Goal: Transaction & Acquisition: Purchase product/service

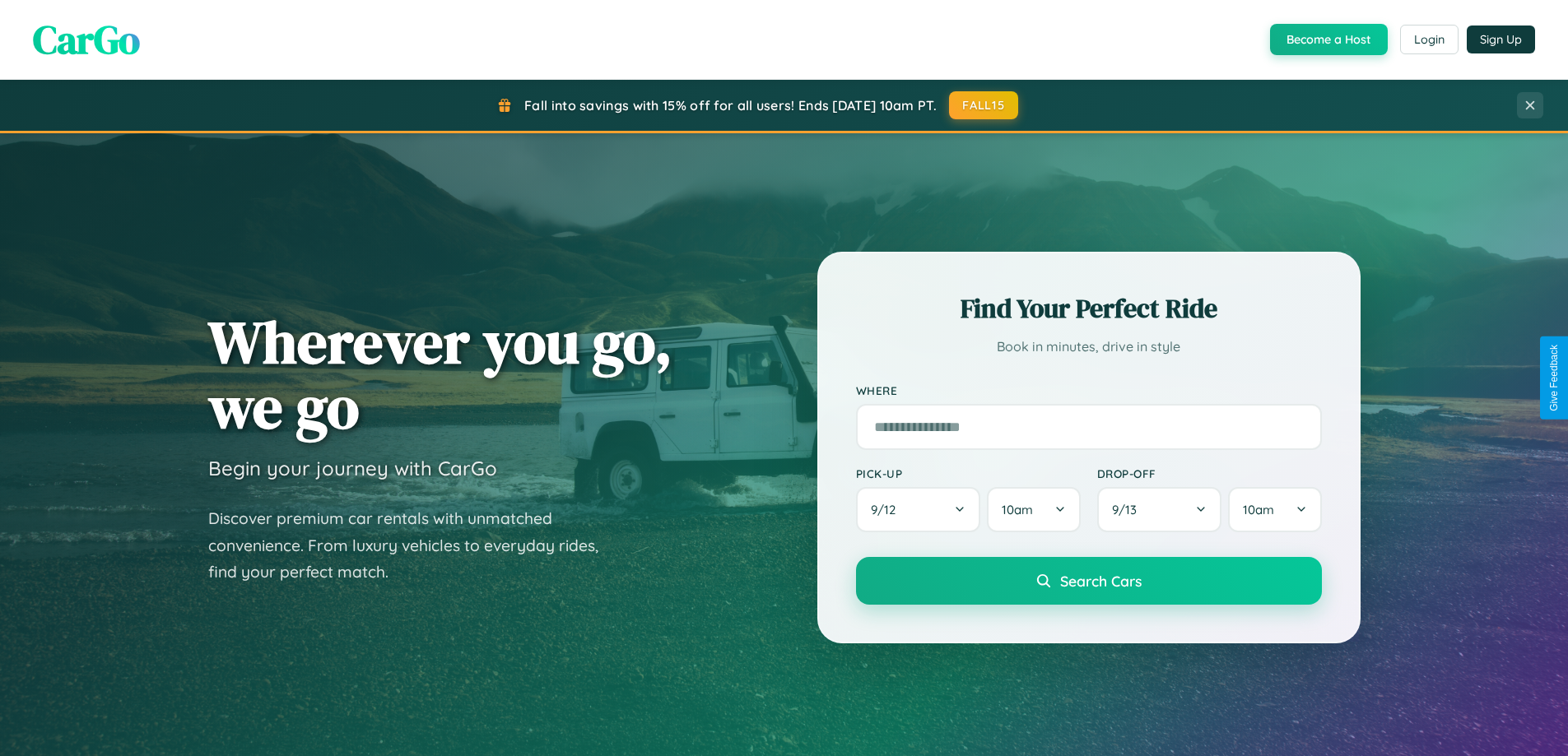
scroll to position [1132, 0]
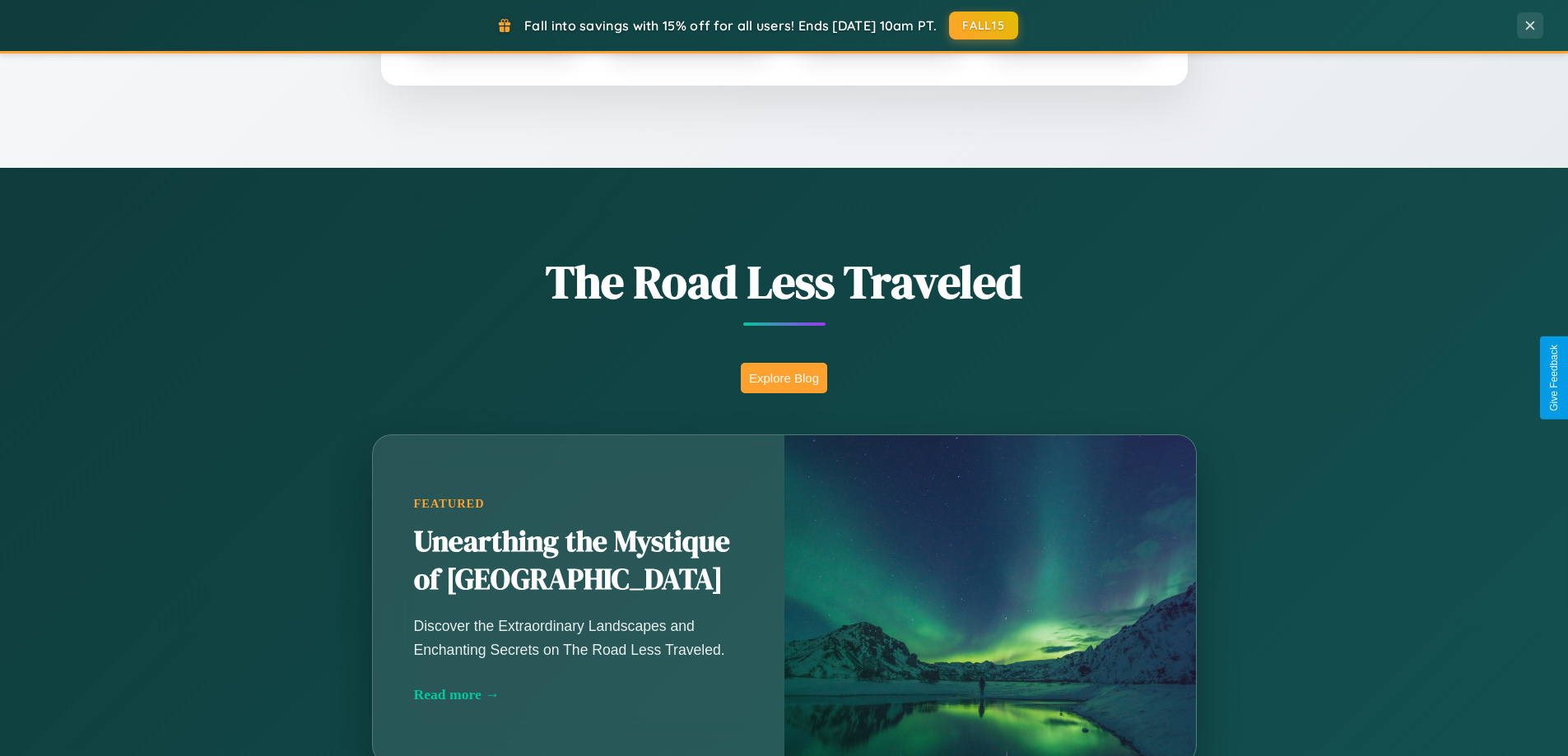
click at [784, 378] on button "Explore Blog" at bounding box center [784, 378] width 86 height 30
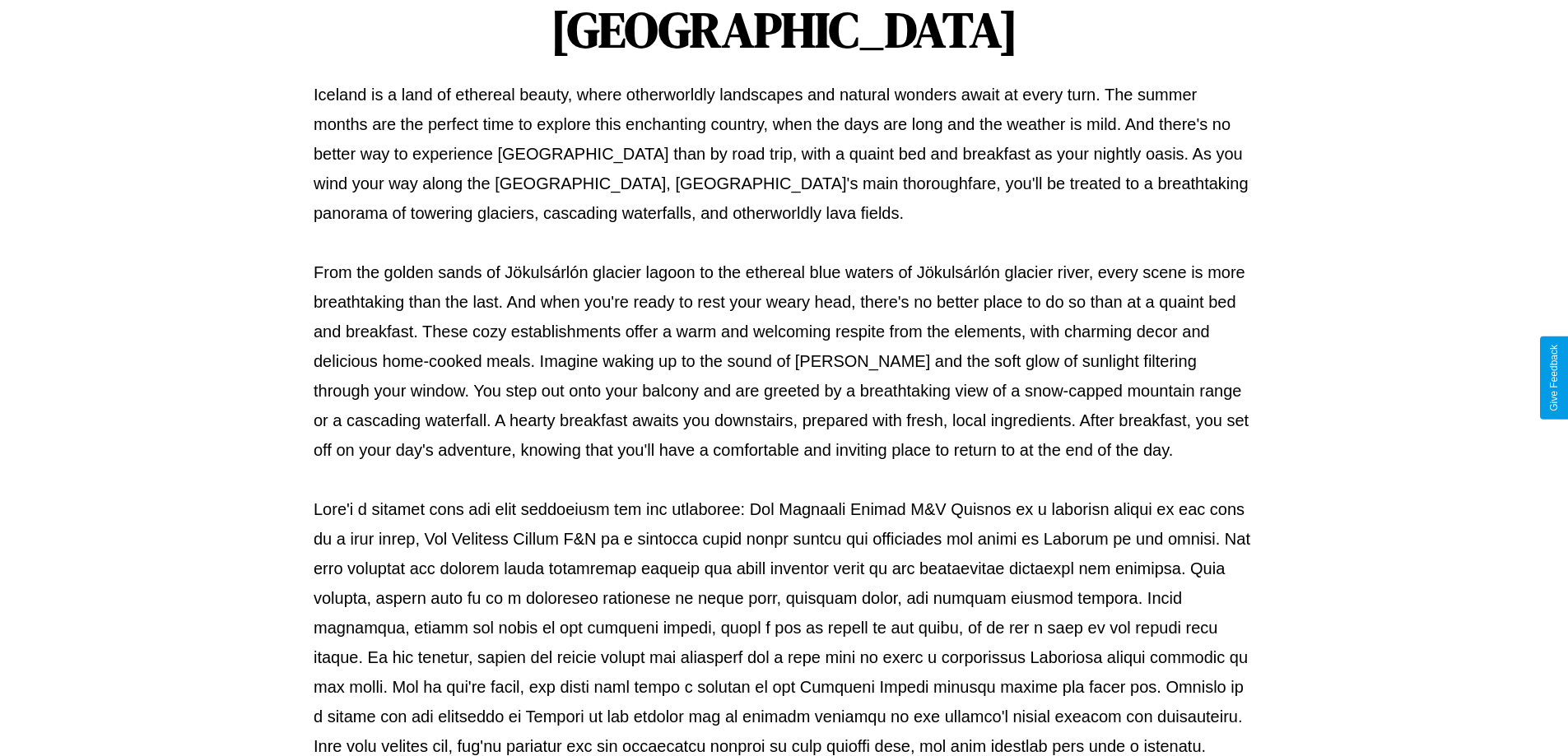
scroll to position [532, 0]
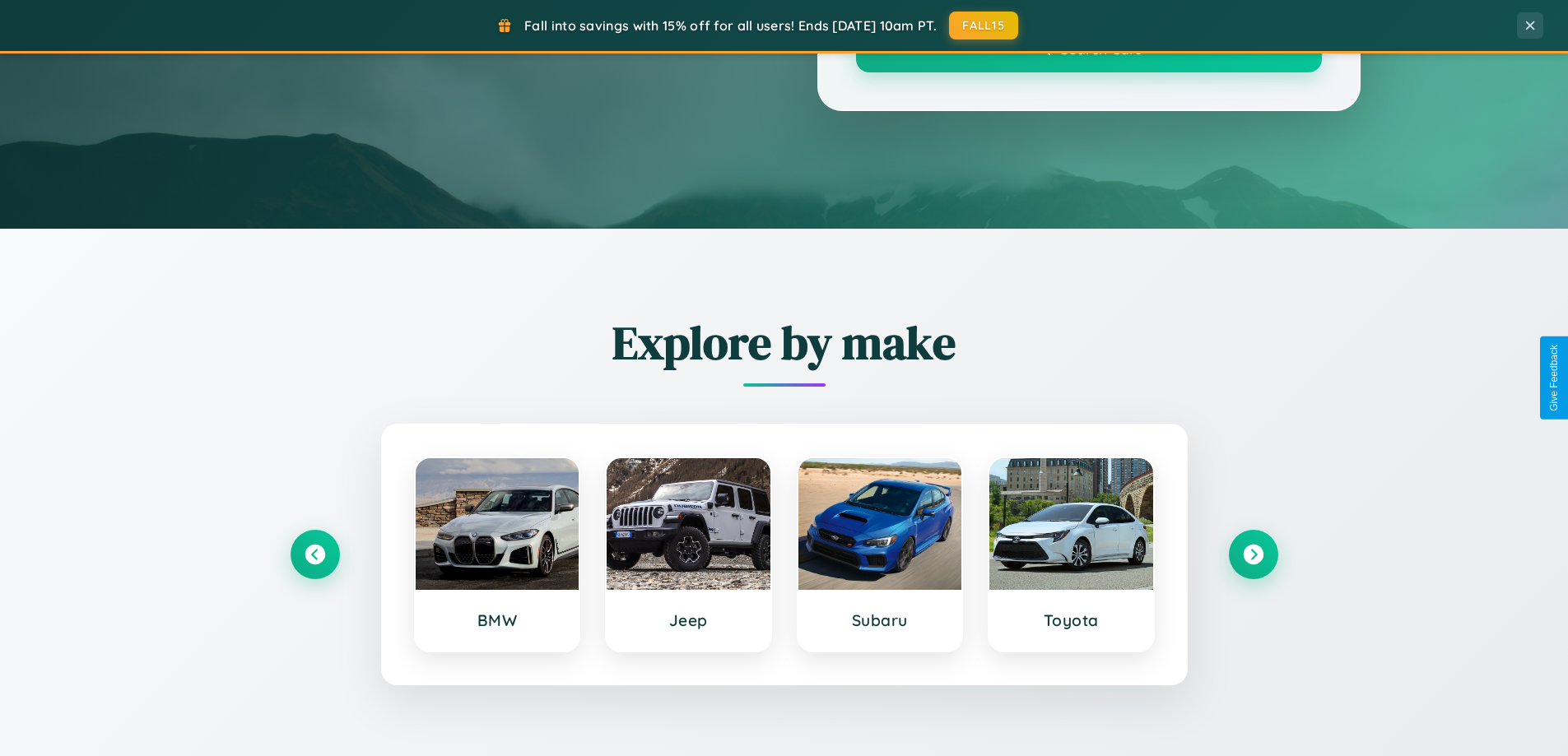
scroll to position [1132, 0]
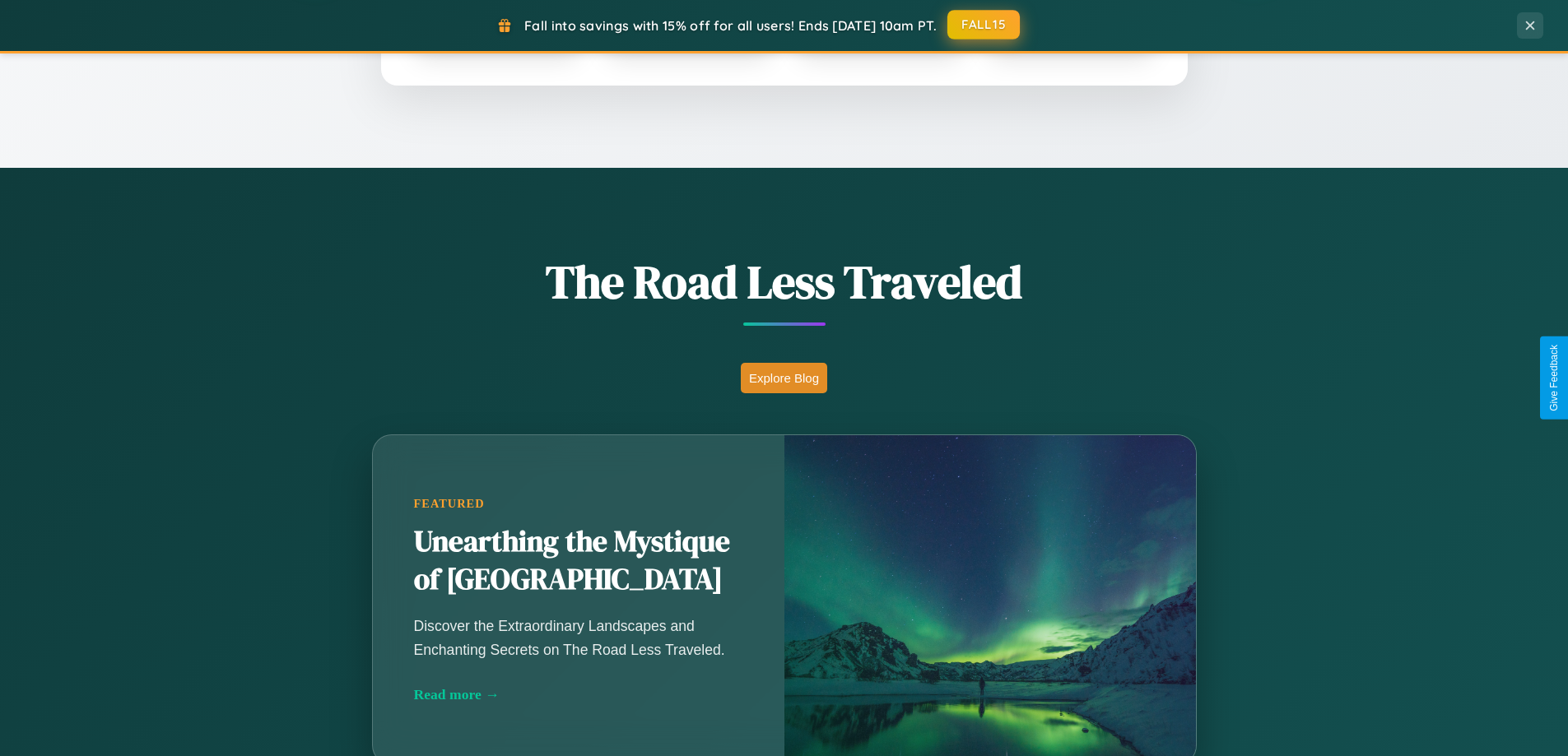
click at [984, 25] on button "FALL15" at bounding box center [983, 25] width 73 height 29
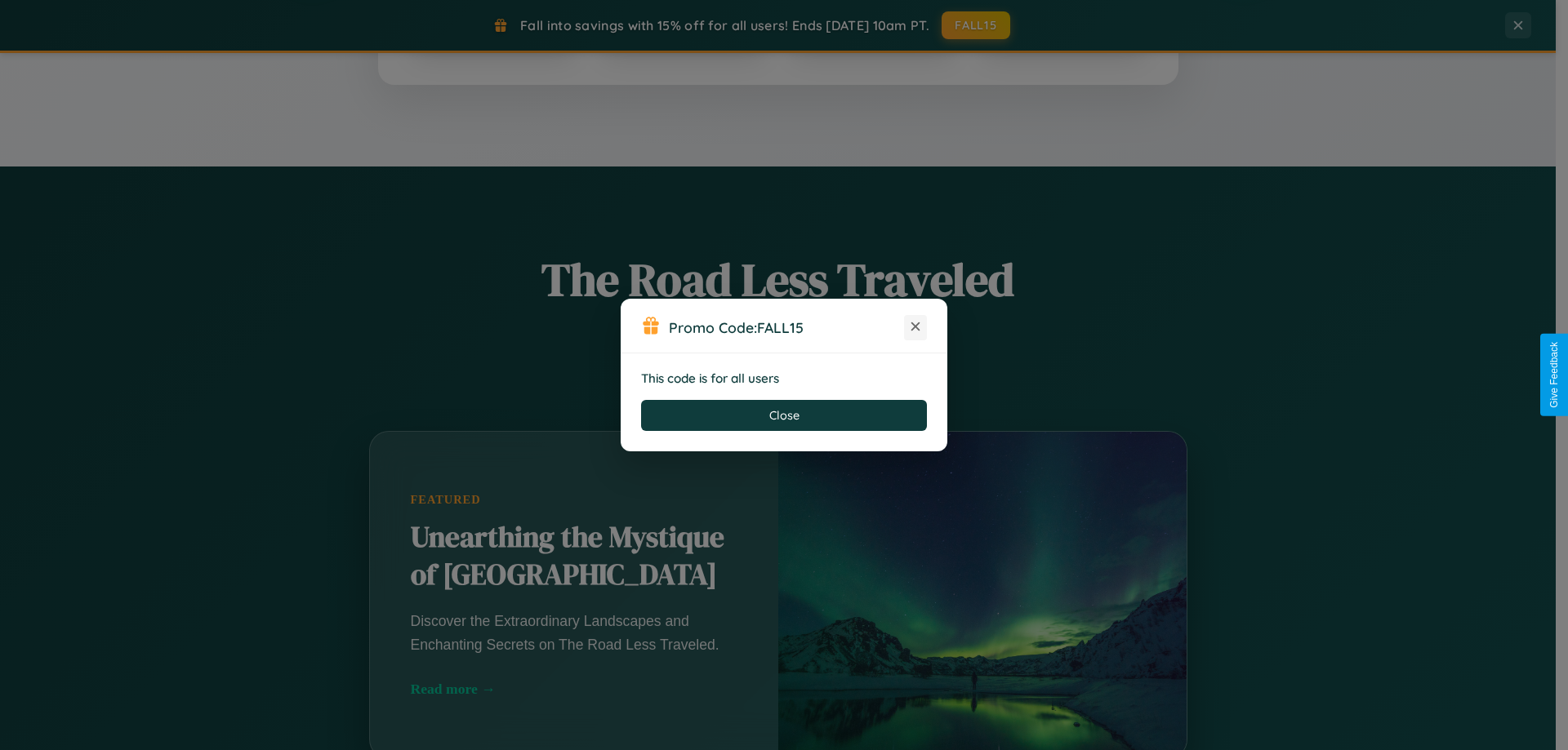
click at [915, 327] on icon at bounding box center [915, 326] width 16 height 16
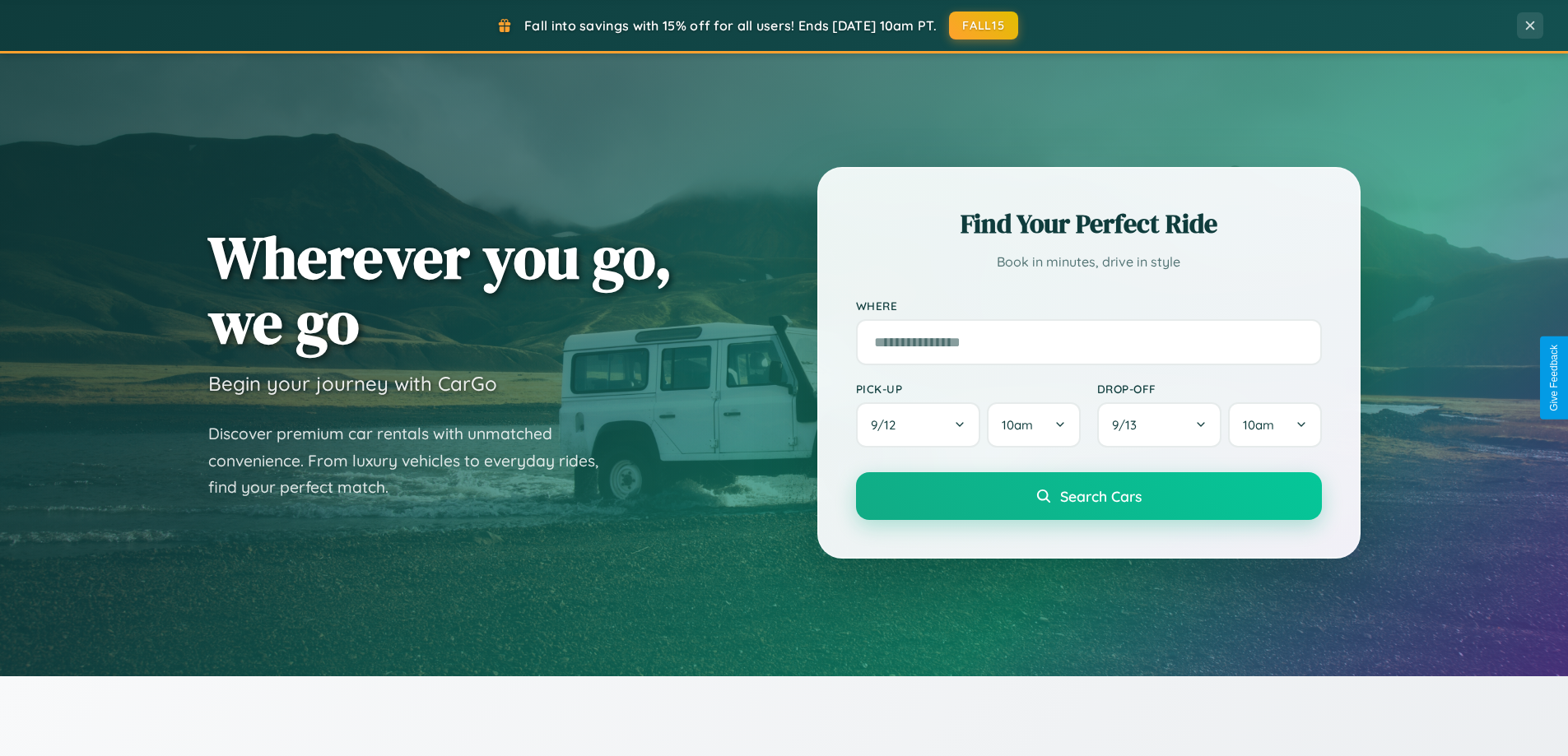
scroll to position [0, 0]
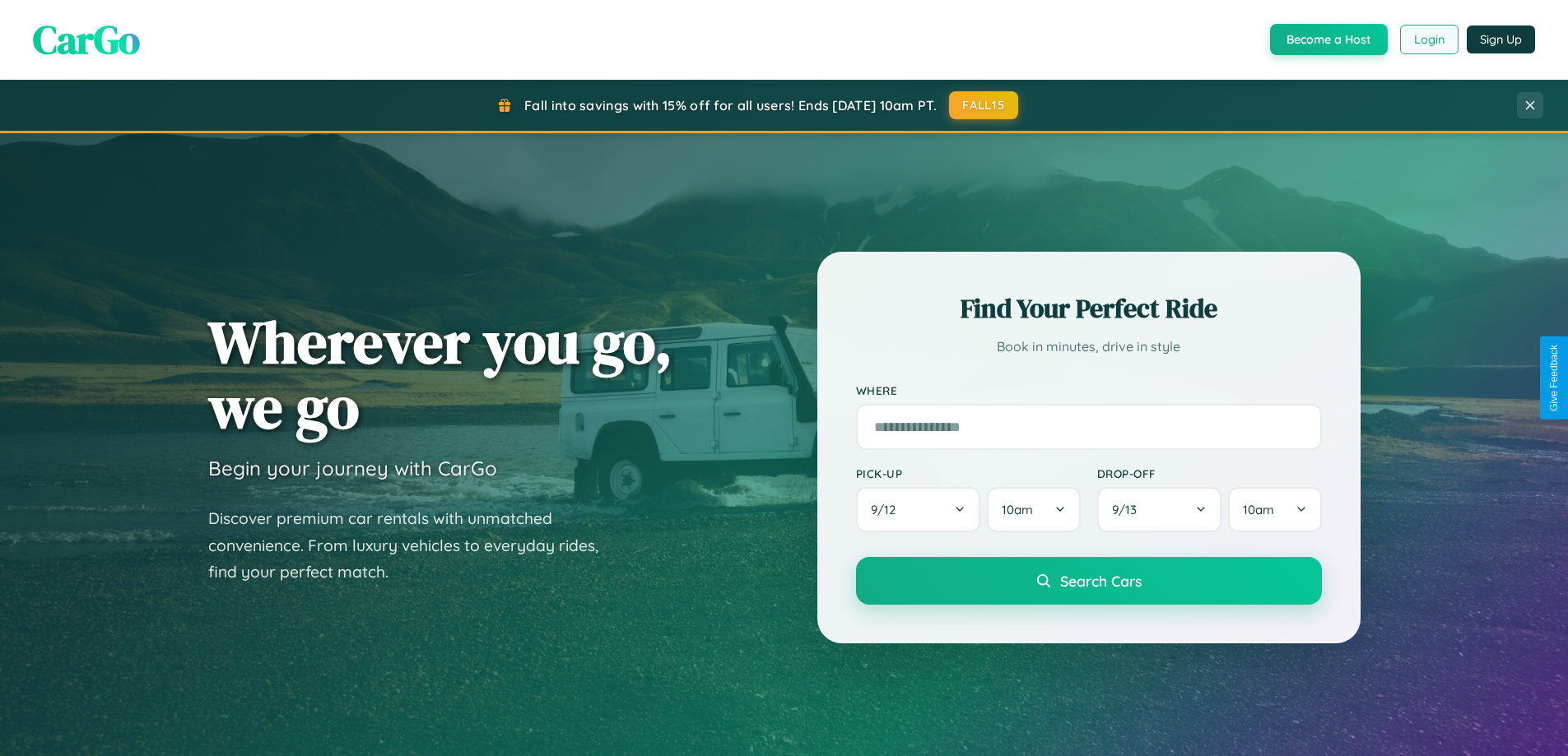
click at [1428, 39] on button "Login" at bounding box center [1430, 39] width 59 height 29
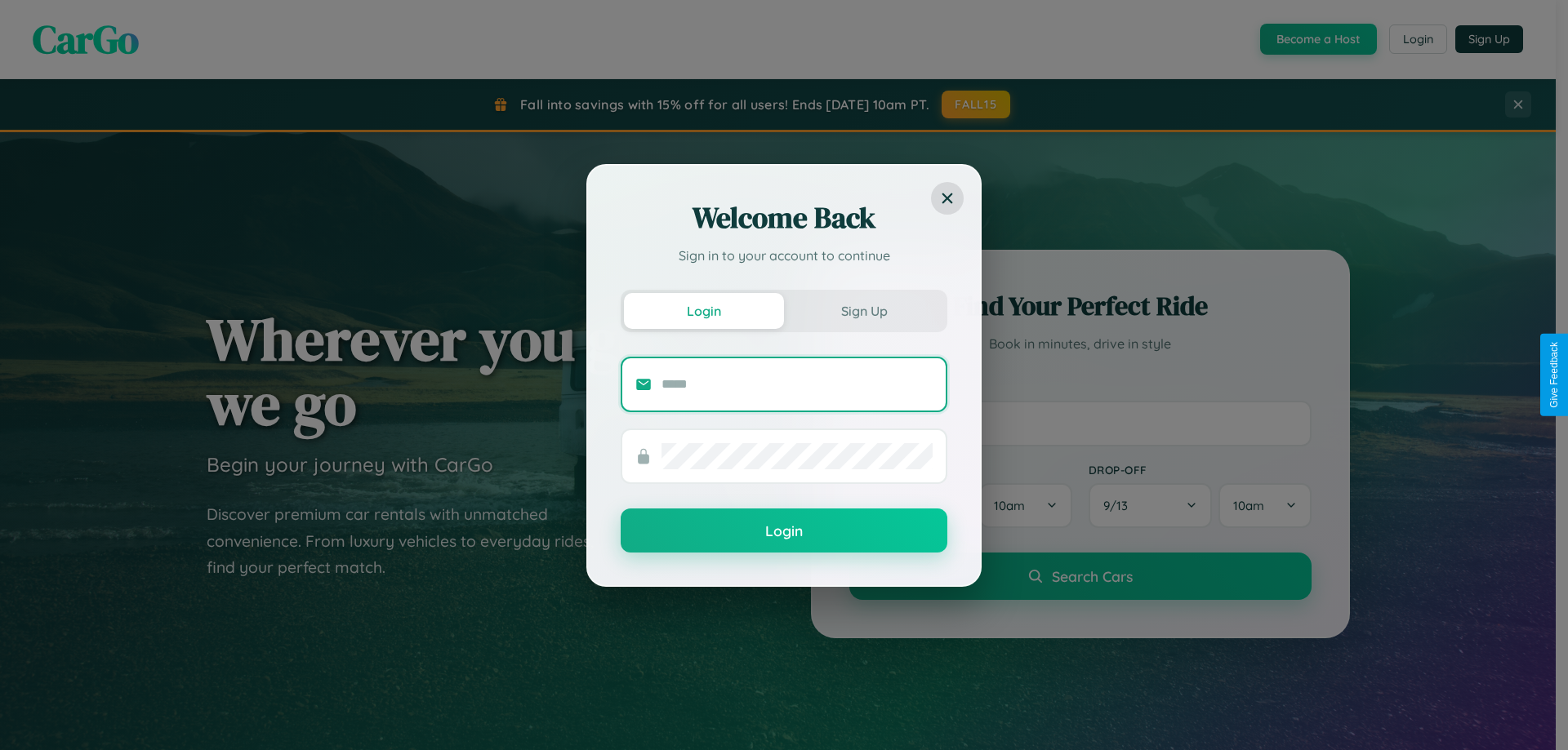
click at [797, 384] on input "text" at bounding box center [796, 385] width 271 height 26
type input "**********"
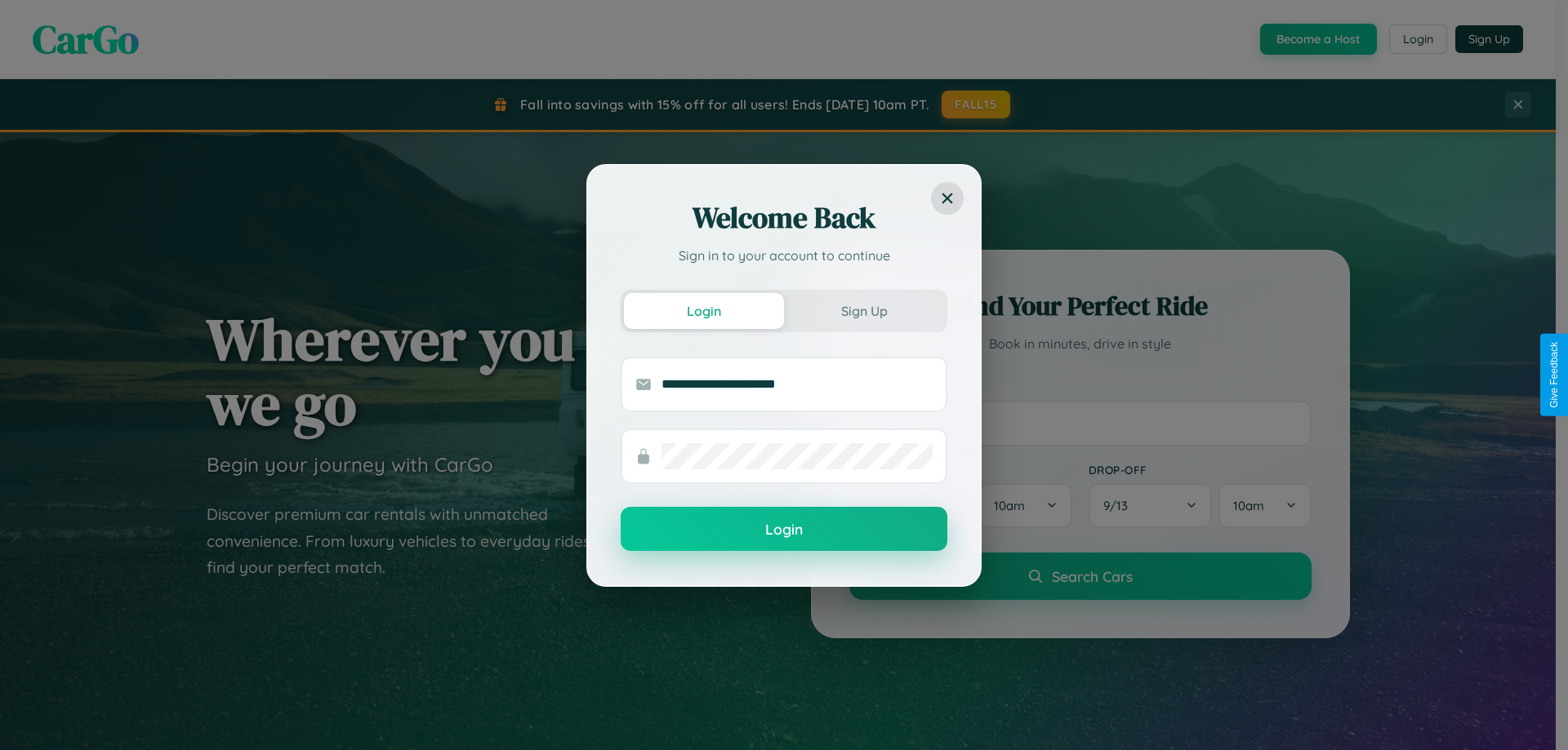
click at [784, 529] on button "Login" at bounding box center [784, 529] width 326 height 44
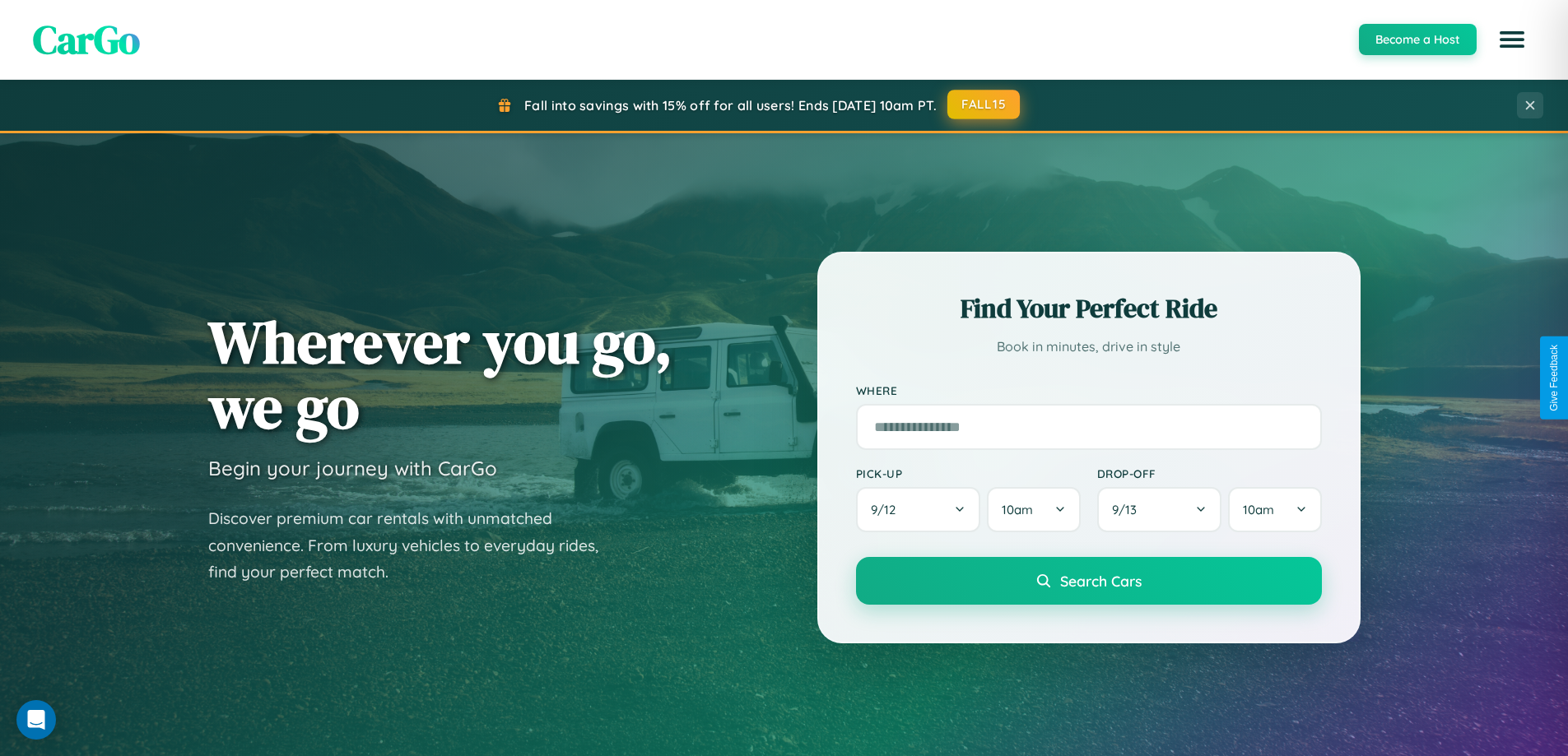
click at [984, 105] on button "FALL15" at bounding box center [983, 105] width 73 height 29
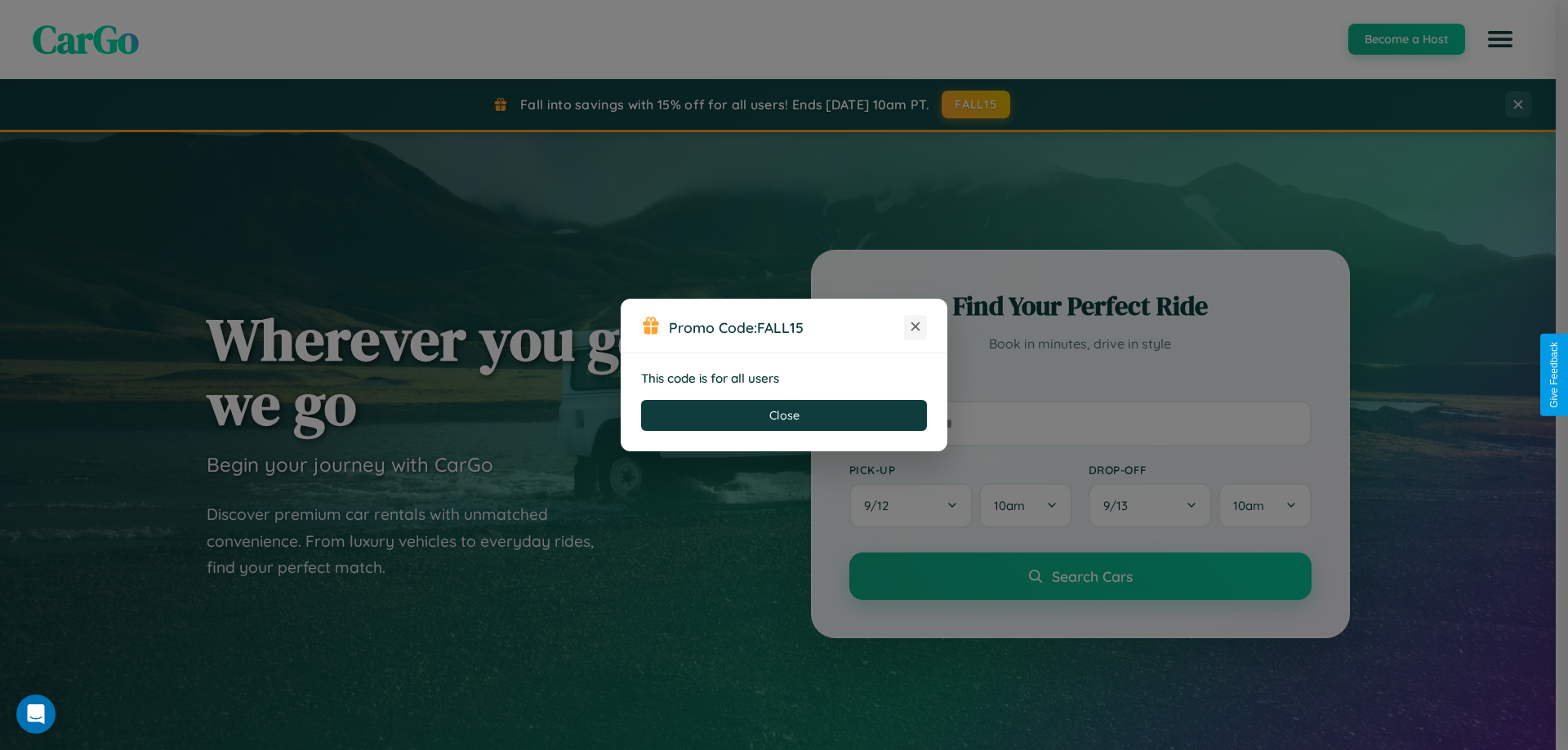
click at [915, 327] on icon at bounding box center [915, 326] width 16 height 16
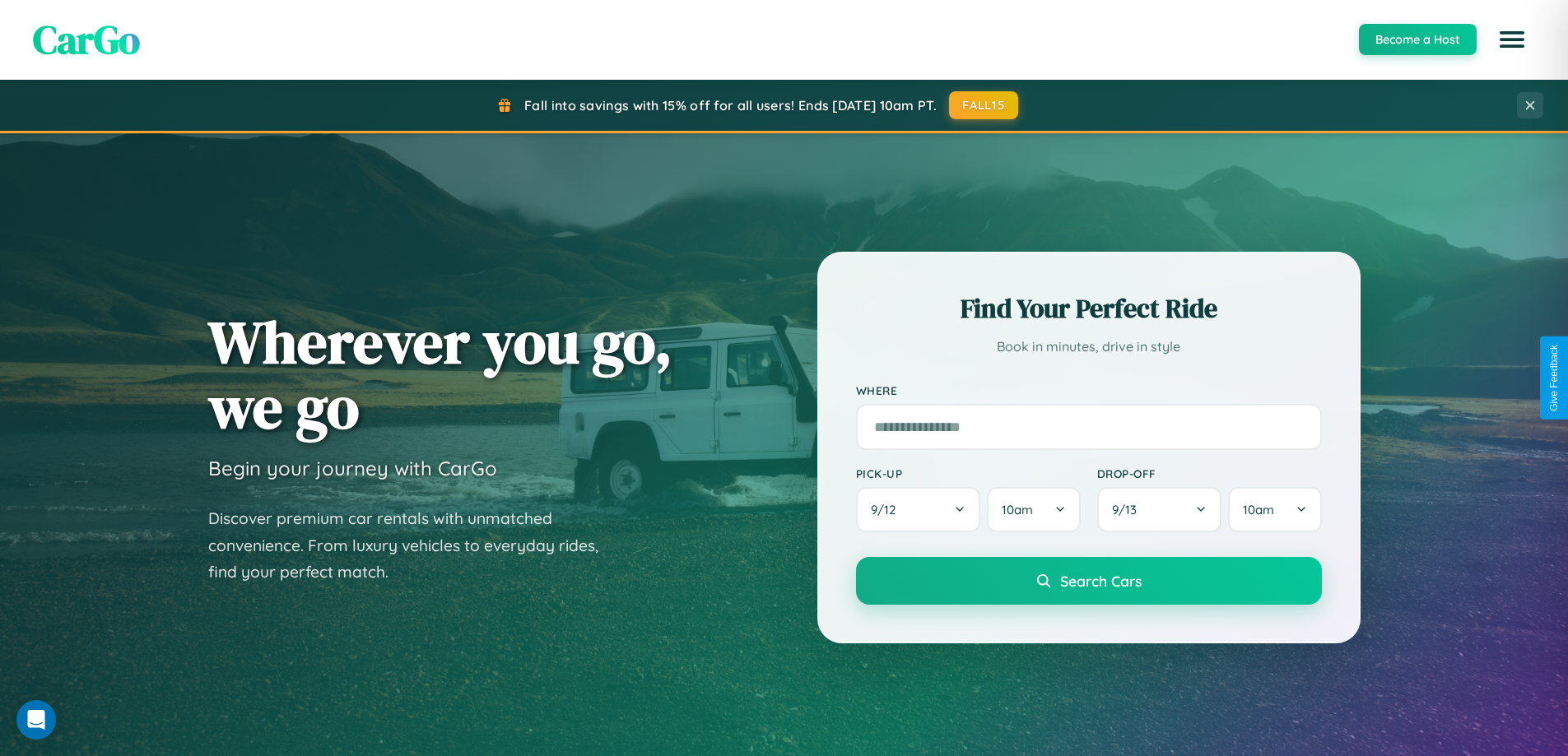
scroll to position [49, 0]
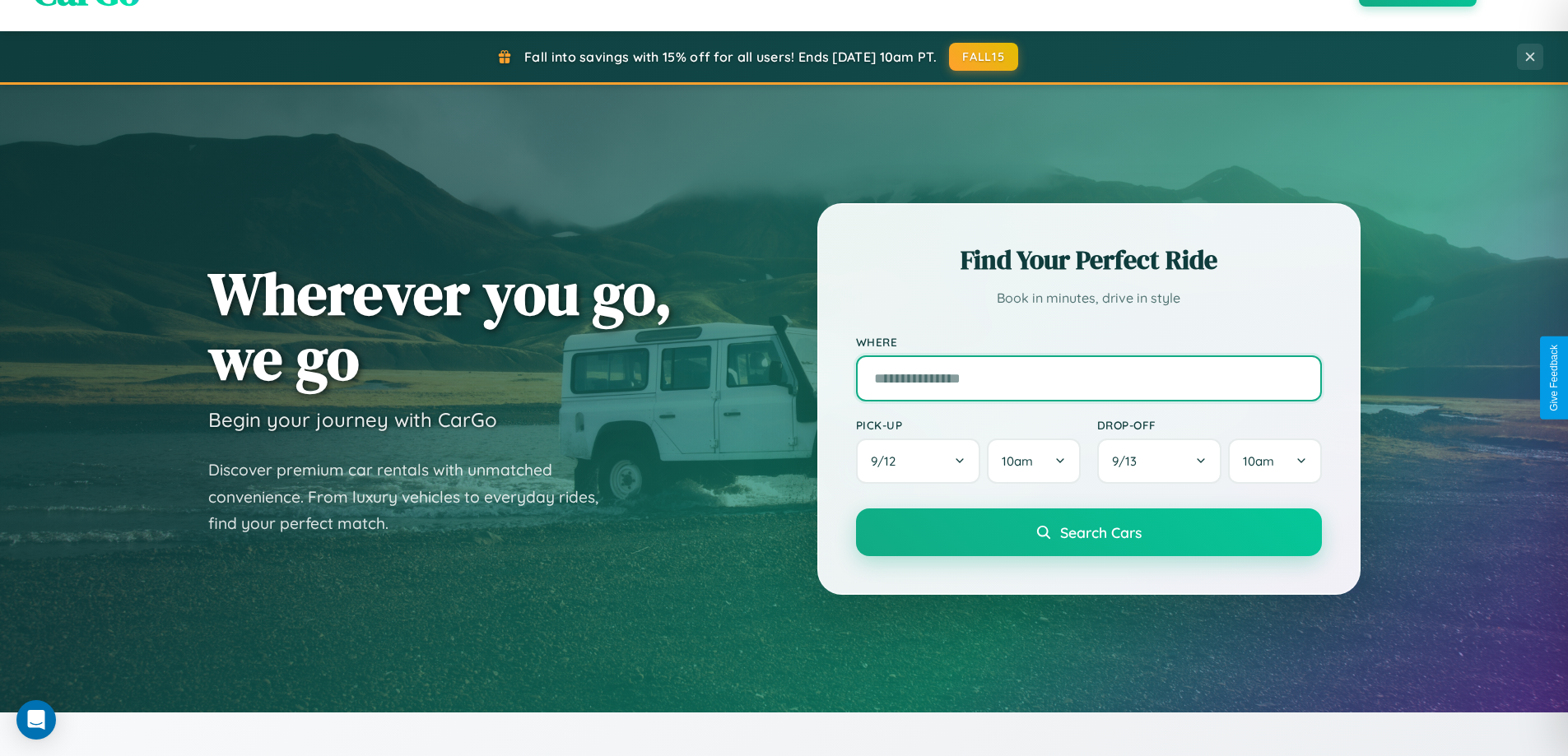
click at [1088, 378] on input "text" at bounding box center [1088, 378] width 466 height 46
type input "*******"
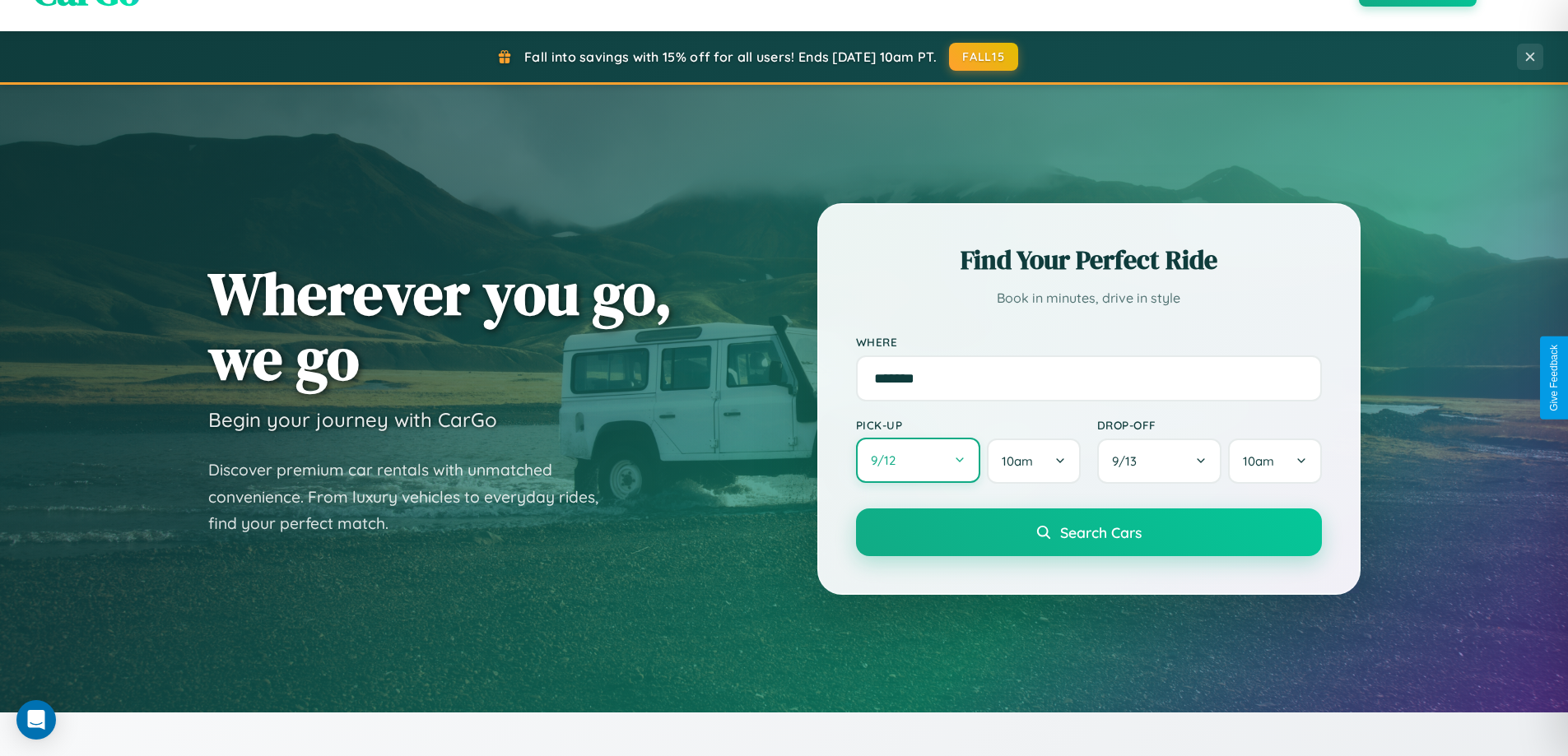
click at [918, 461] on button "9 / 12" at bounding box center [918, 459] width 125 height 45
select select "*"
select select "****"
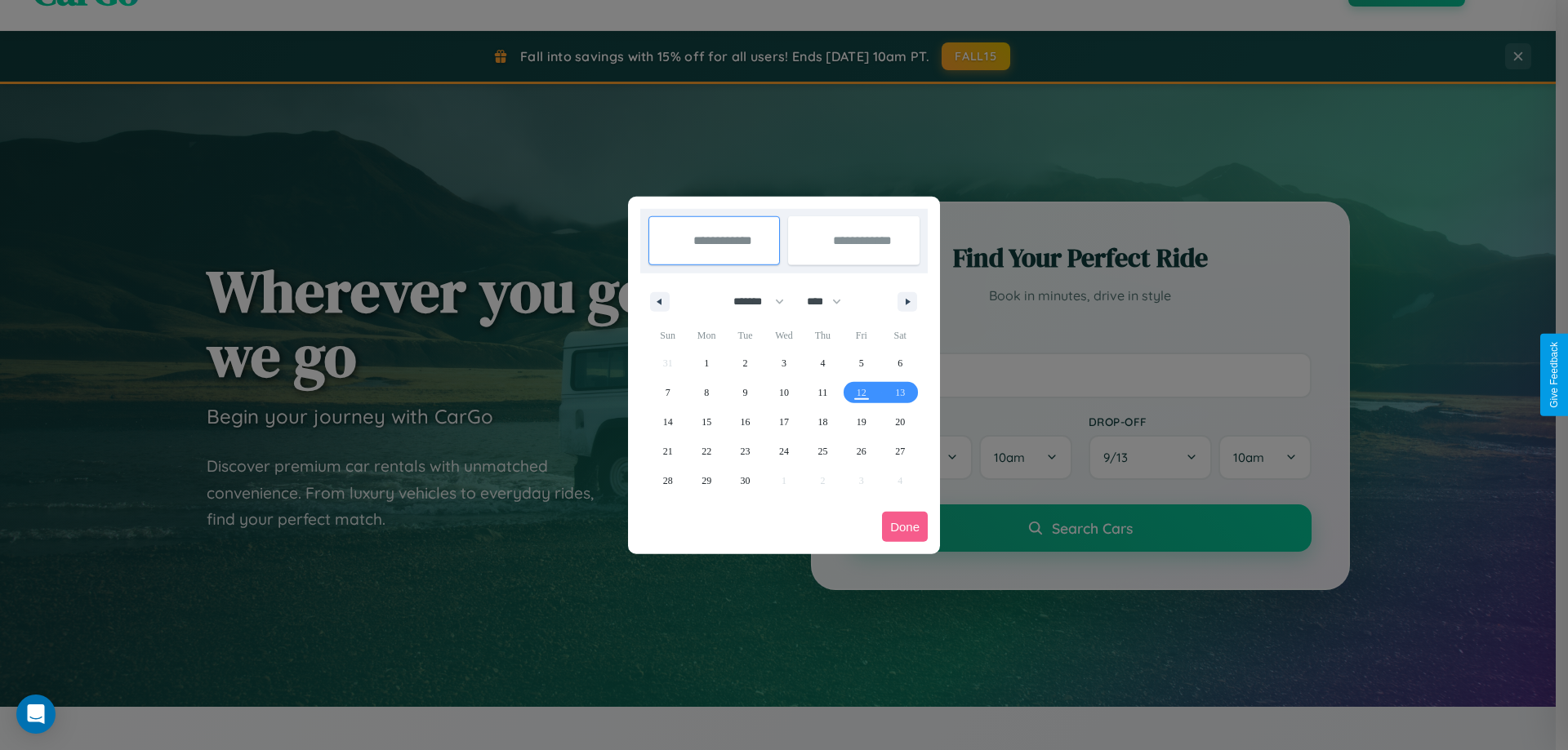
drag, startPoint x: 751, startPoint y: 301, endPoint x: 784, endPoint y: 327, distance: 42.0
click at [751, 301] on select "******* ******** ***** ***** *** **** **** ****** ********* ******* ******** **…" at bounding box center [756, 302] width 69 height 27
select select "**"
click at [822, 392] on span "11" at bounding box center [822, 393] width 10 height 29
type input "**********"
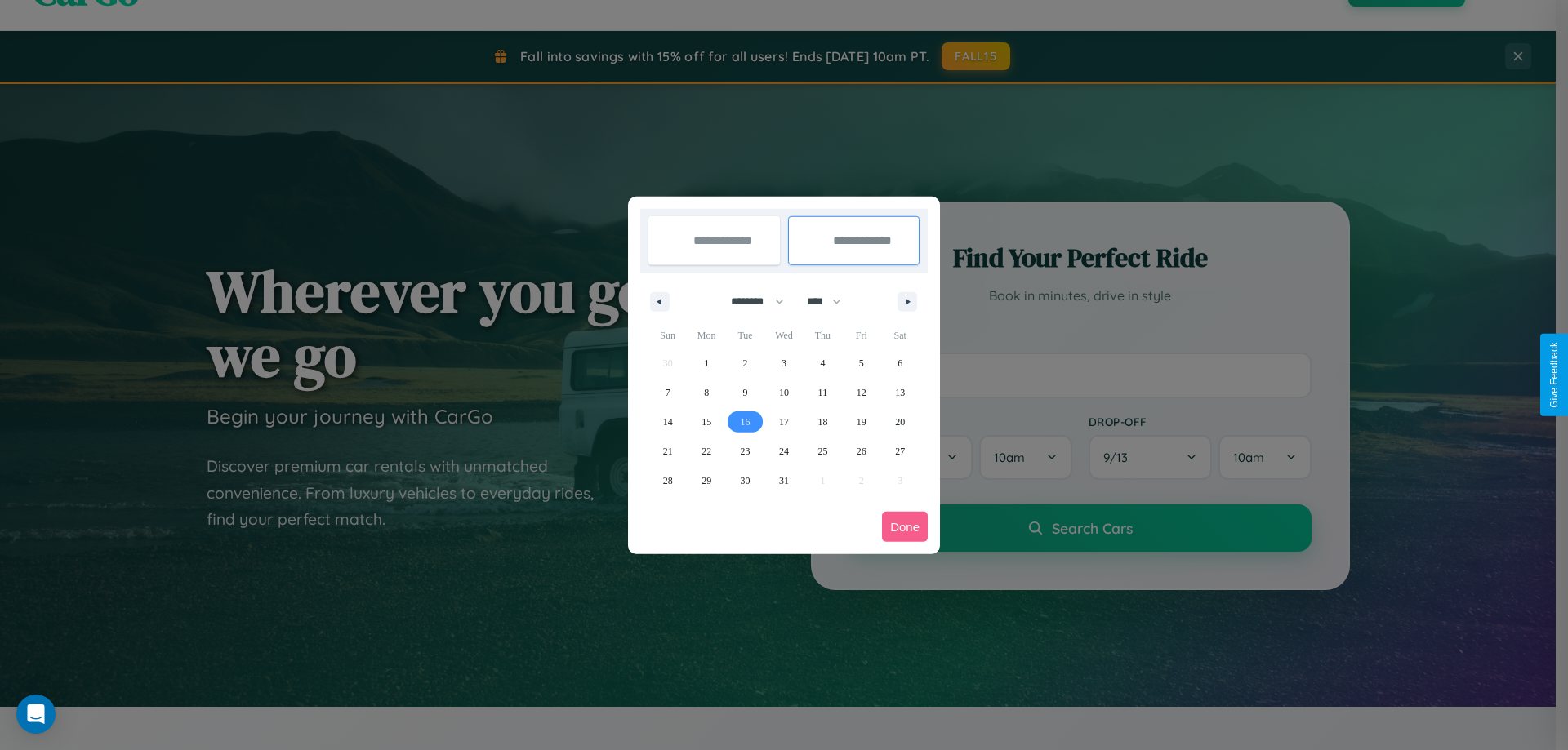
click at [745, 421] on span "16" at bounding box center [745, 422] width 10 height 29
type input "**********"
click at [904, 527] on button "Done" at bounding box center [904, 527] width 46 height 30
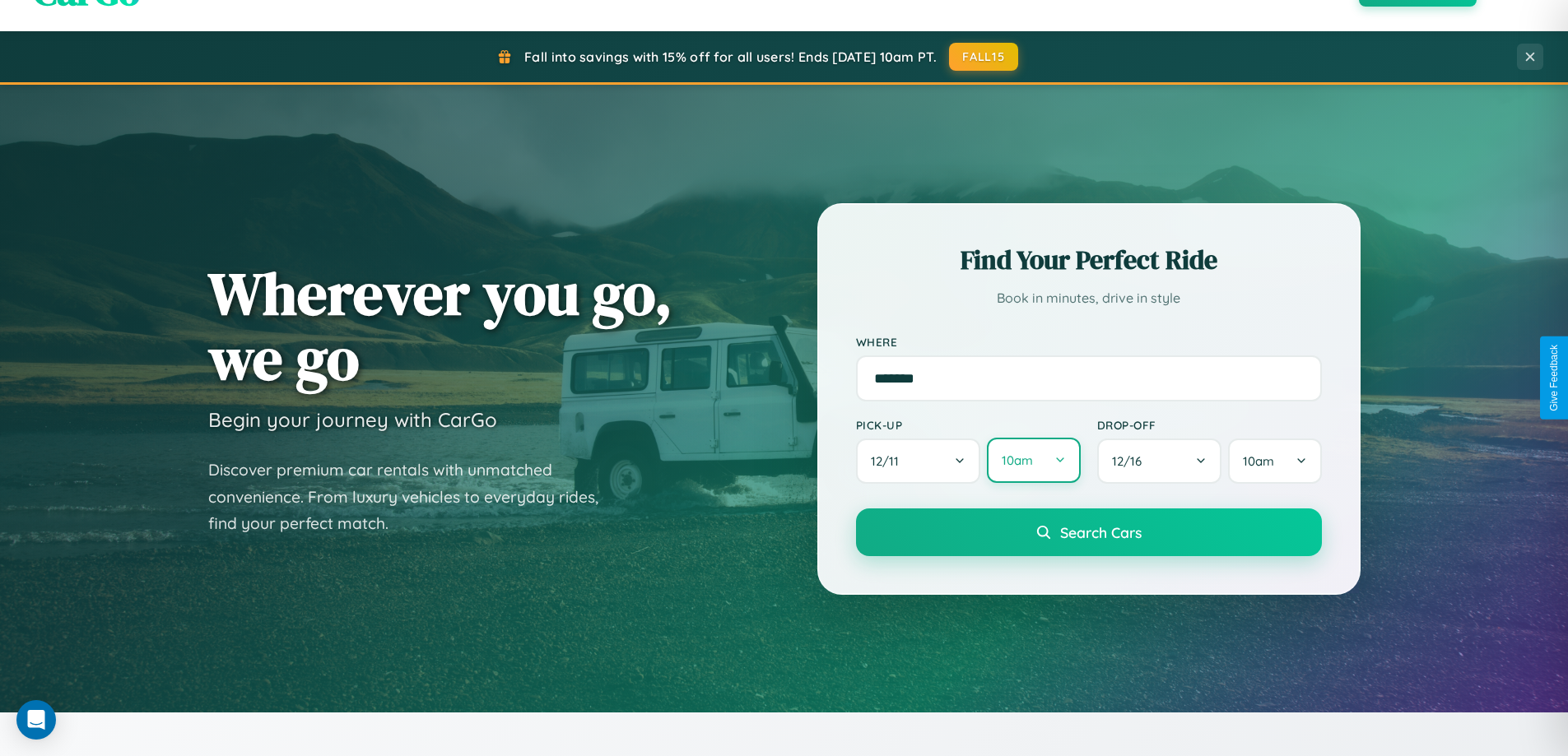
click at [1033, 461] on button "10am" at bounding box center [1033, 459] width 93 height 45
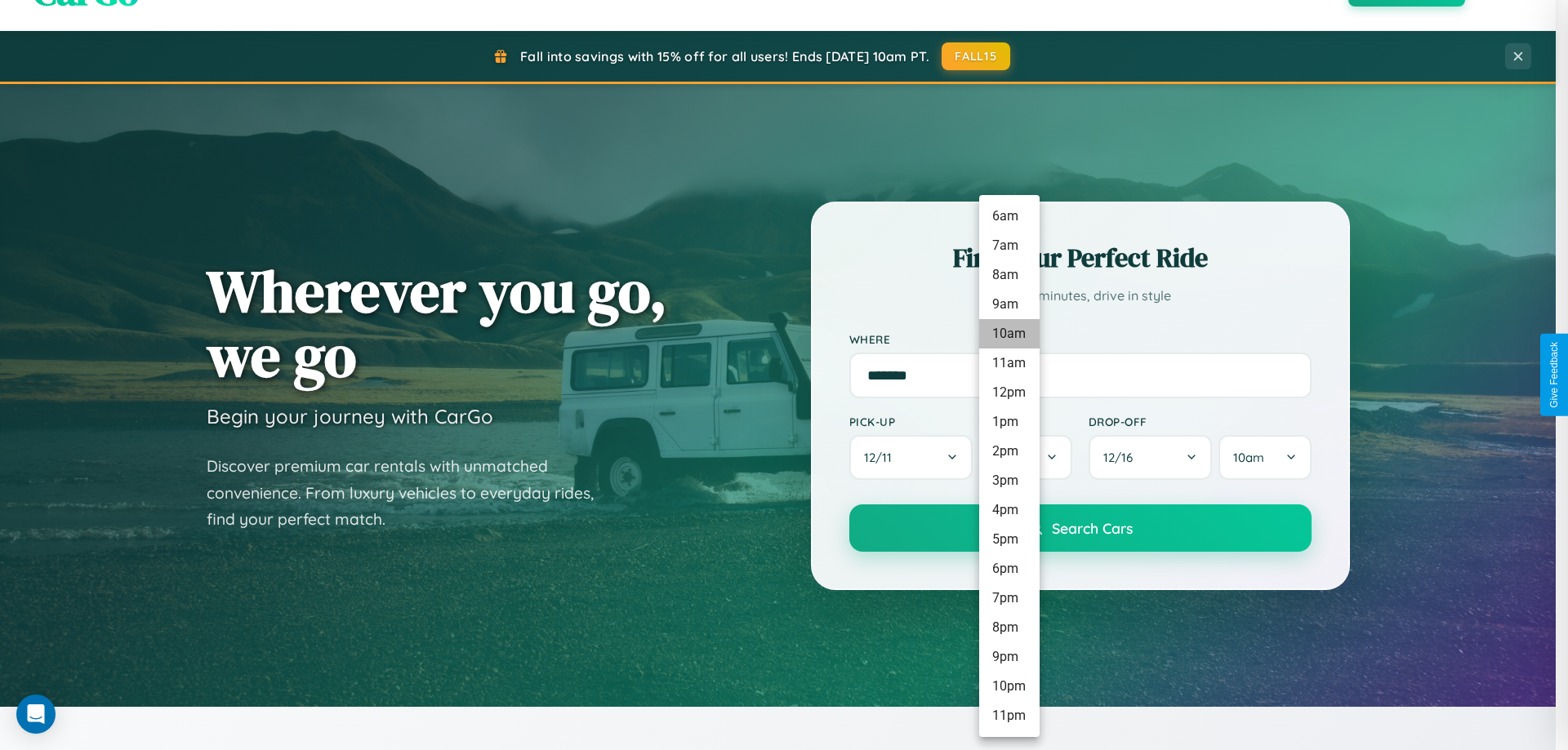
click at [1008, 334] on li "10am" at bounding box center [1009, 334] width 60 height 29
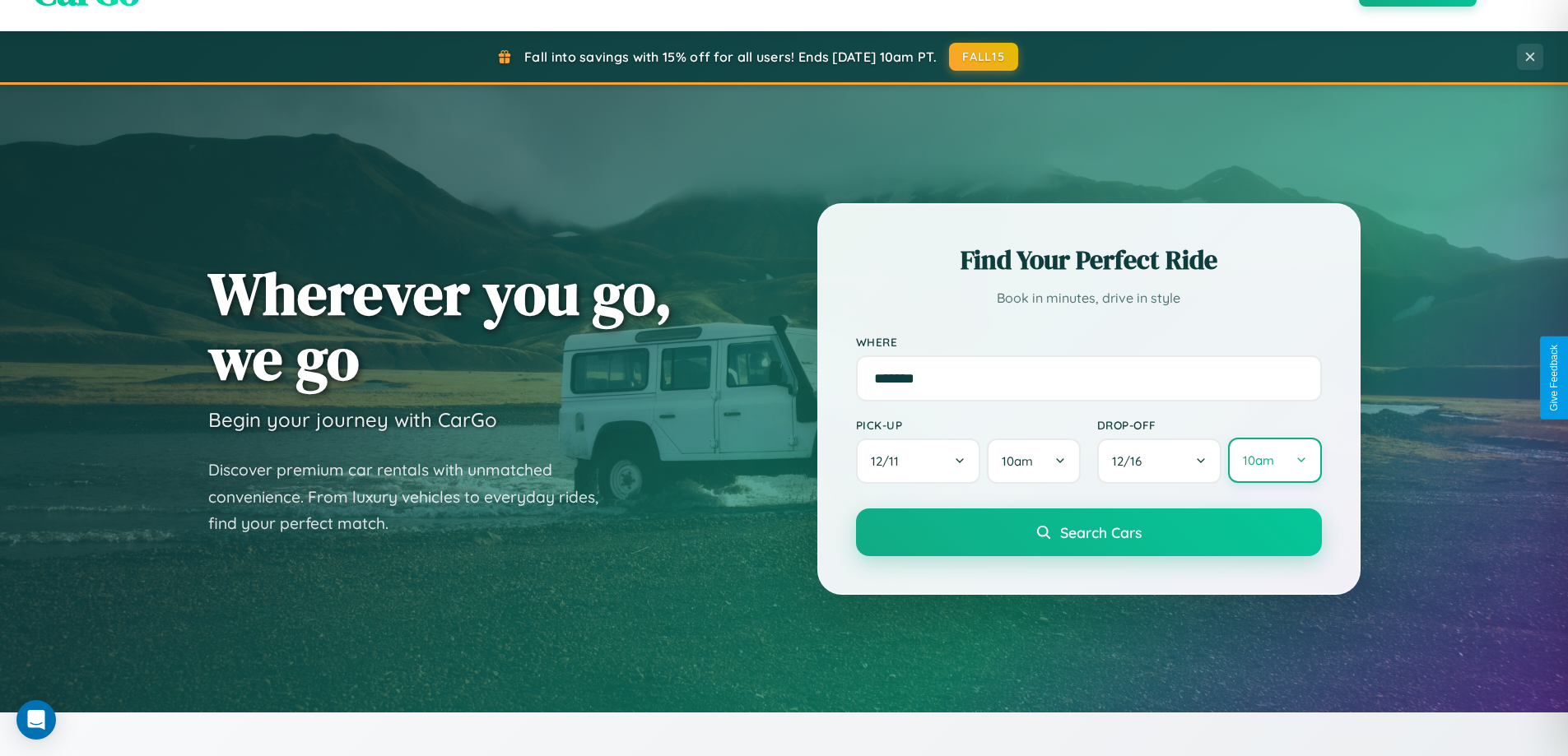
click at [1274, 461] on button "10am" at bounding box center [1274, 459] width 93 height 45
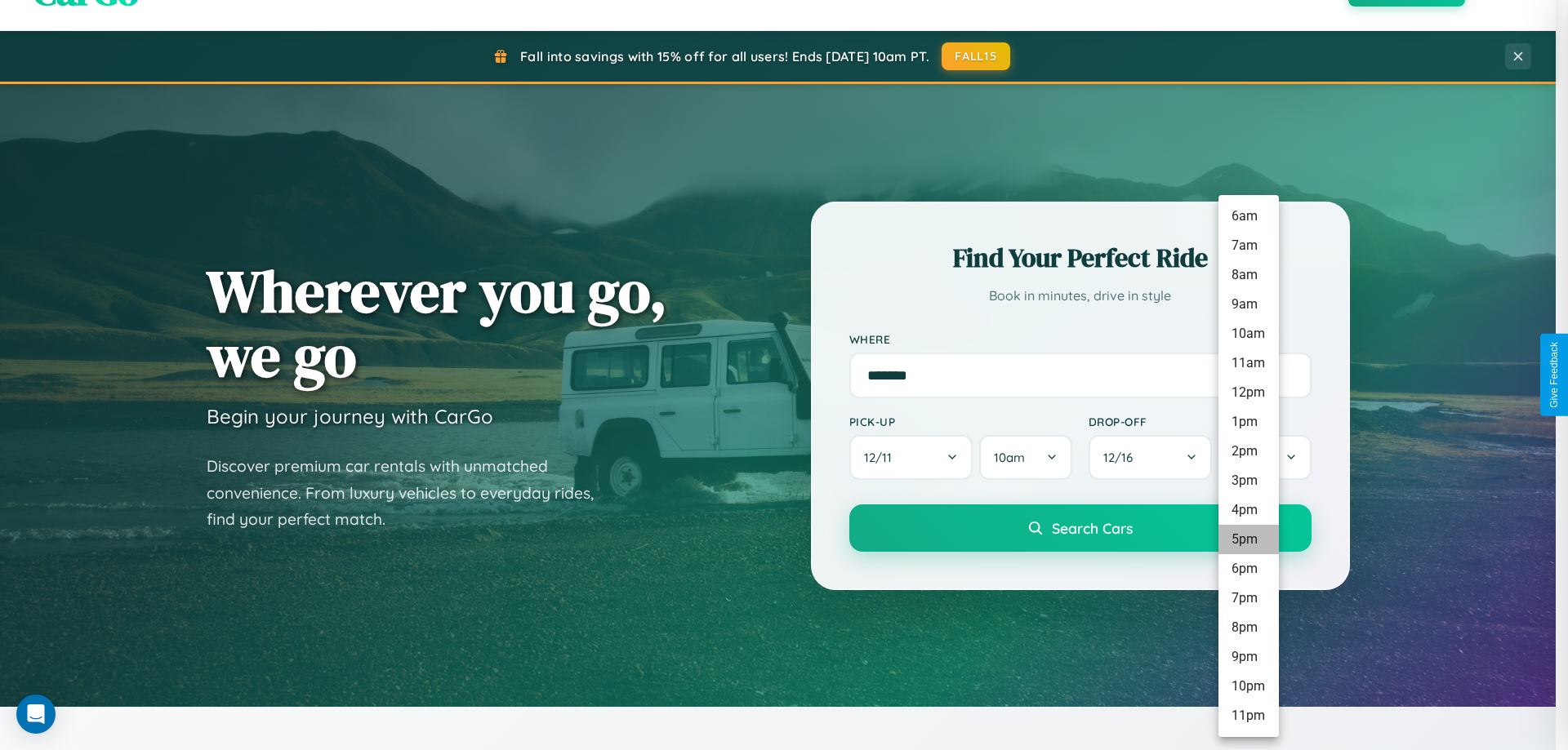
click at [1248, 539] on li "5pm" at bounding box center [1248, 539] width 60 height 29
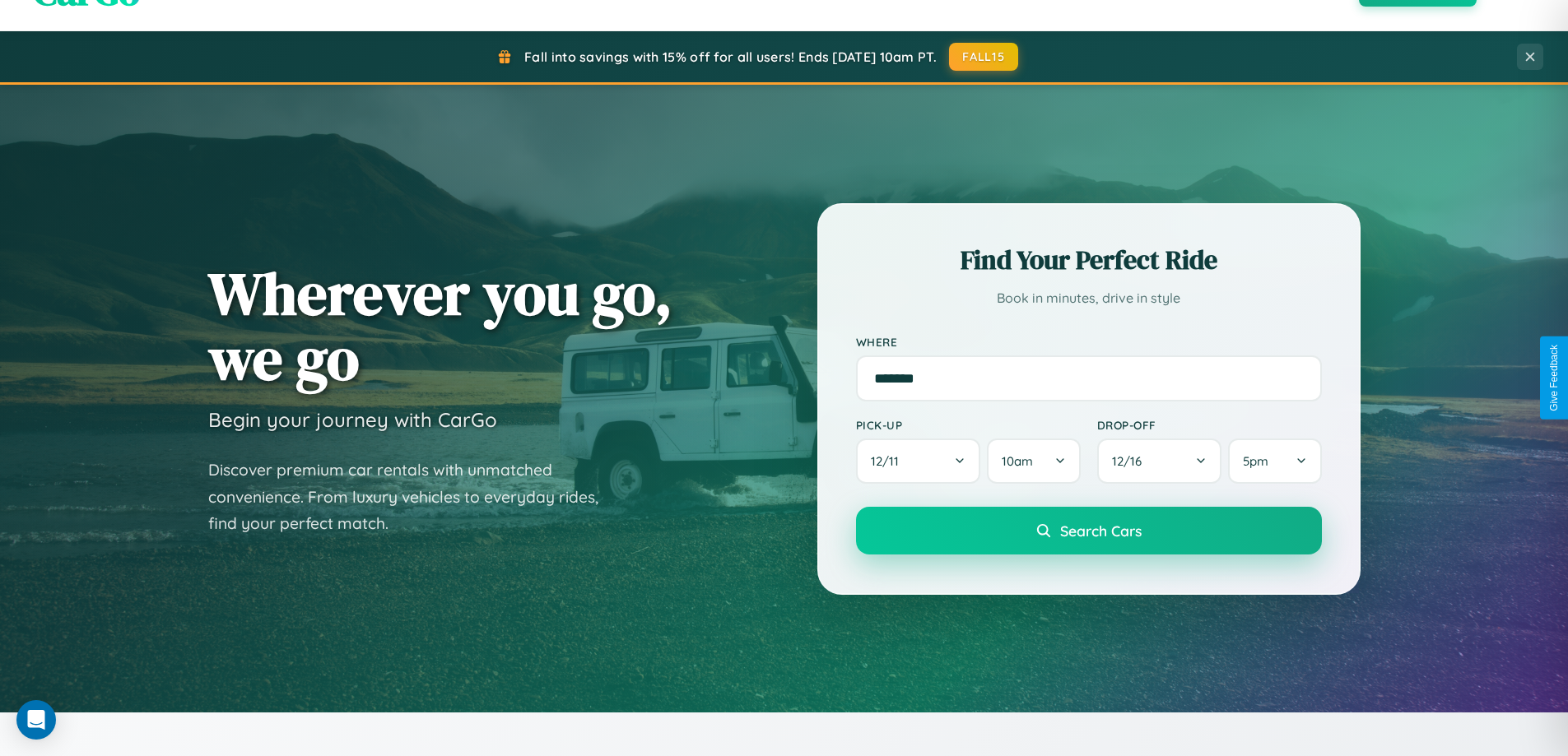
click at [1088, 531] on span "Search Cars" at bounding box center [1101, 531] width 82 height 18
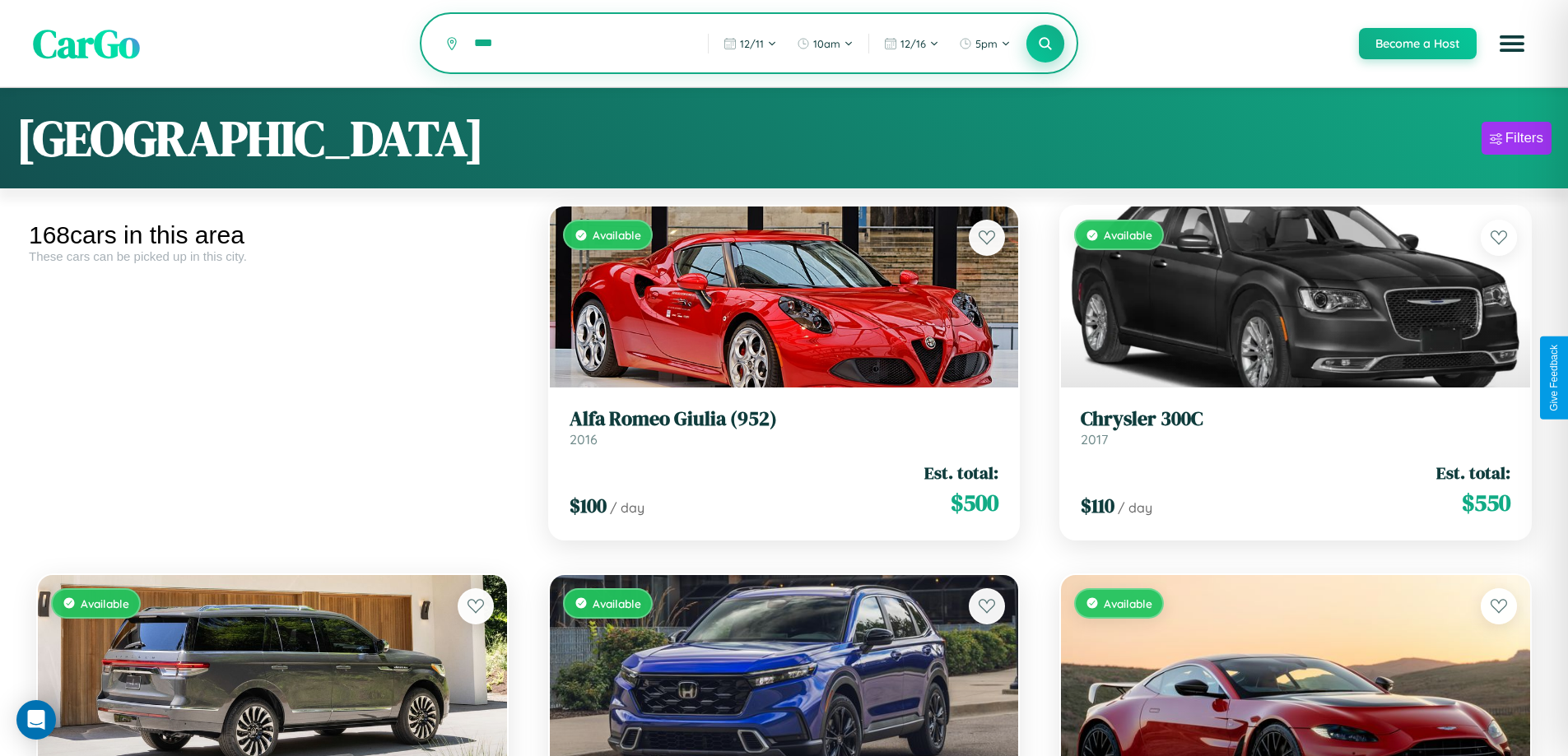
type input "****"
click at [1045, 44] on icon at bounding box center [1045, 43] width 16 height 16
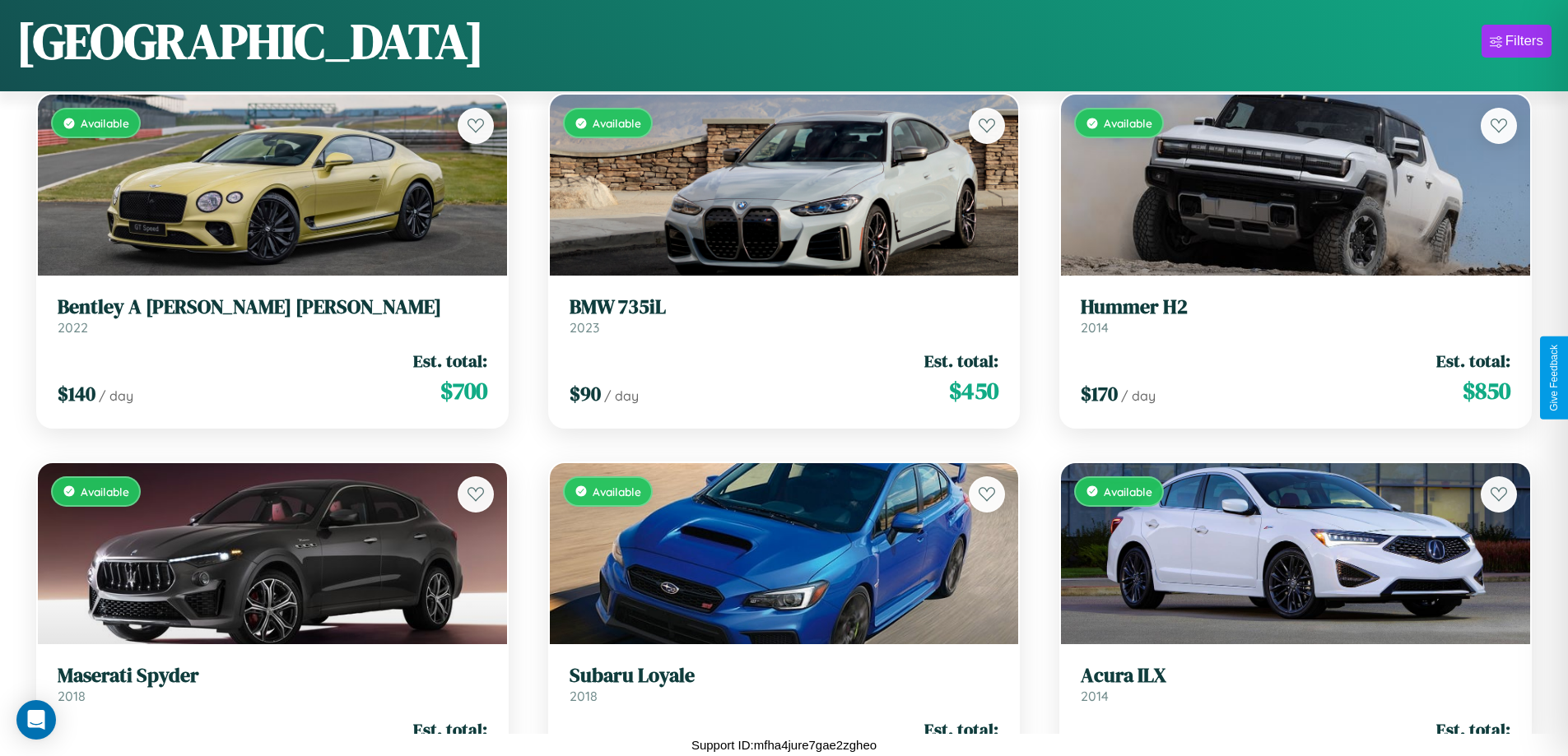
scroll to position [9811, 0]
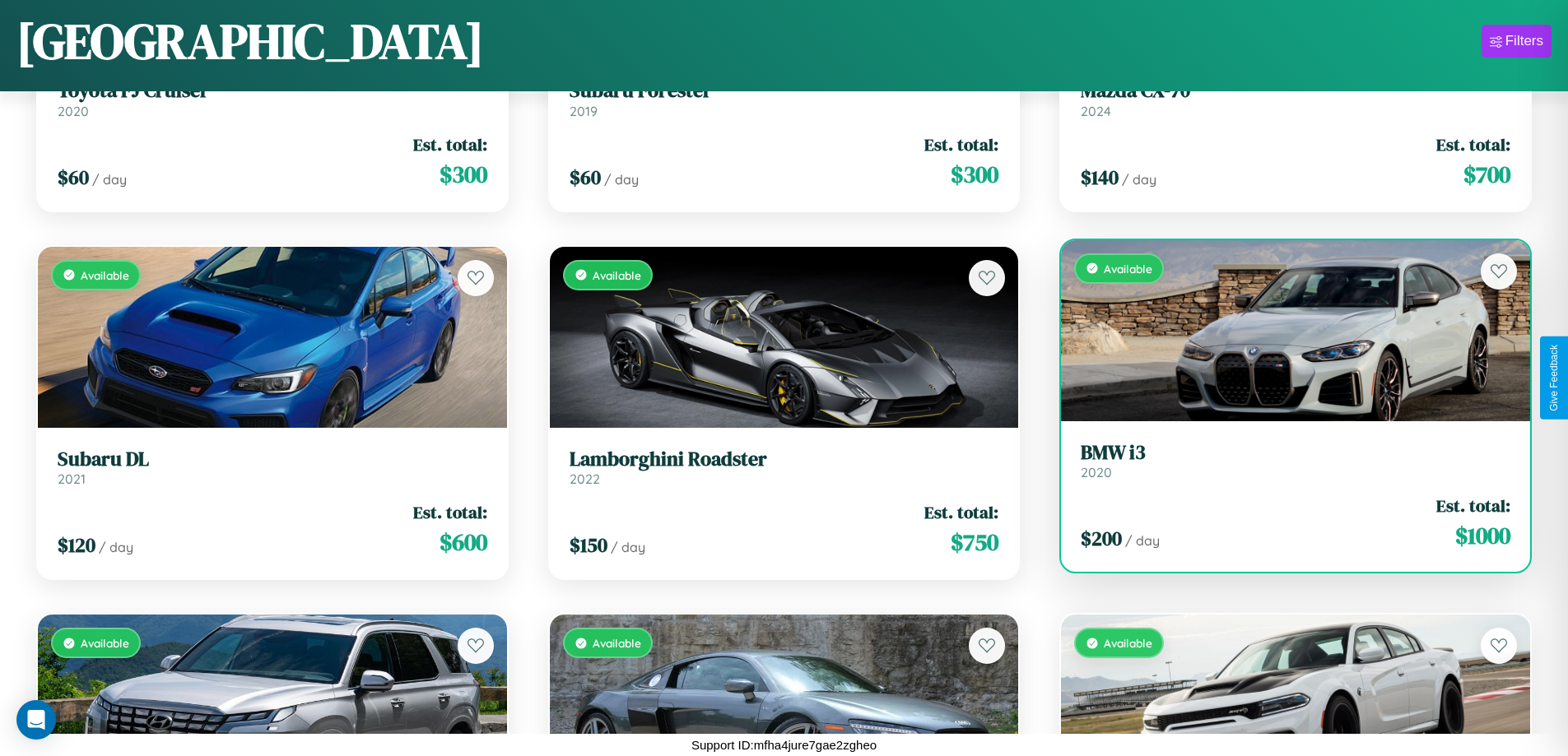
click at [1285, 524] on div "$ 200 / day Est. total: $ 1000" at bounding box center [1296, 523] width 430 height 59
click at [1285, 523] on div "$ 200 / day Est. total: $ 1000" at bounding box center [1296, 523] width 430 height 59
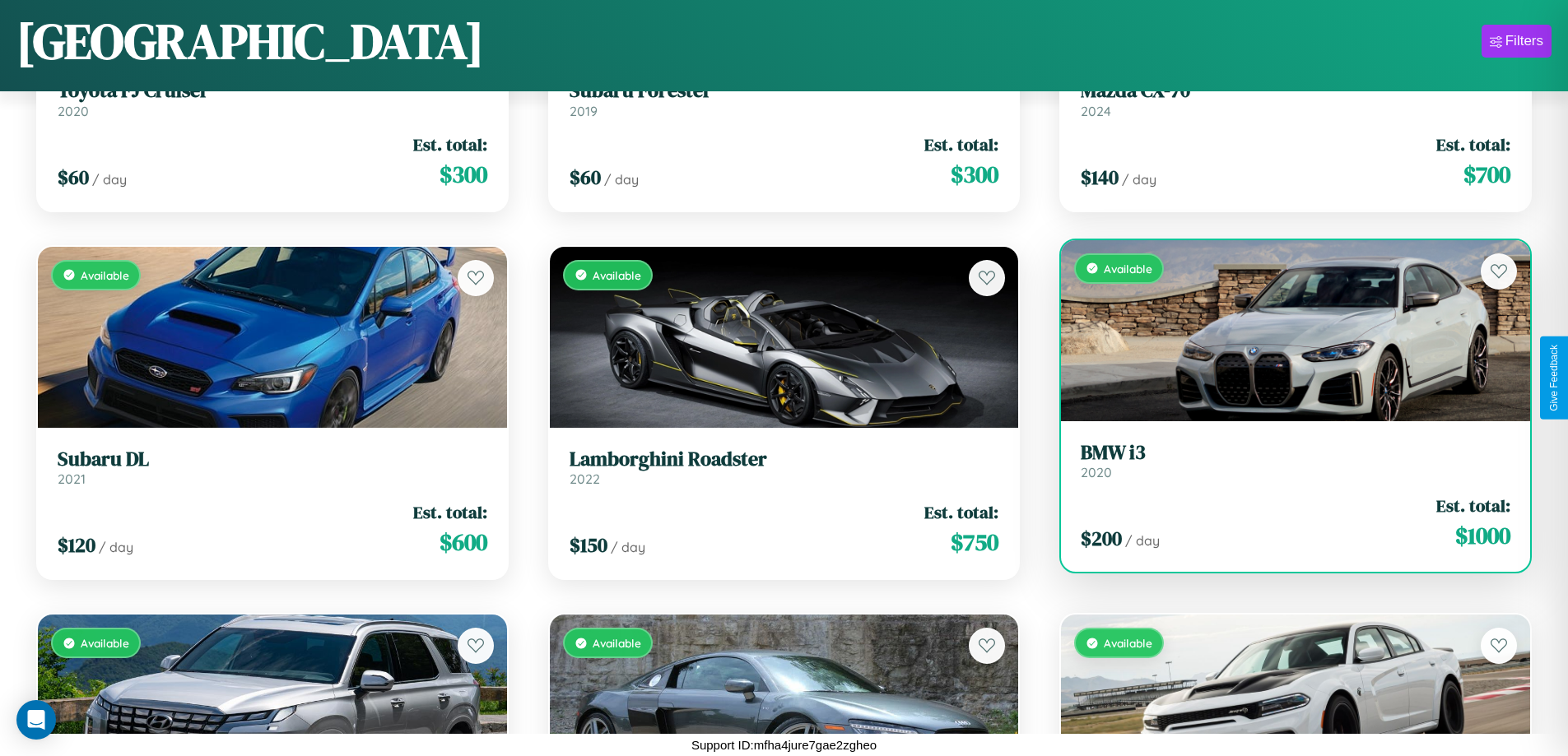
click at [1285, 523] on div "$ 200 / day Est. total: $ 1000" at bounding box center [1296, 523] width 430 height 59
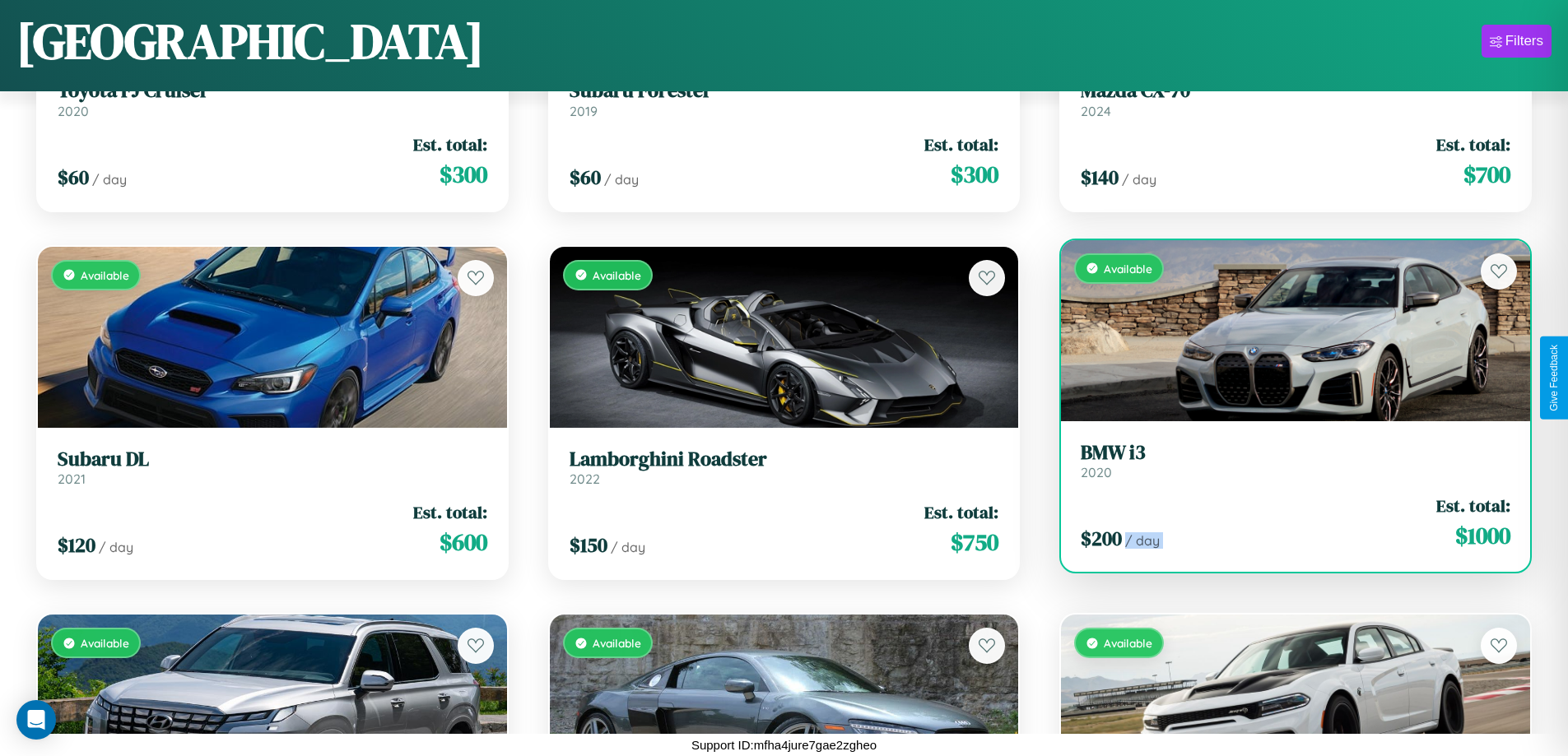
click at [1285, 523] on div "$ 200 / day Est. total: $ 1000" at bounding box center [1296, 523] width 430 height 59
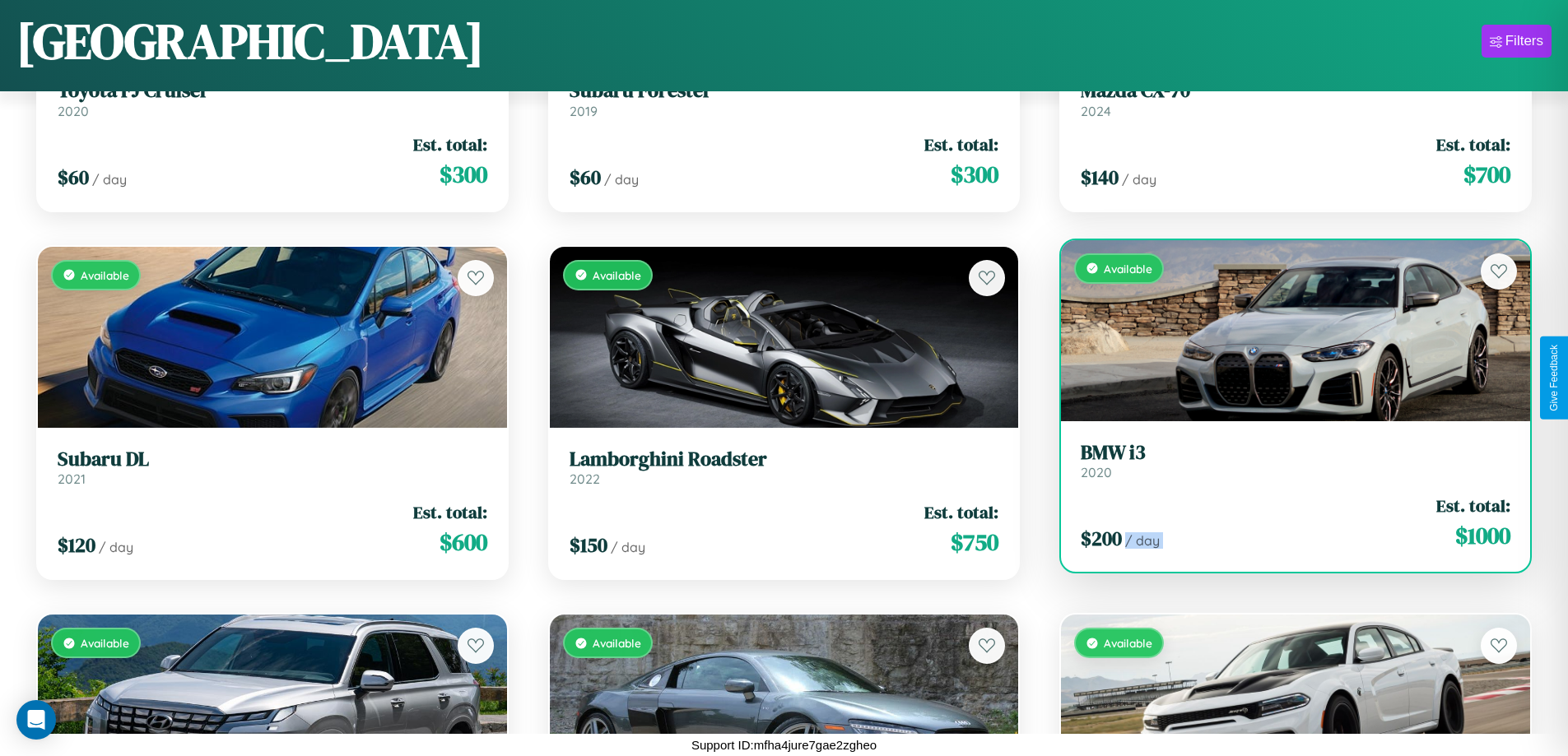
click at [1285, 523] on div "$ 200 / day Est. total: $ 1000" at bounding box center [1296, 523] width 430 height 59
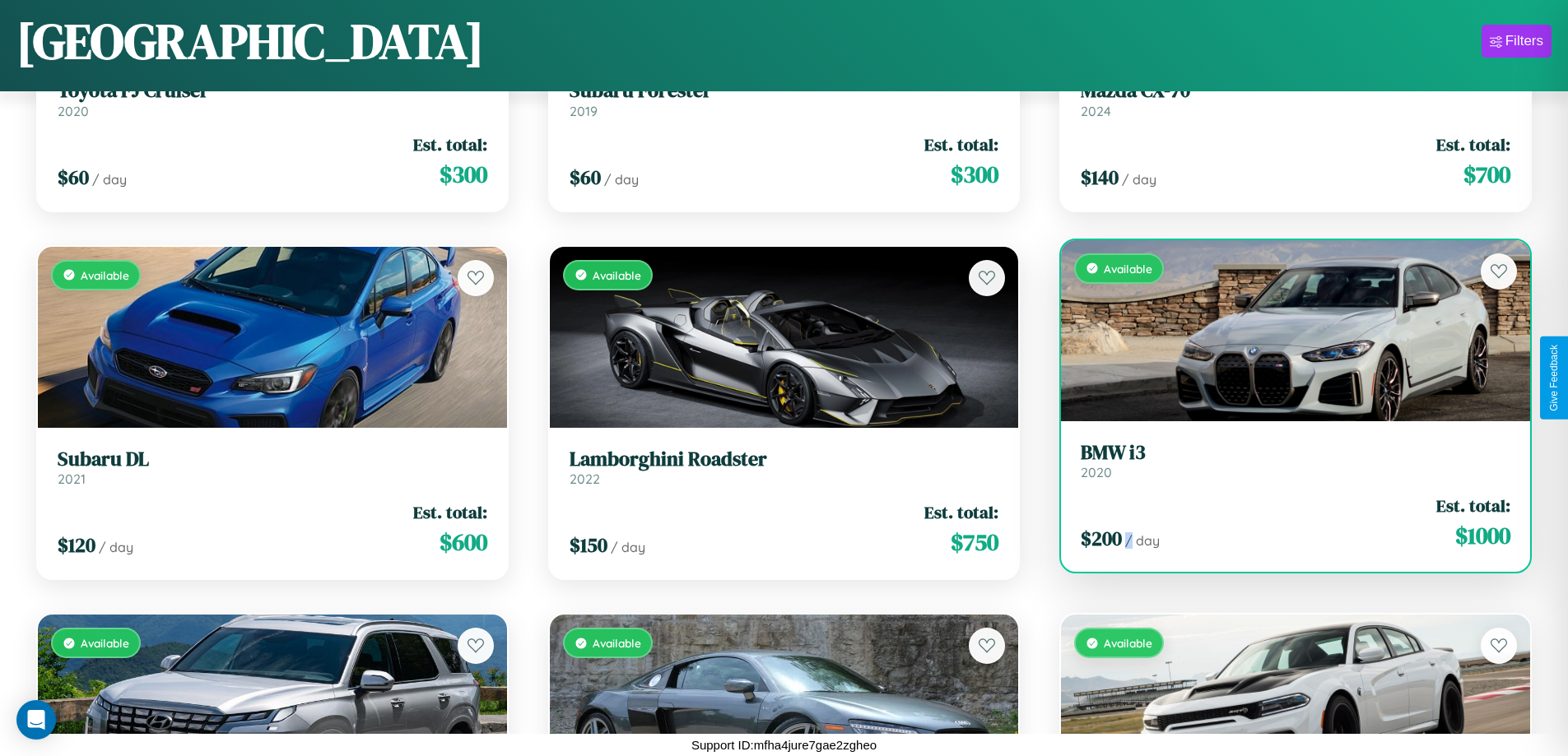
click at [1285, 523] on div "$ 200 / day Est. total: $ 1000" at bounding box center [1296, 523] width 430 height 59
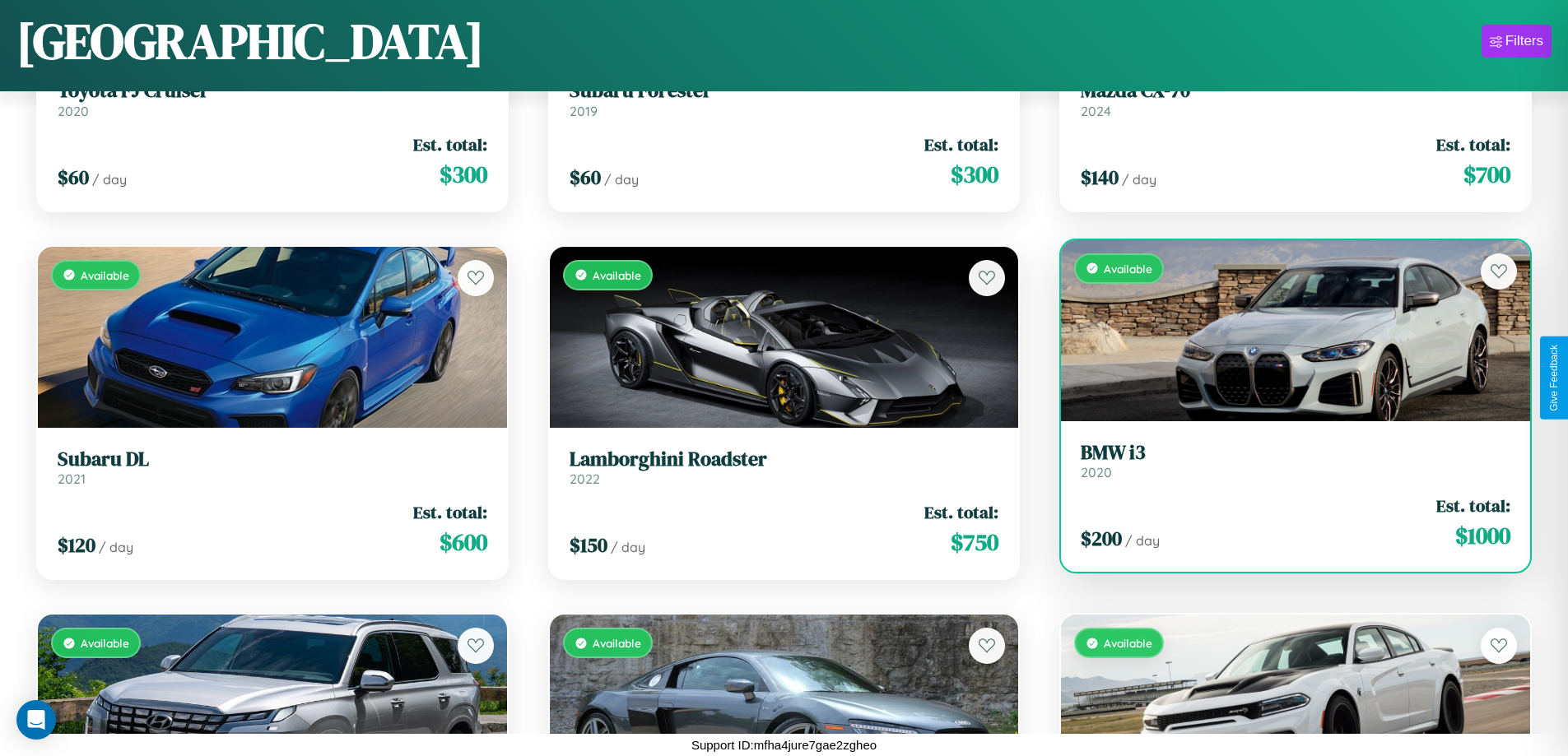
click at [1285, 460] on h3 "BMW i3" at bounding box center [1296, 453] width 430 height 24
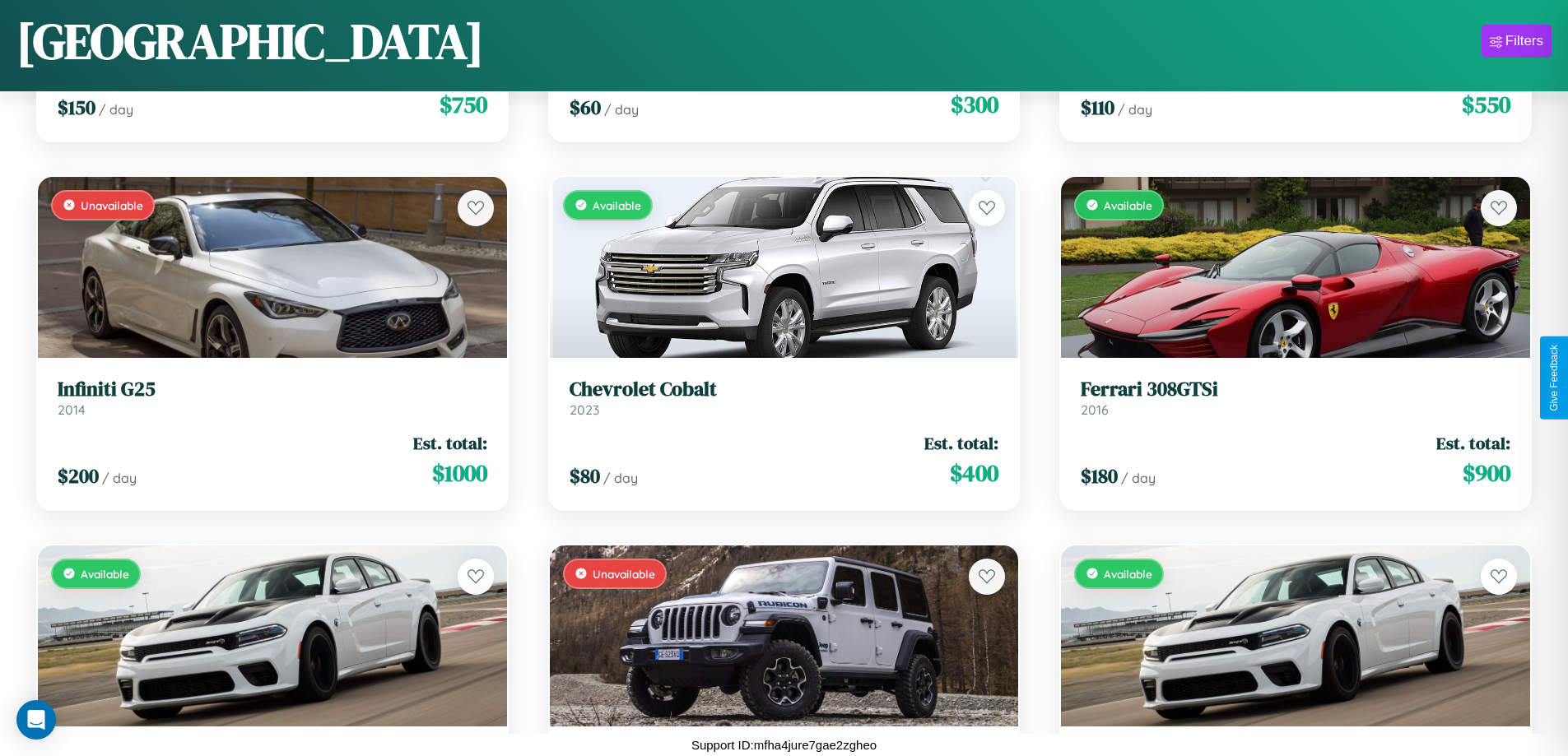
scroll to position [3179, 0]
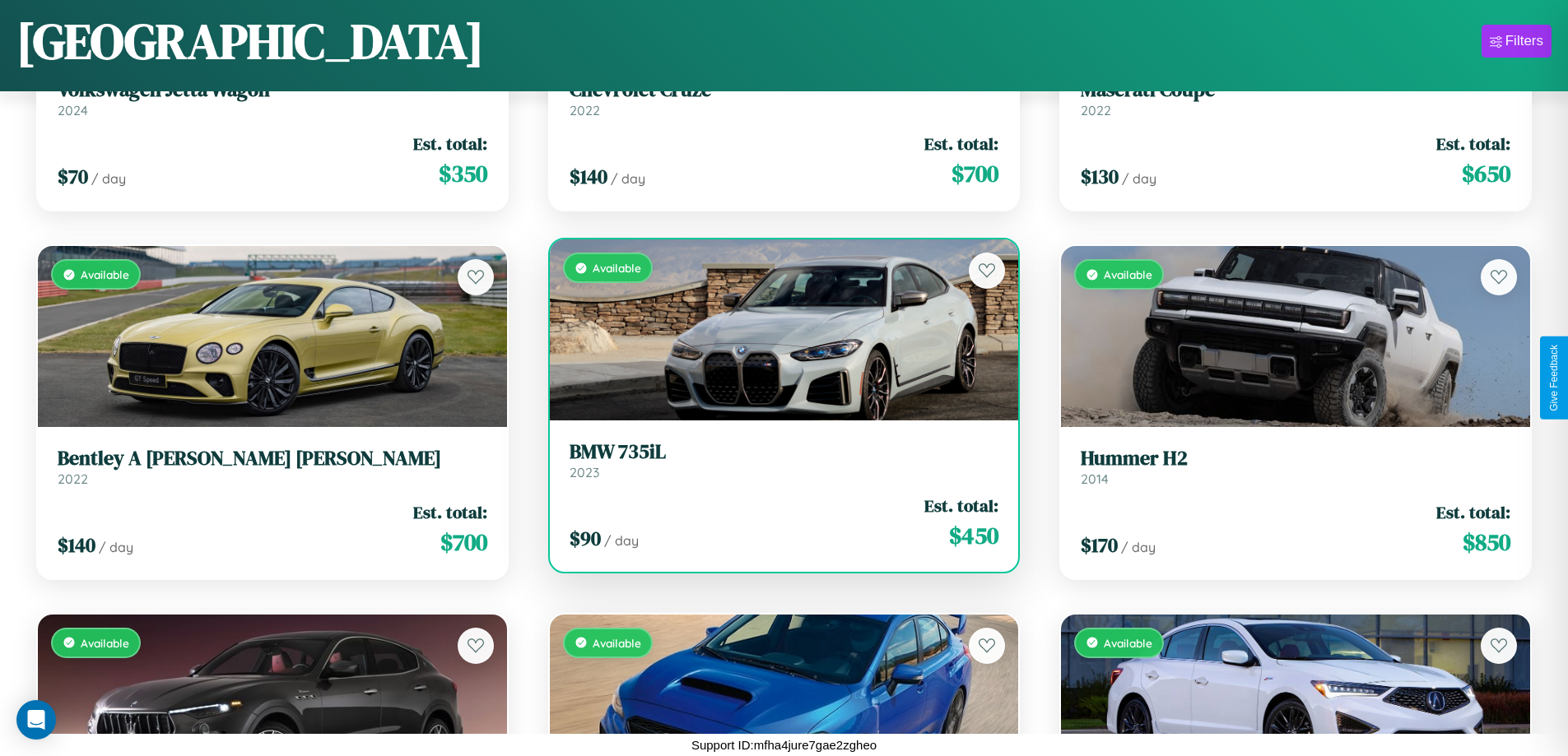
click at [777, 330] on div "Available" at bounding box center [784, 330] width 470 height 181
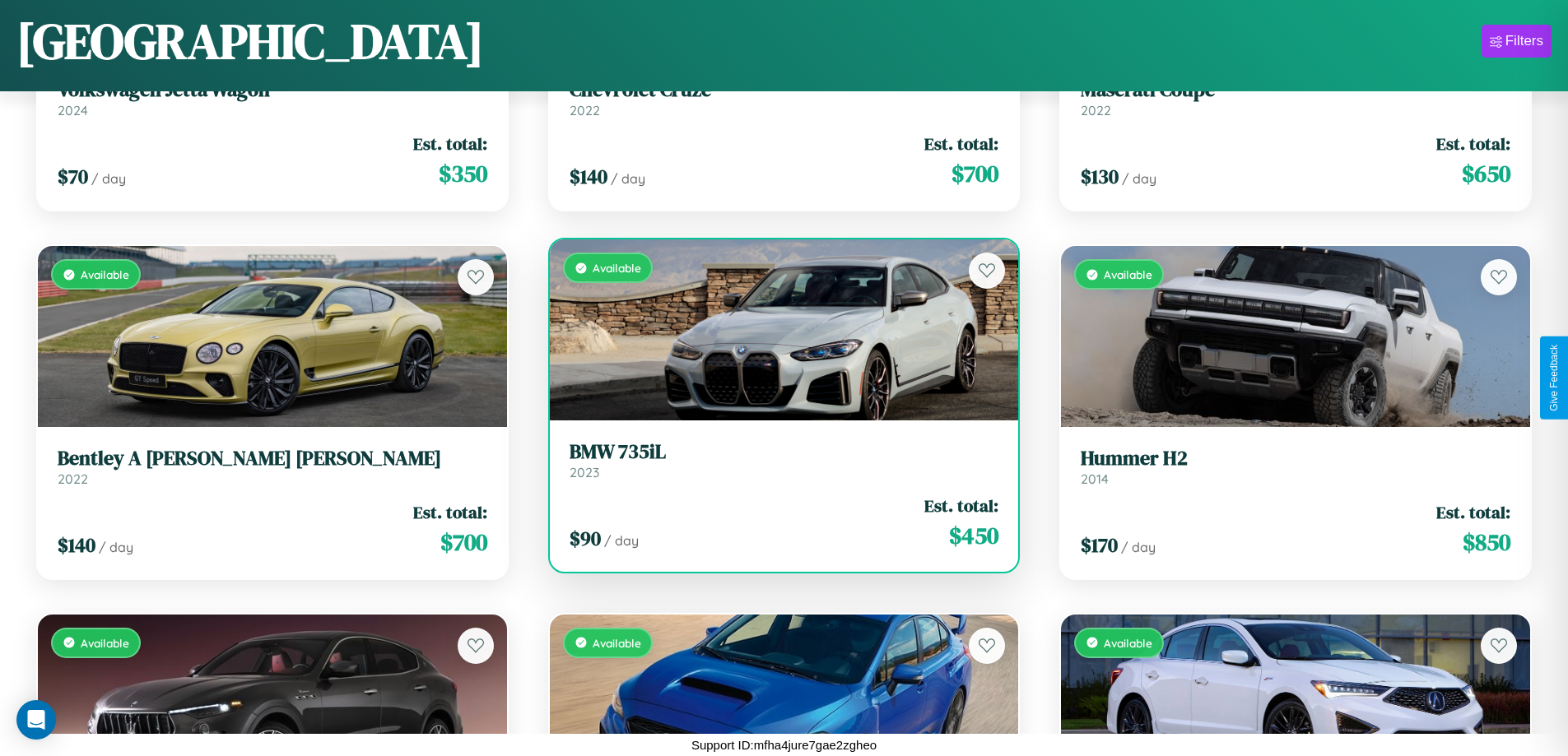
click at [777, 330] on div "Available" at bounding box center [784, 330] width 470 height 181
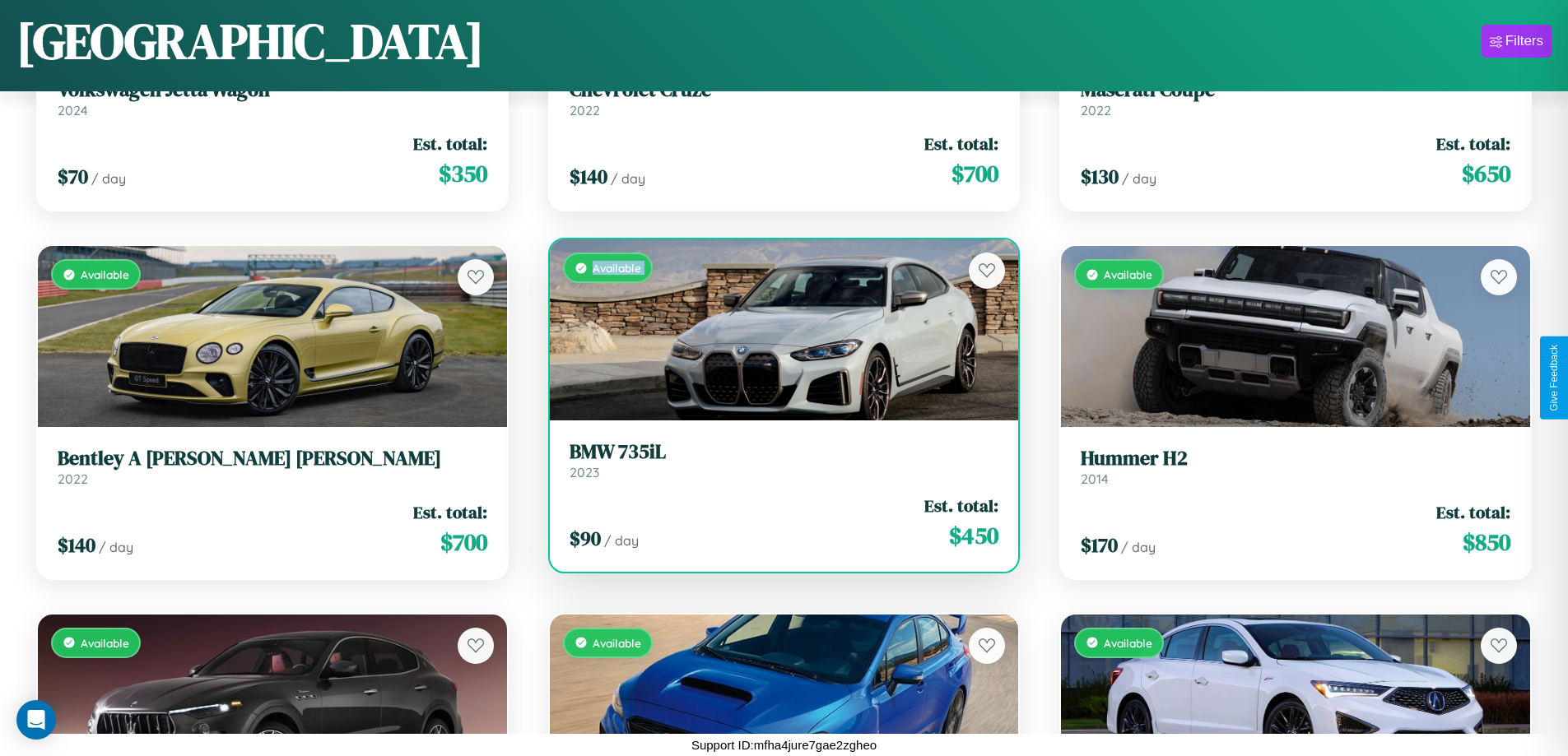
click at [777, 330] on div "Available" at bounding box center [784, 330] width 470 height 181
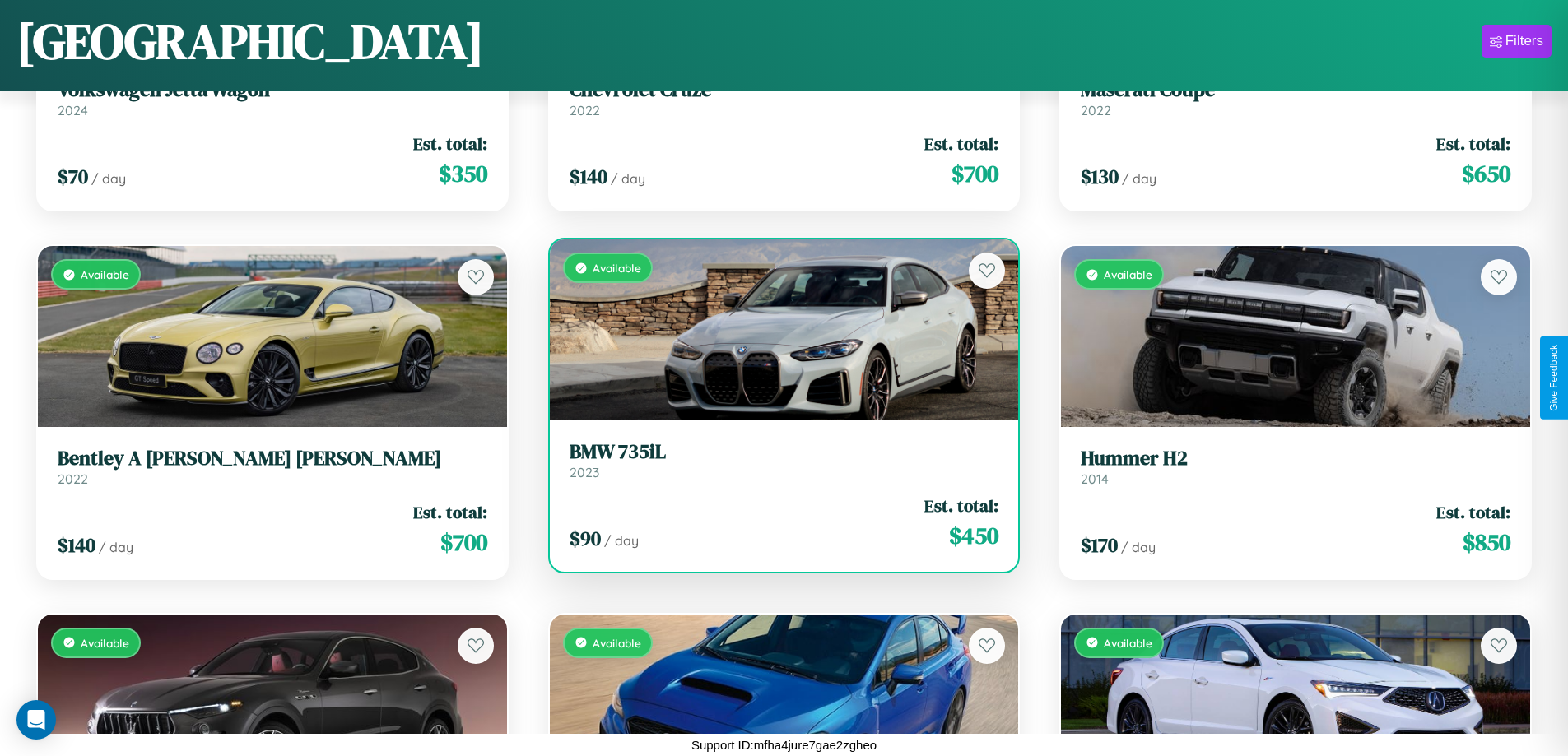
click at [777, 330] on div "Available" at bounding box center [784, 330] width 470 height 181
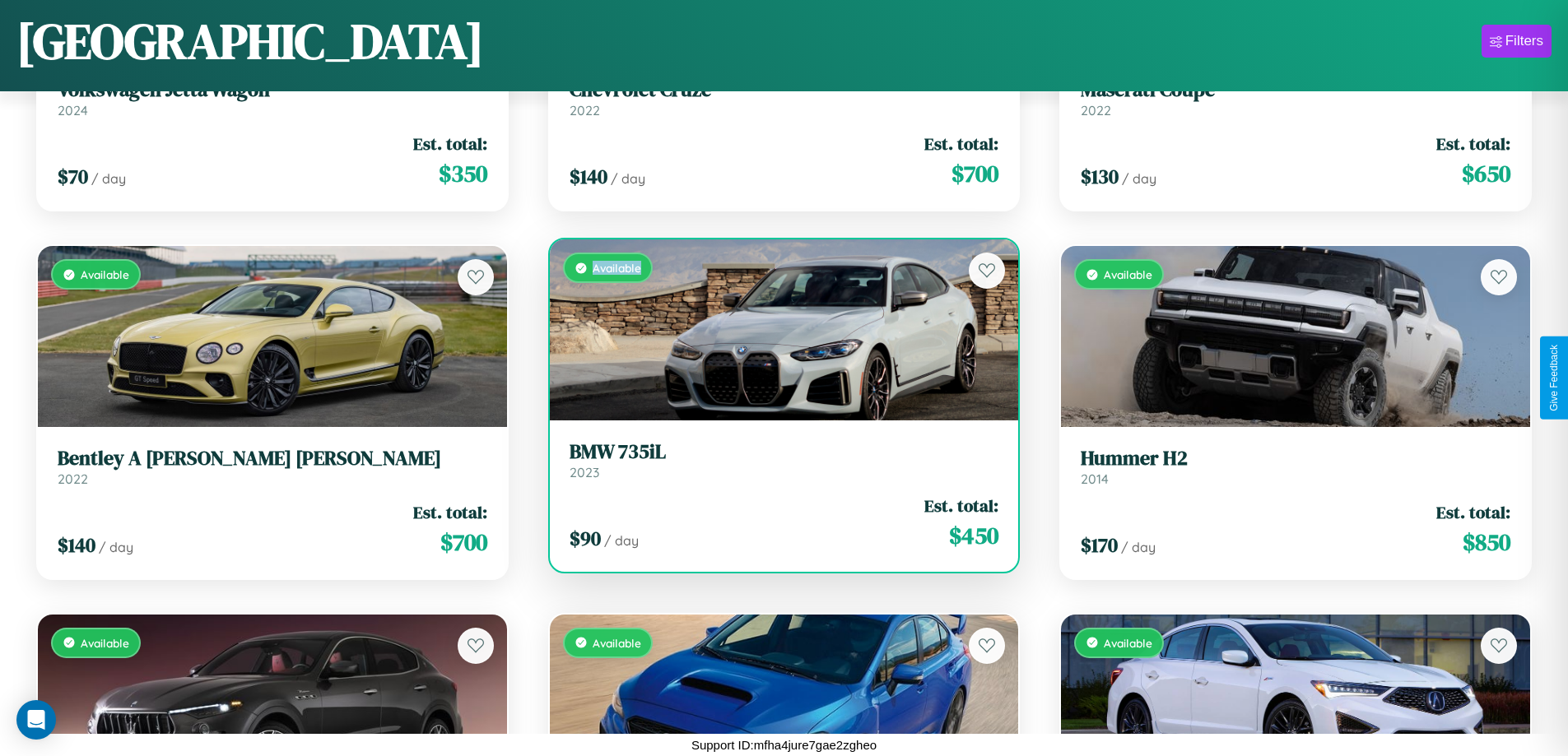
click at [777, 330] on div "Available" at bounding box center [784, 330] width 470 height 181
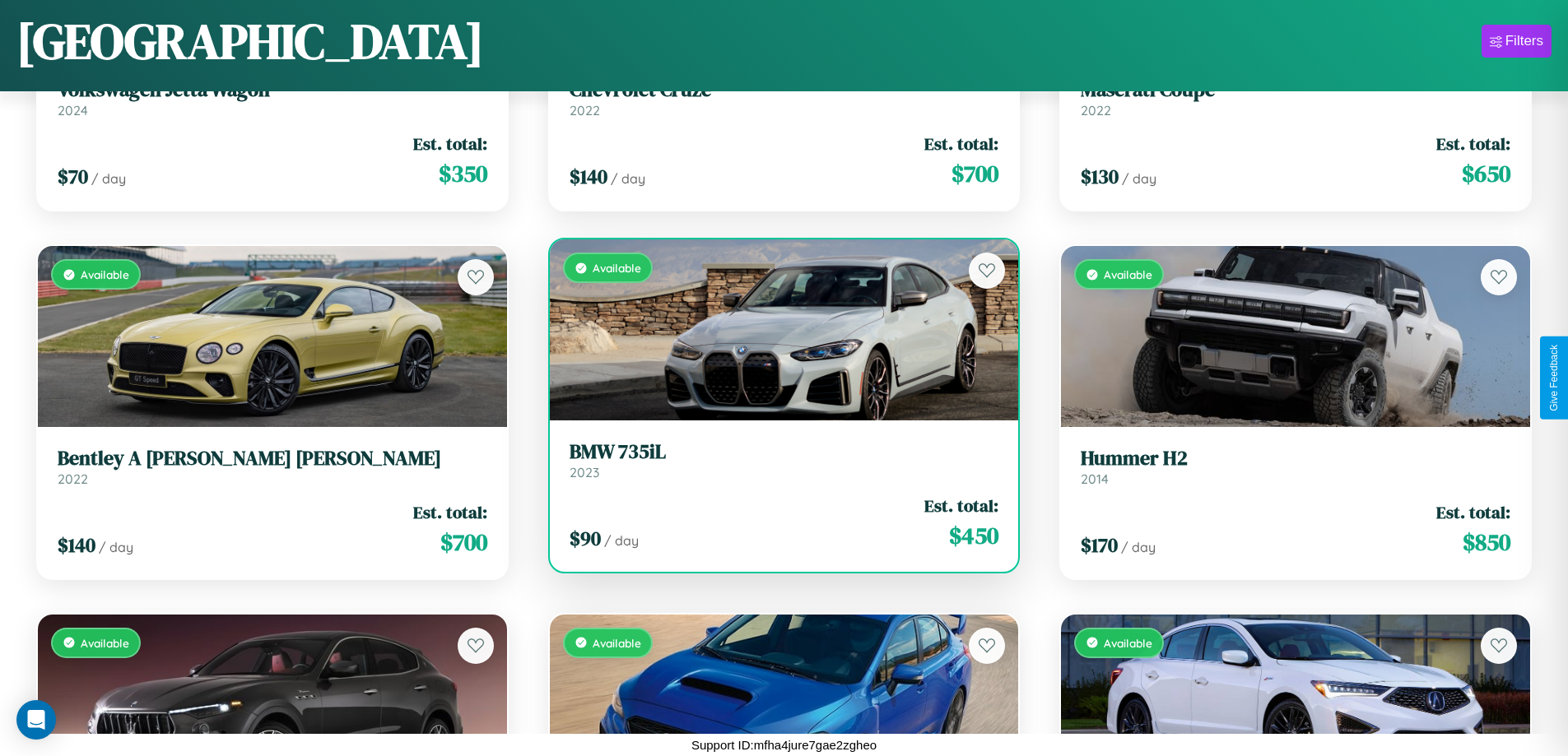
click at [777, 460] on h3 "BMW 735iL" at bounding box center [785, 452] width 430 height 24
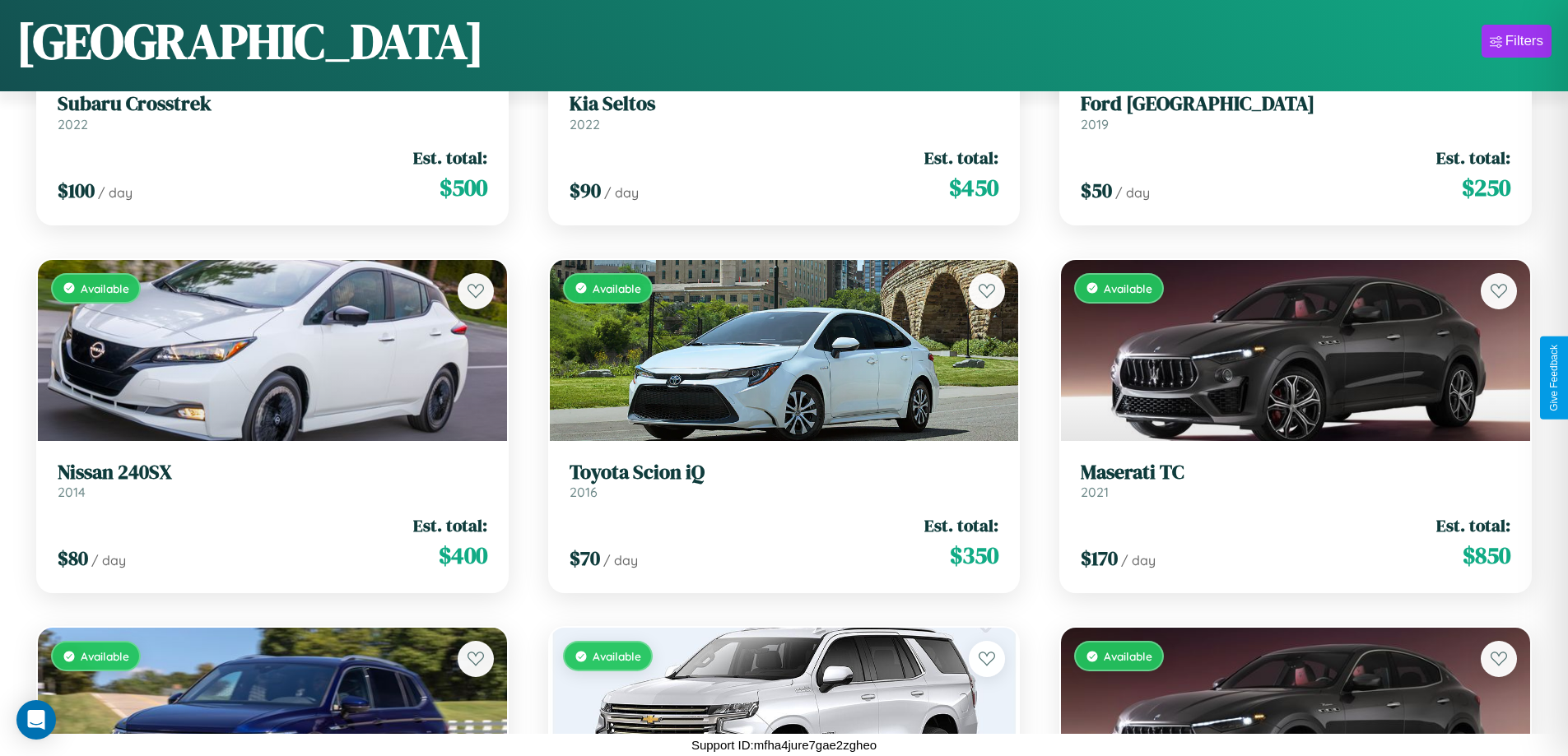
scroll to position [968, 0]
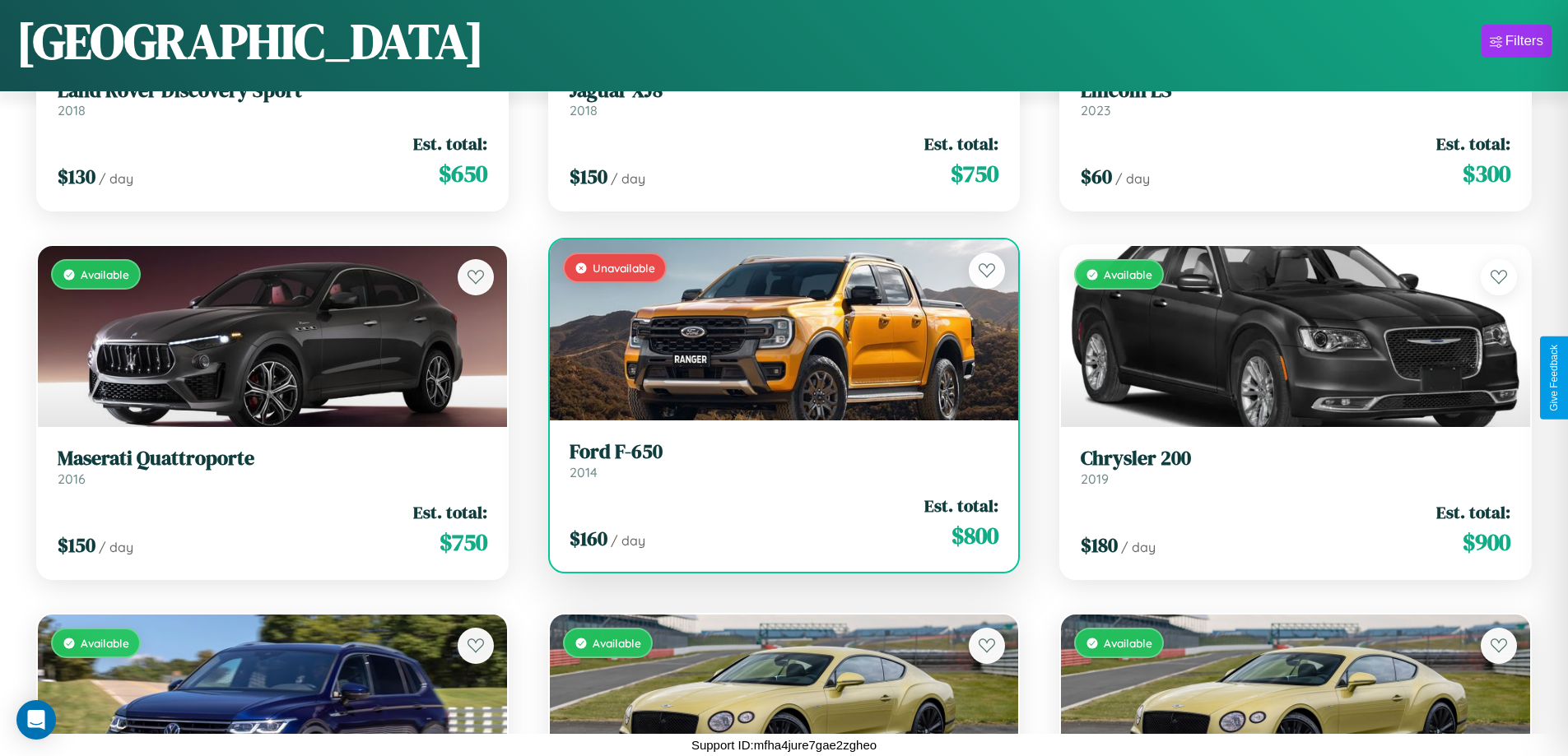
click at [777, 330] on div "Unavailable" at bounding box center [784, 330] width 470 height 181
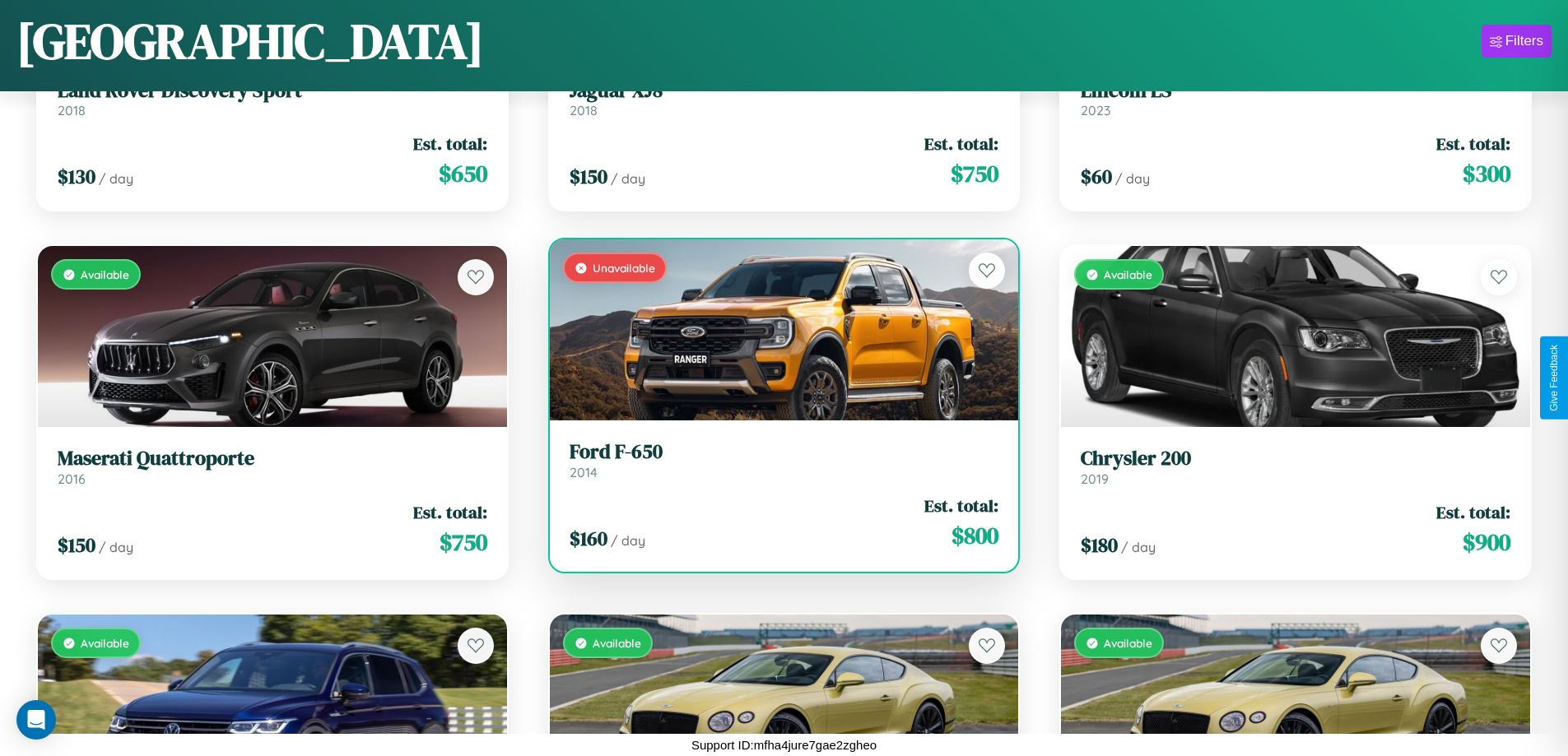
click at [777, 330] on div "Unavailable" at bounding box center [784, 330] width 470 height 181
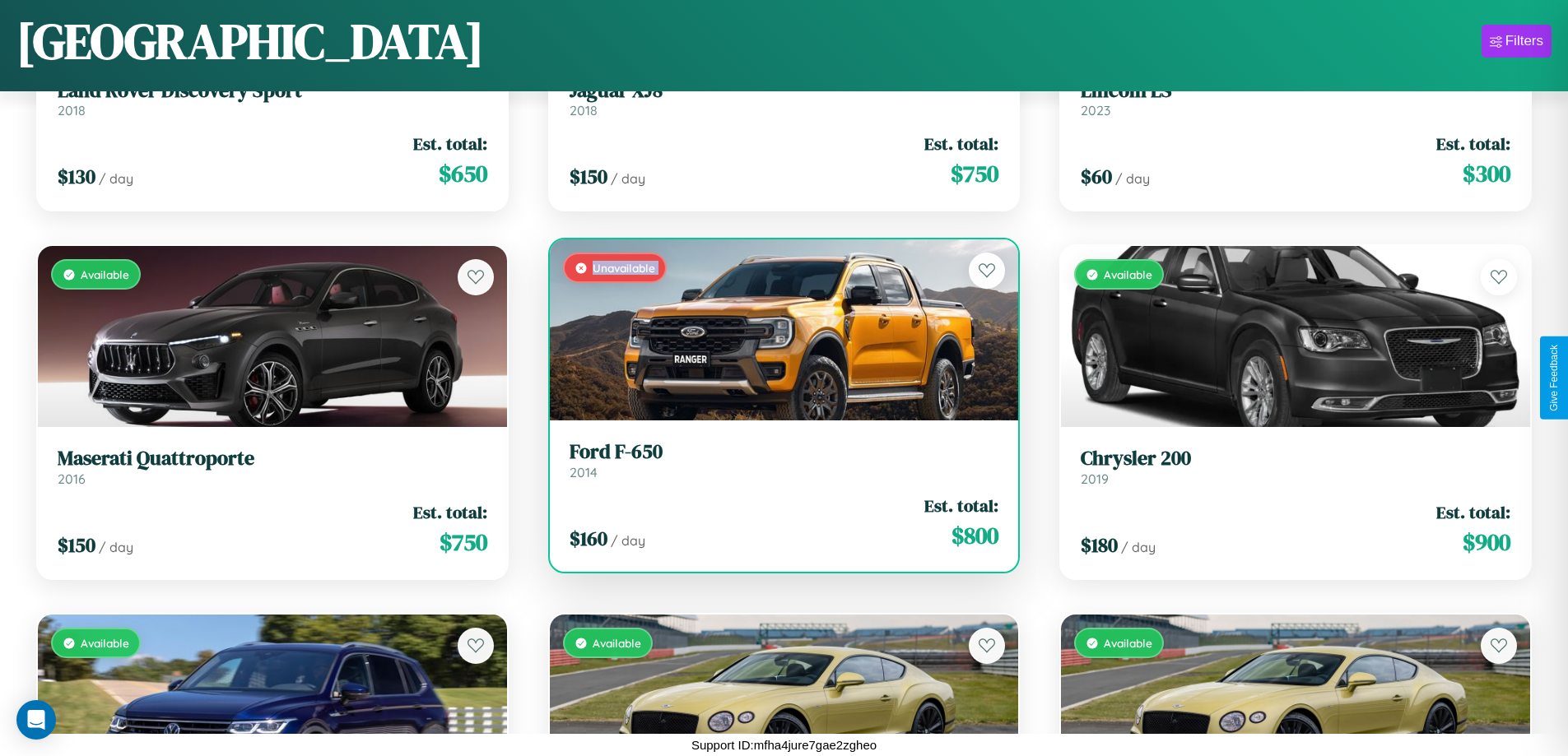
click at [777, 330] on div "Unavailable" at bounding box center [784, 330] width 470 height 181
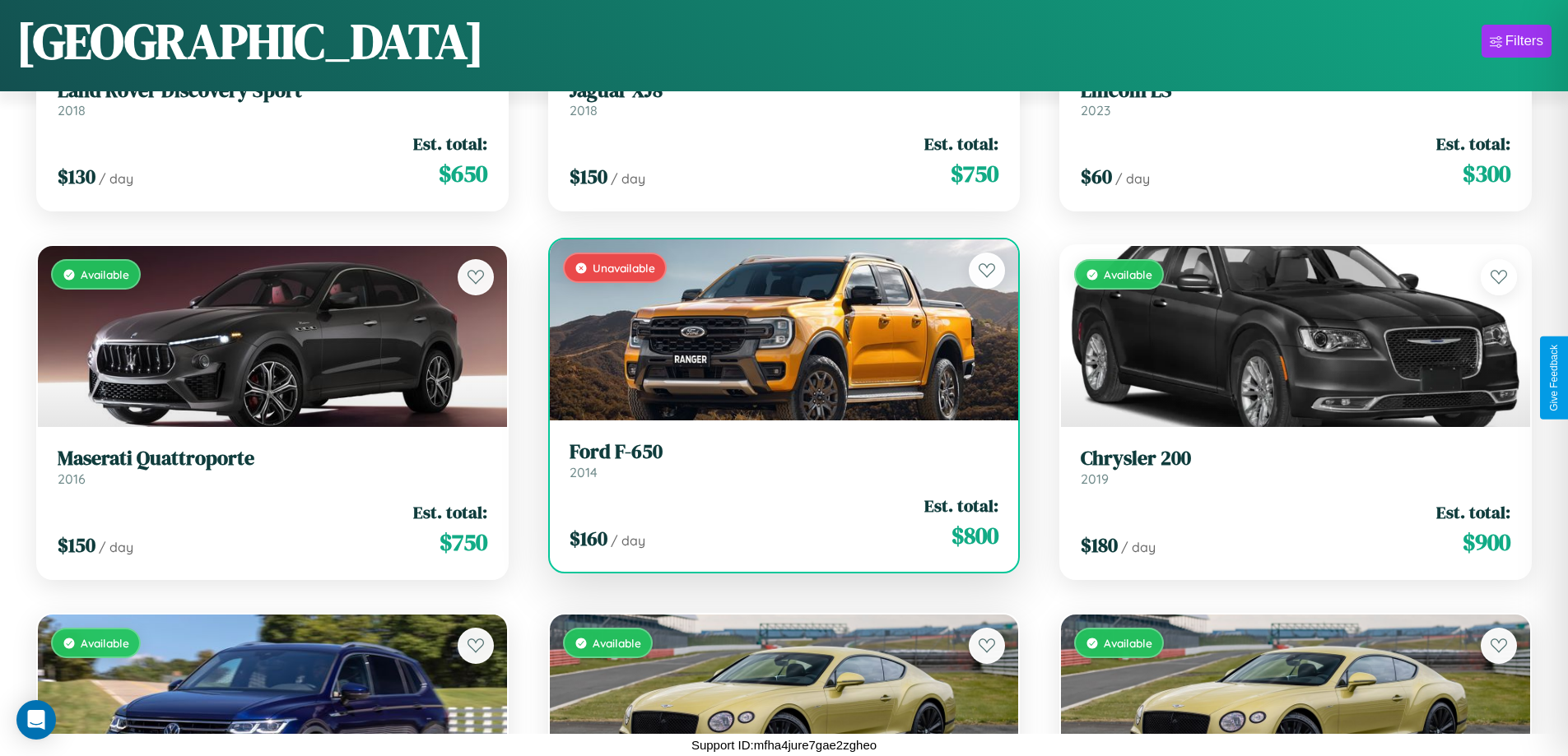
click at [777, 330] on div "Unavailable" at bounding box center [784, 330] width 470 height 181
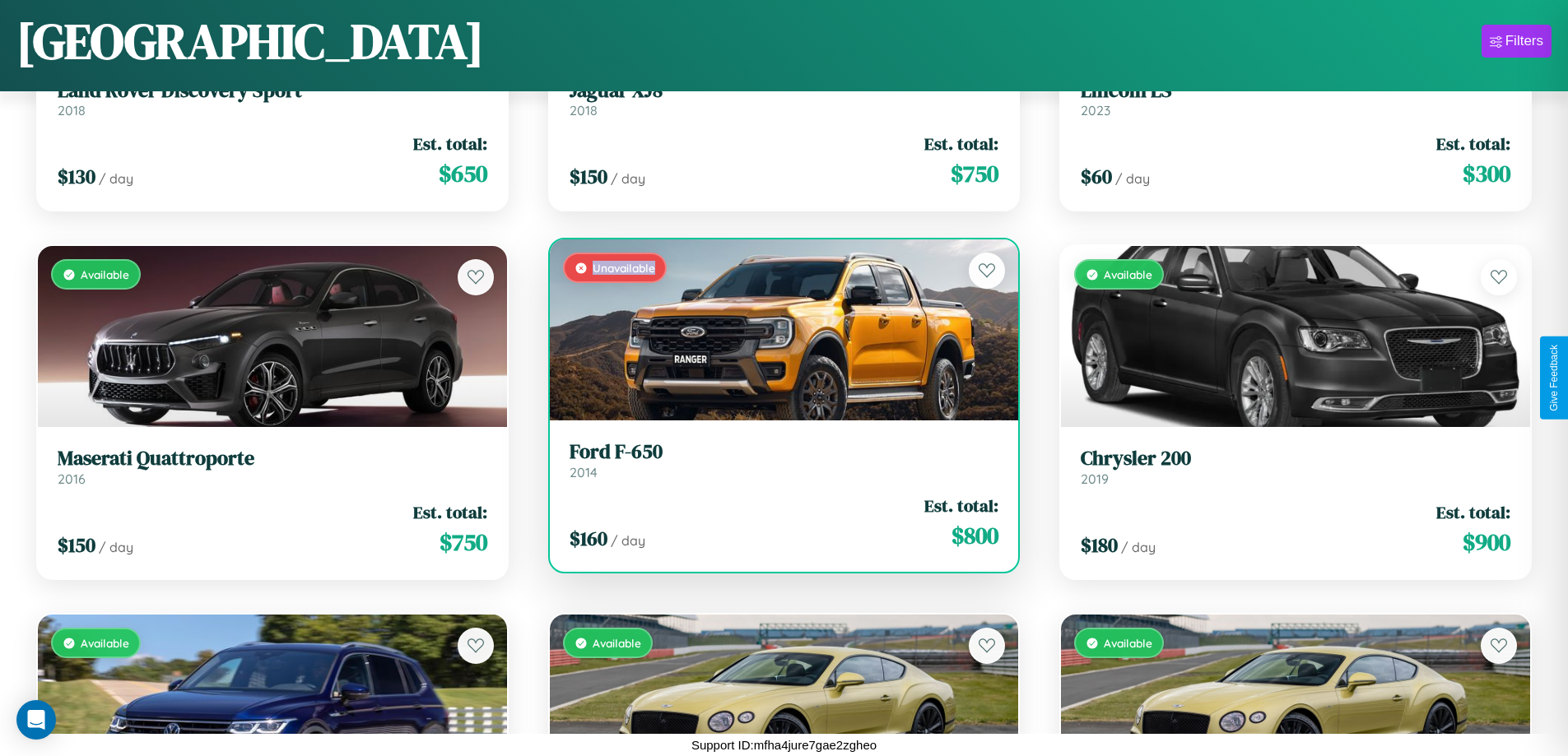
click at [777, 330] on div "Unavailable" at bounding box center [784, 330] width 470 height 181
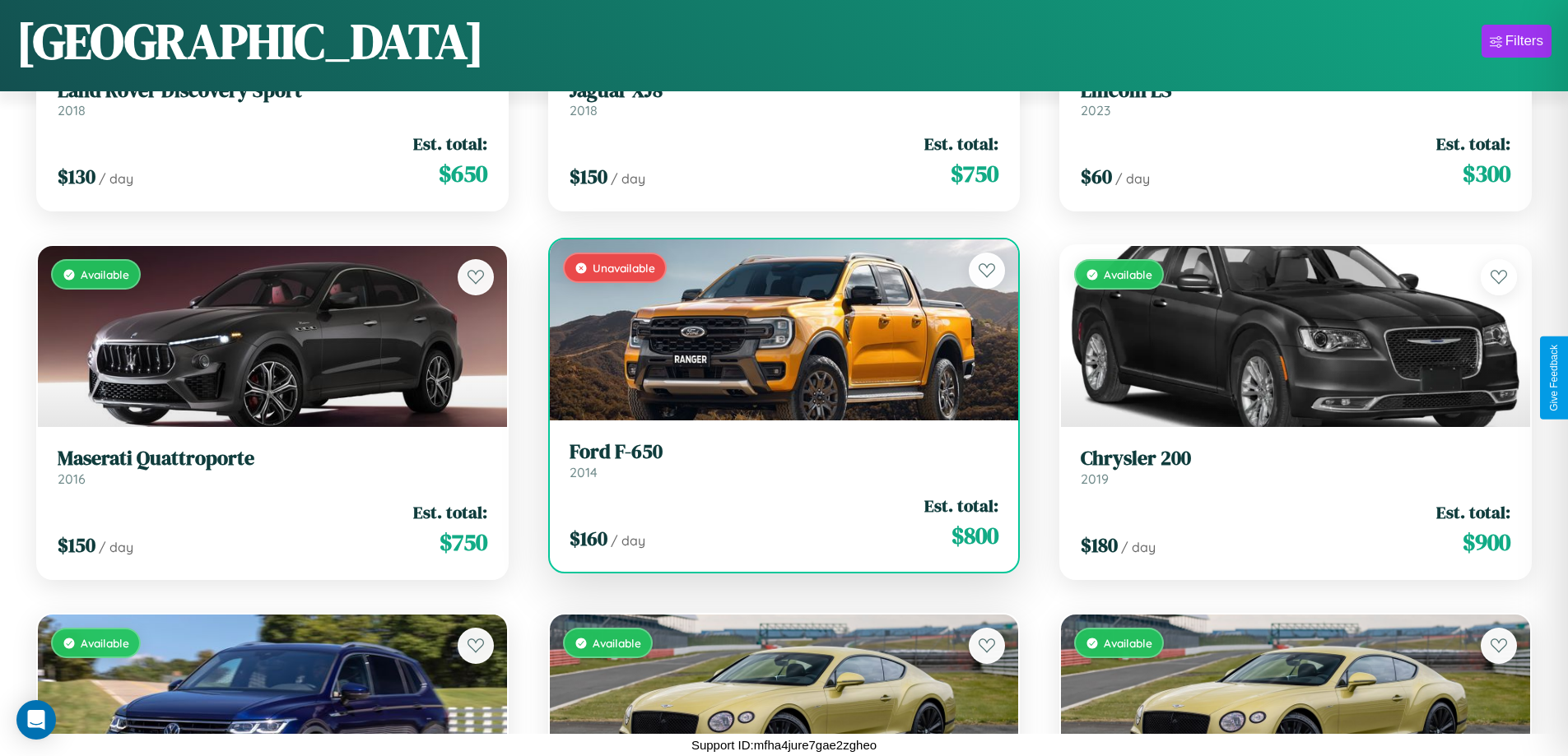
click at [777, 460] on h3 "Ford F-650" at bounding box center [785, 452] width 430 height 24
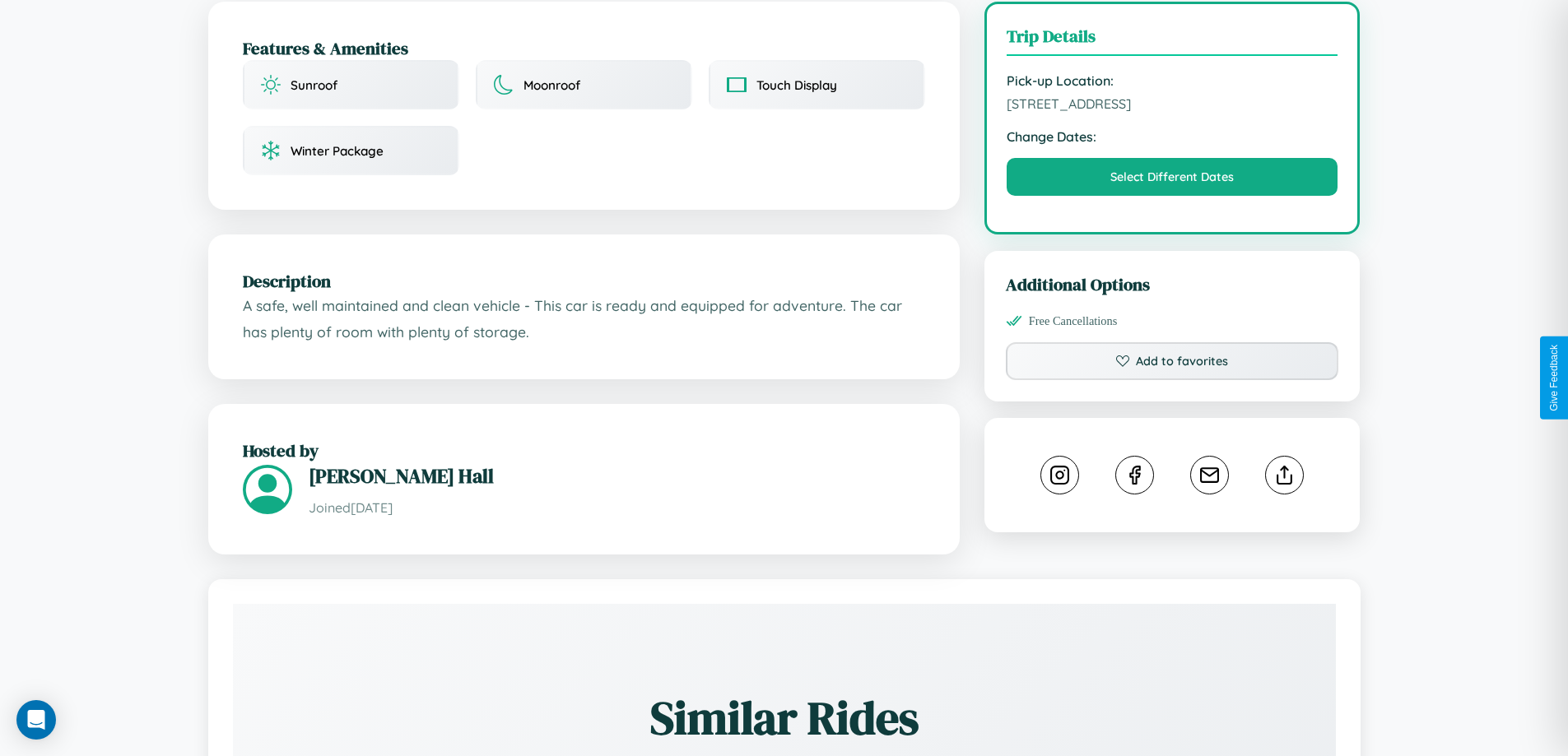
scroll to position [540, 0]
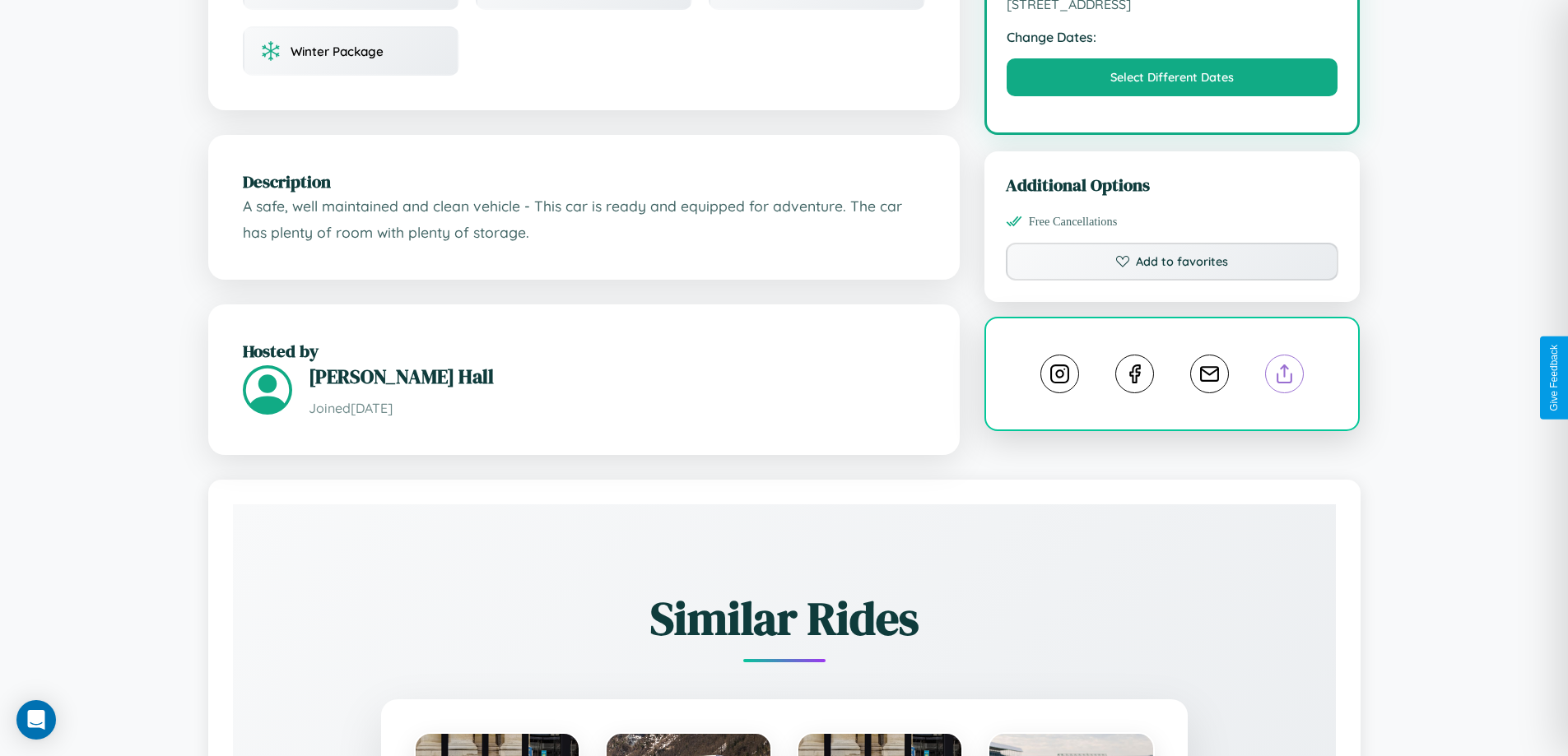
click at [1285, 376] on line at bounding box center [1285, 371] width 0 height 12
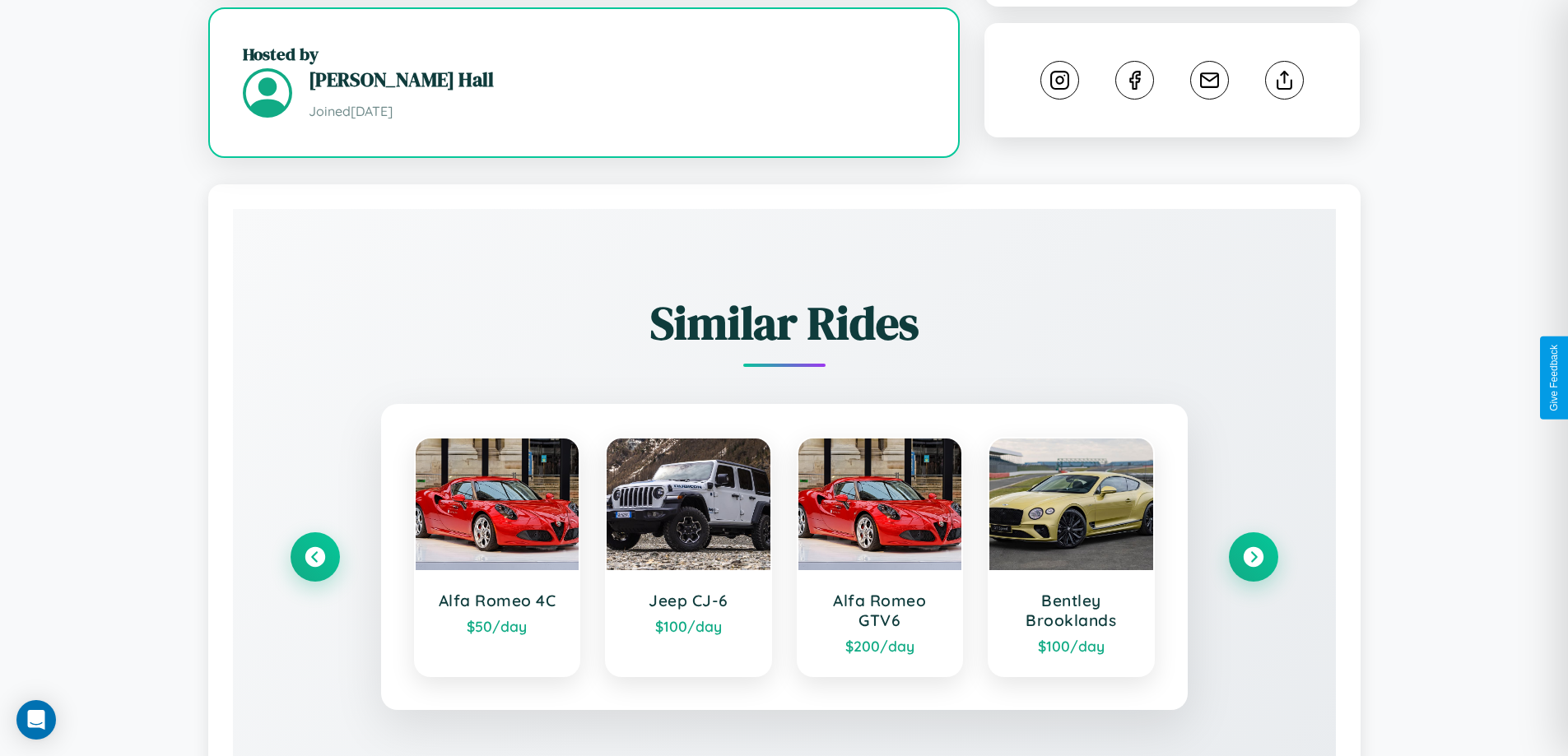
scroll to position [938, 0]
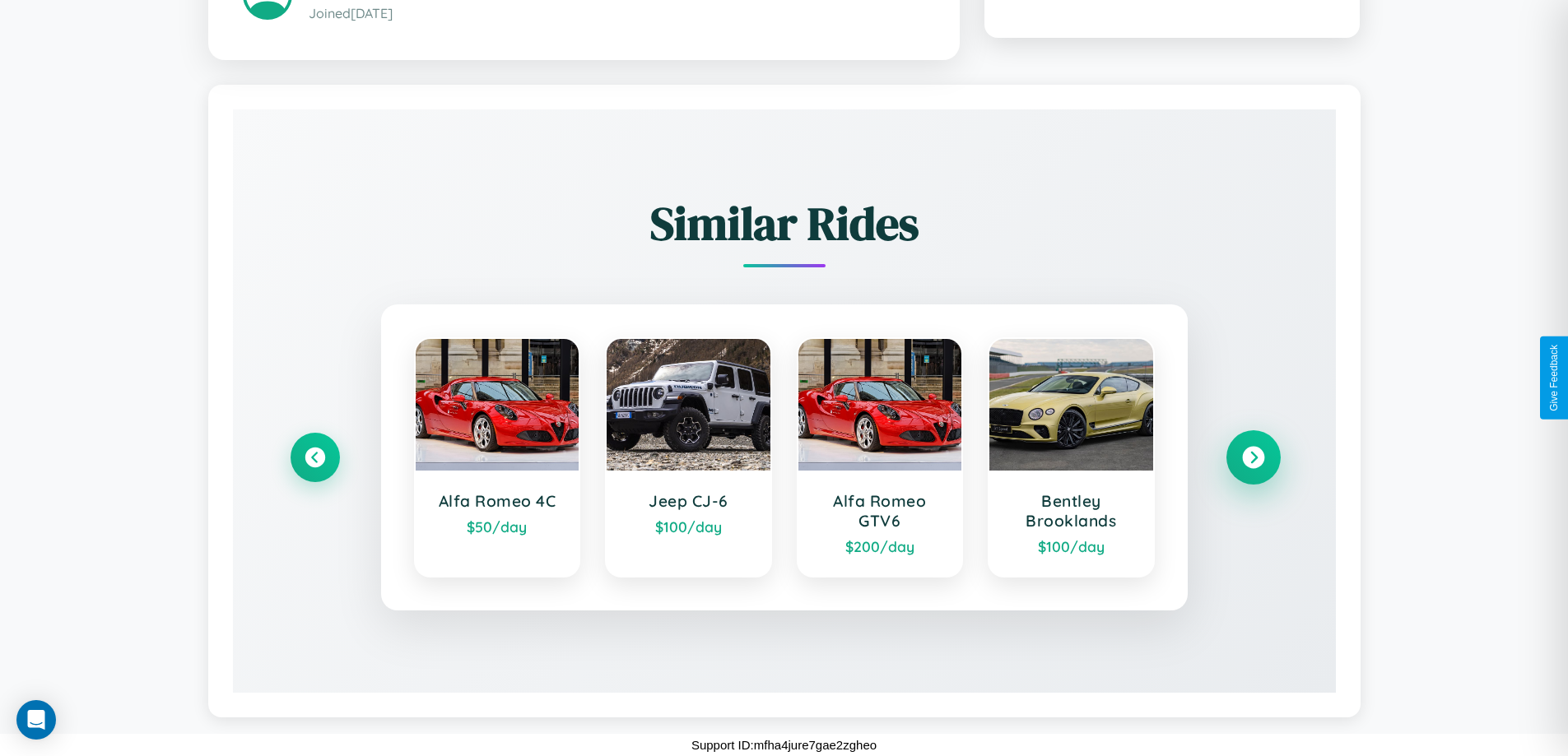
click at [1253, 457] on icon at bounding box center [1254, 457] width 22 height 22
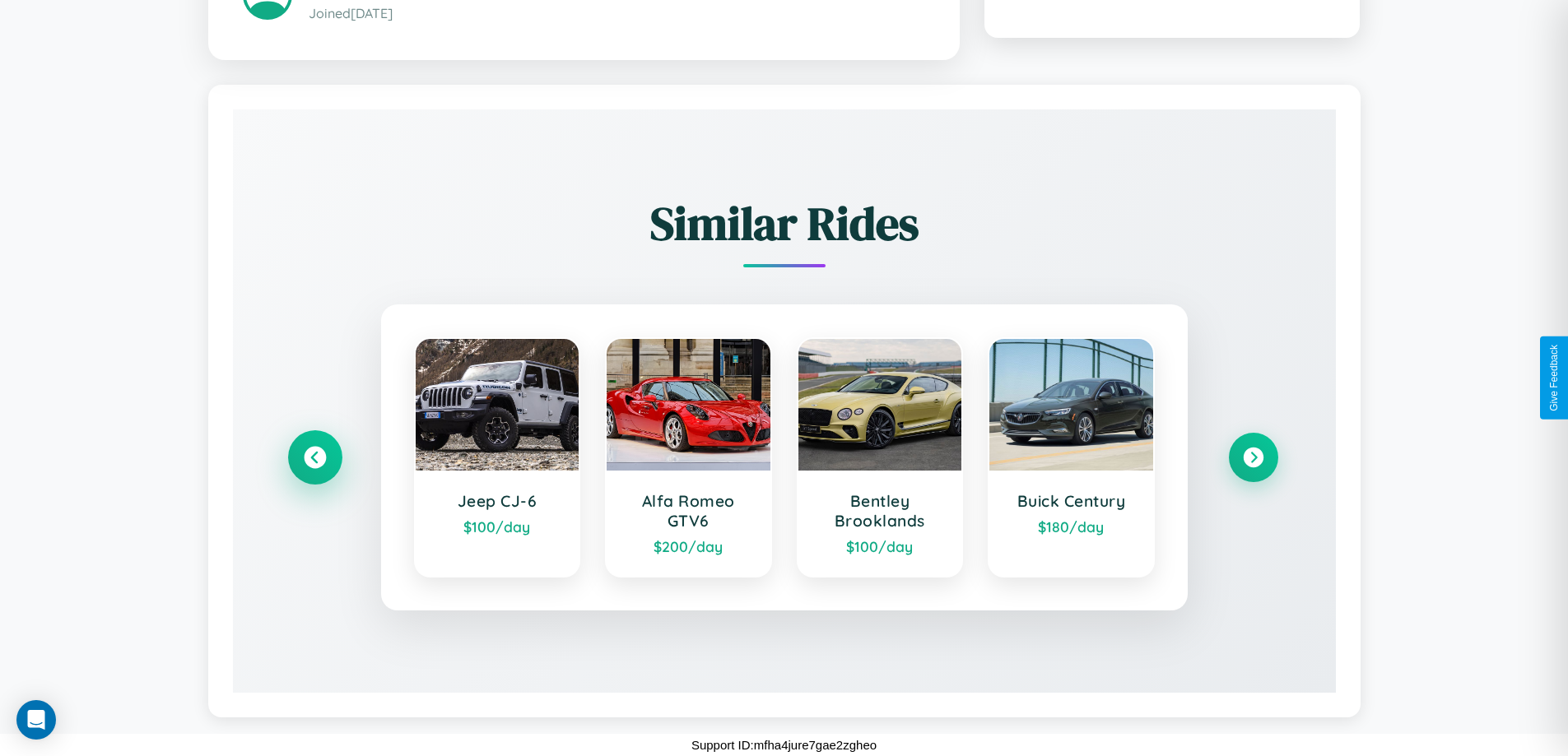
click at [314, 457] on icon at bounding box center [314, 457] width 22 height 22
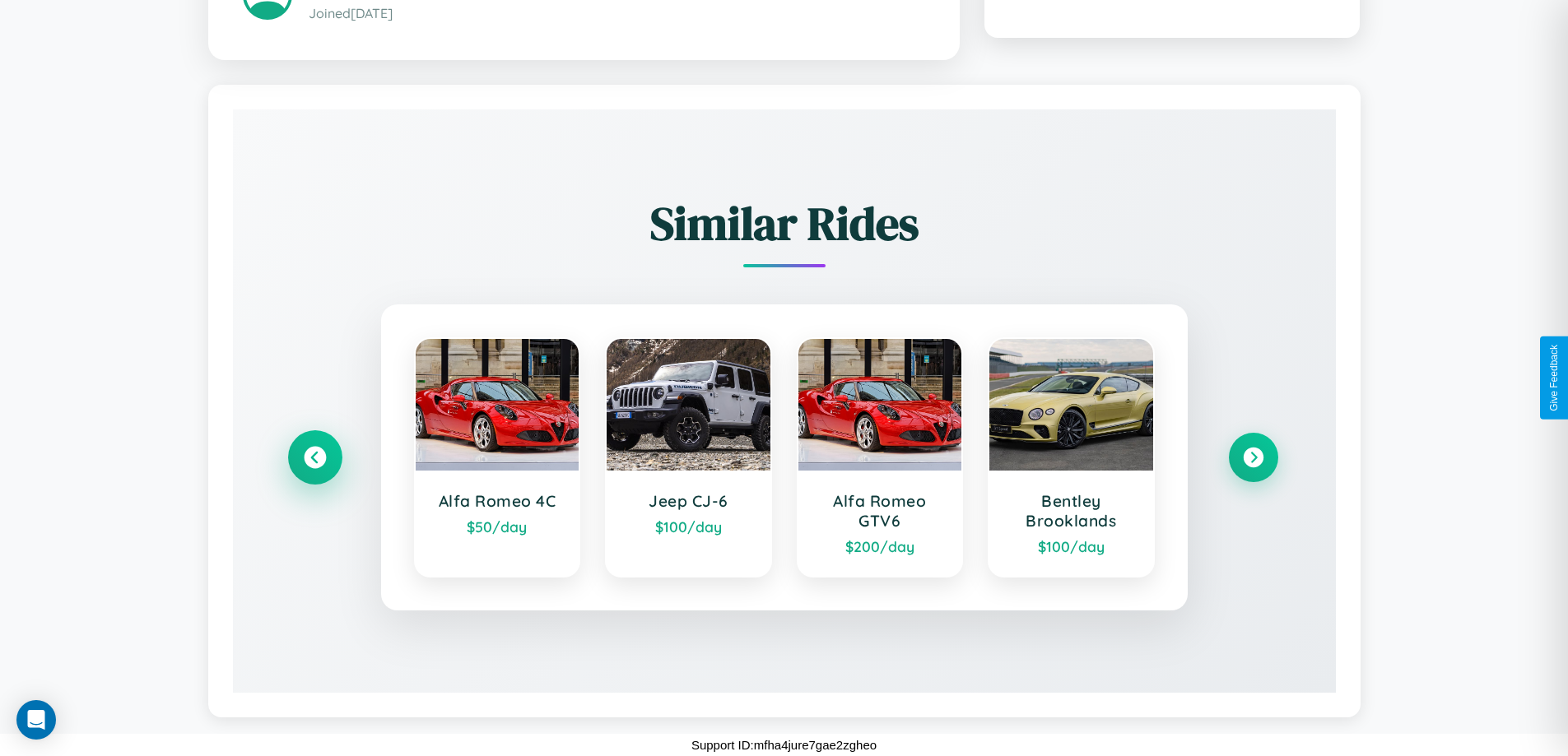
click at [314, 457] on icon at bounding box center [314, 457] width 22 height 22
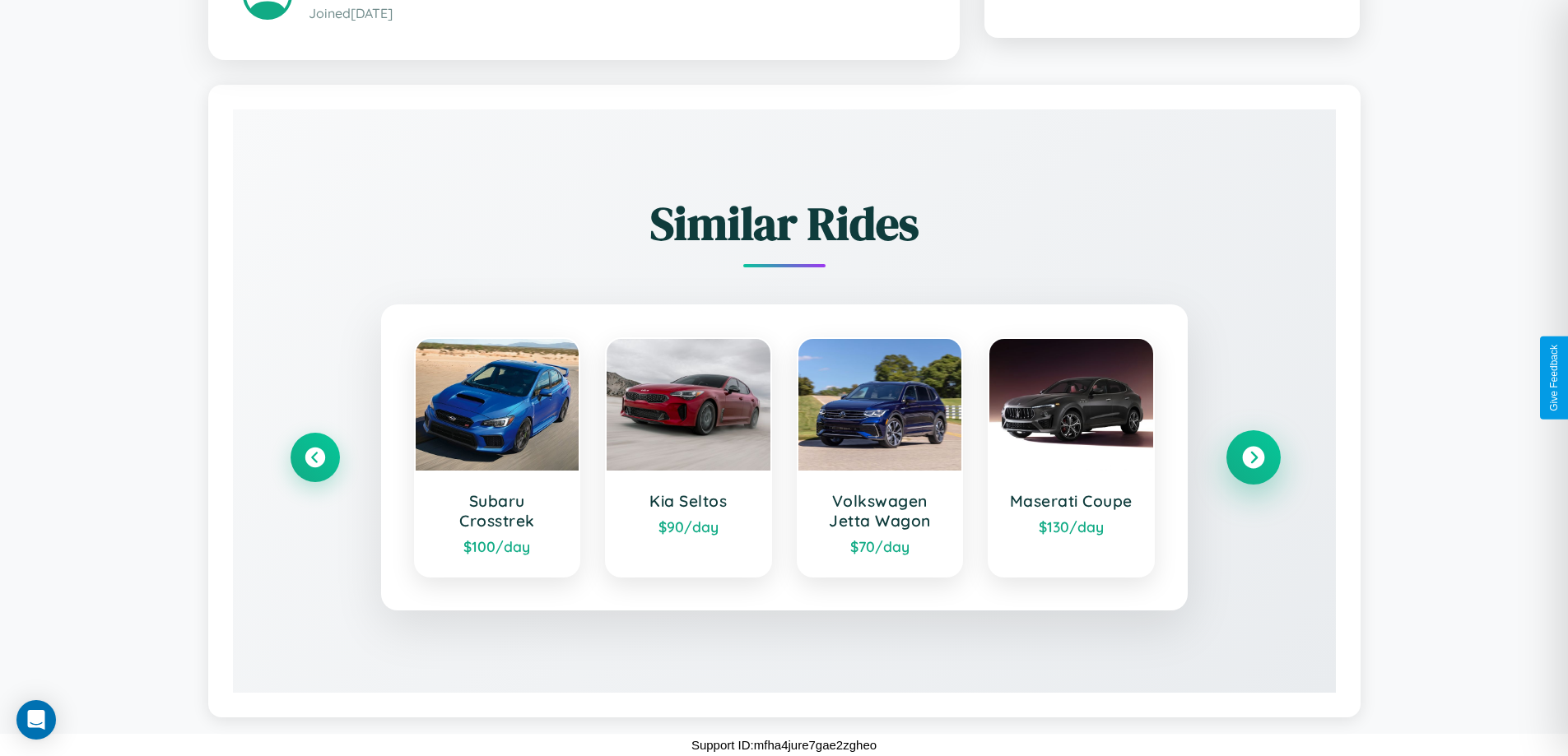
click at [1253, 457] on icon at bounding box center [1254, 457] width 22 height 22
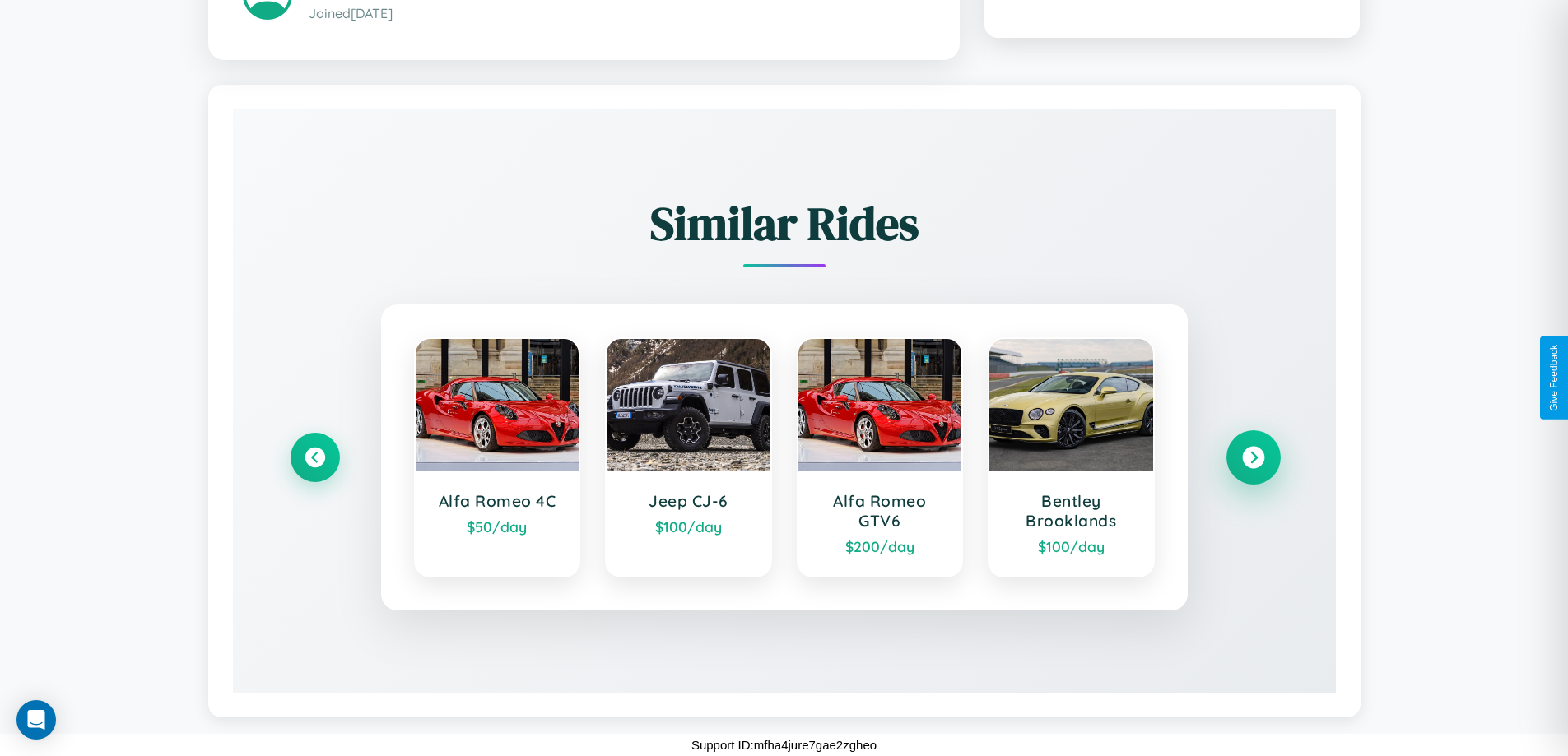
click at [1253, 457] on icon at bounding box center [1254, 457] width 22 height 22
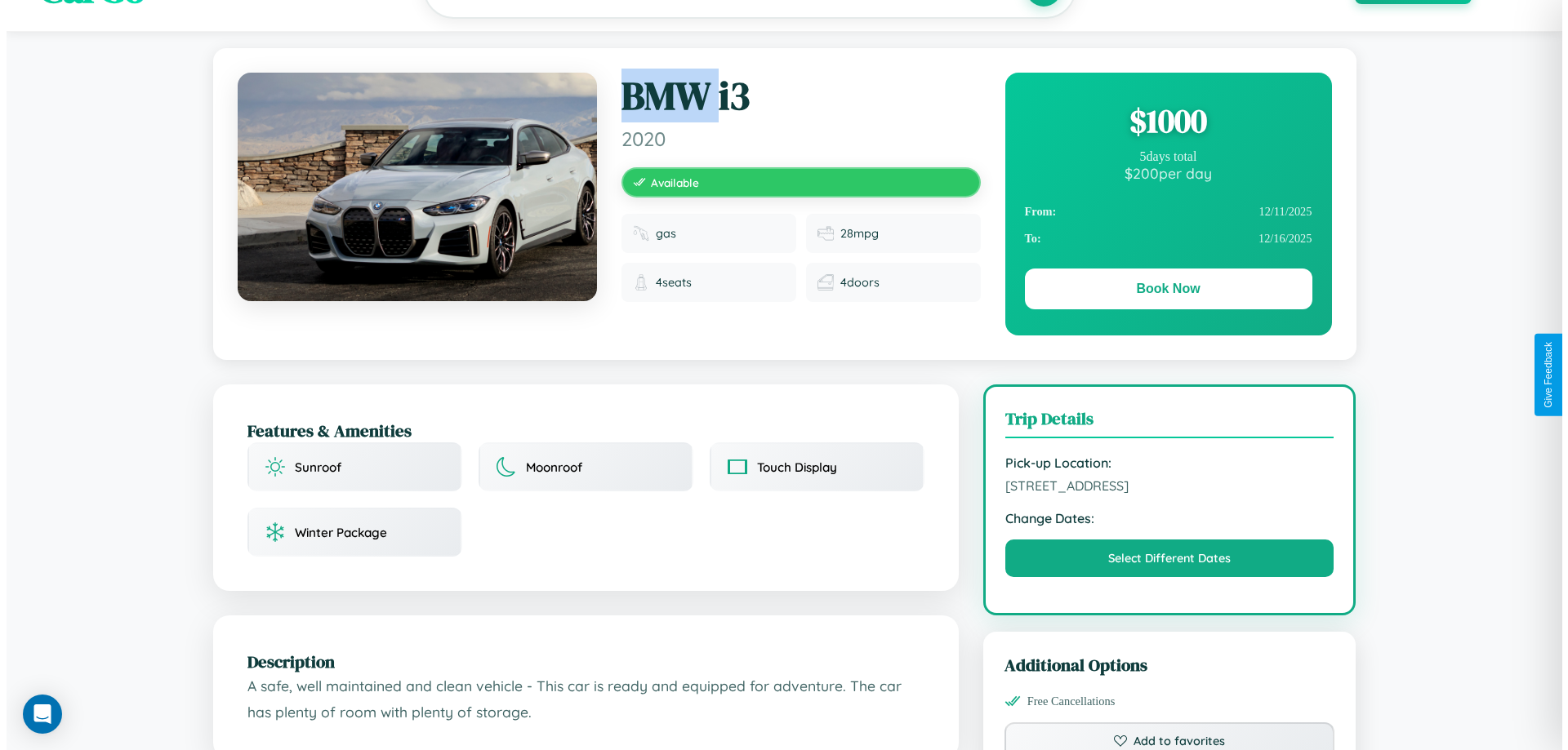
scroll to position [0, 0]
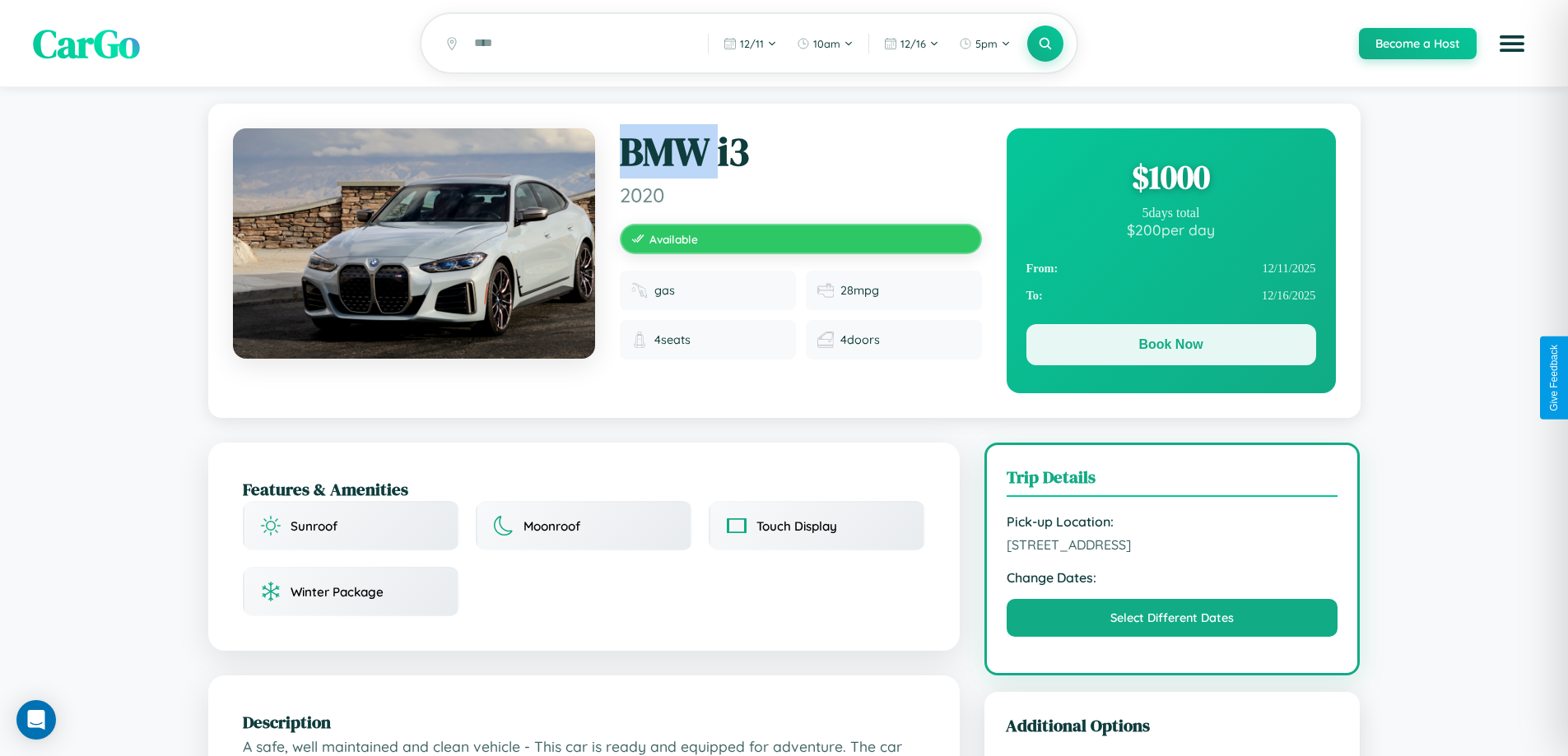
click at [1171, 348] on button "Book Now" at bounding box center [1171, 344] width 290 height 41
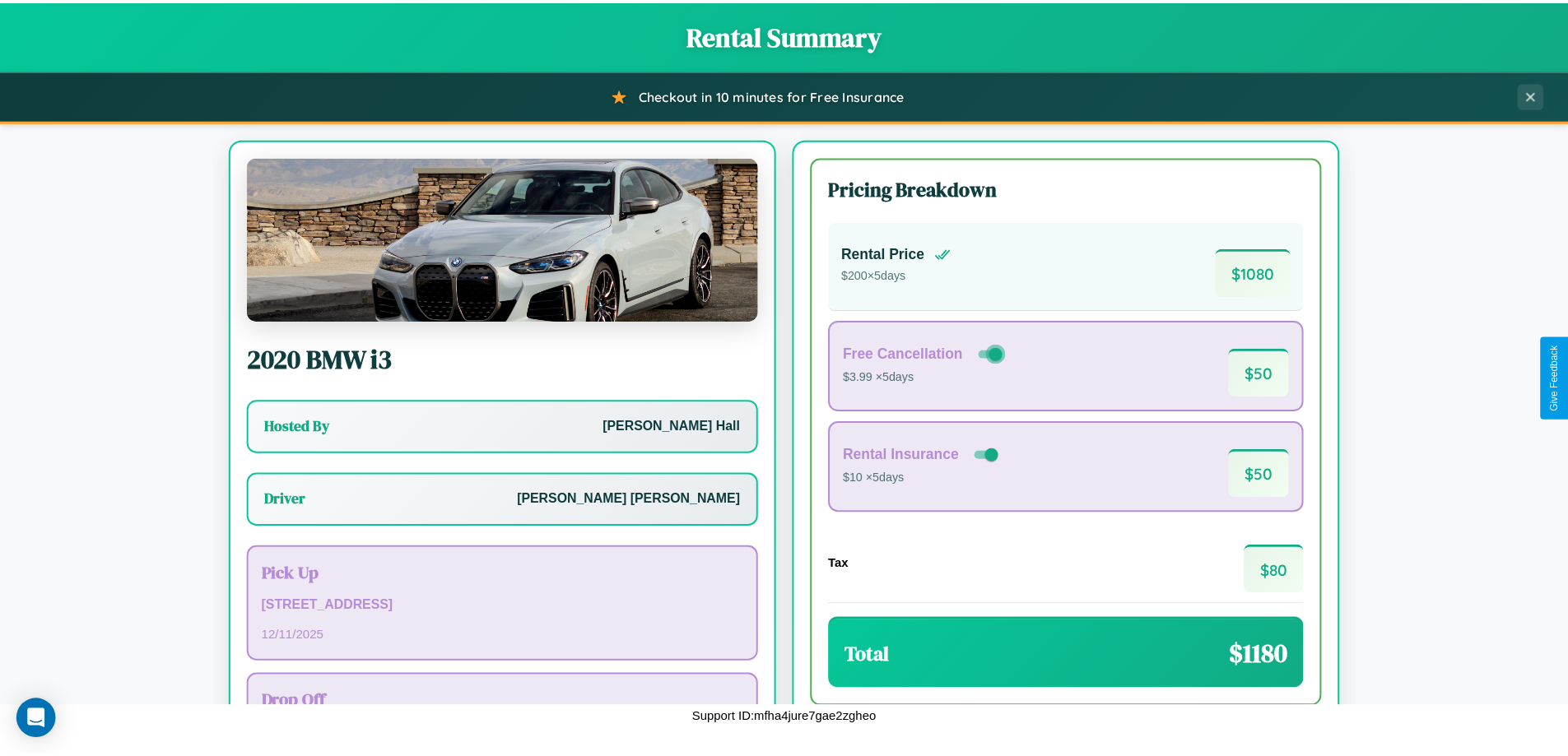
scroll to position [118, 0]
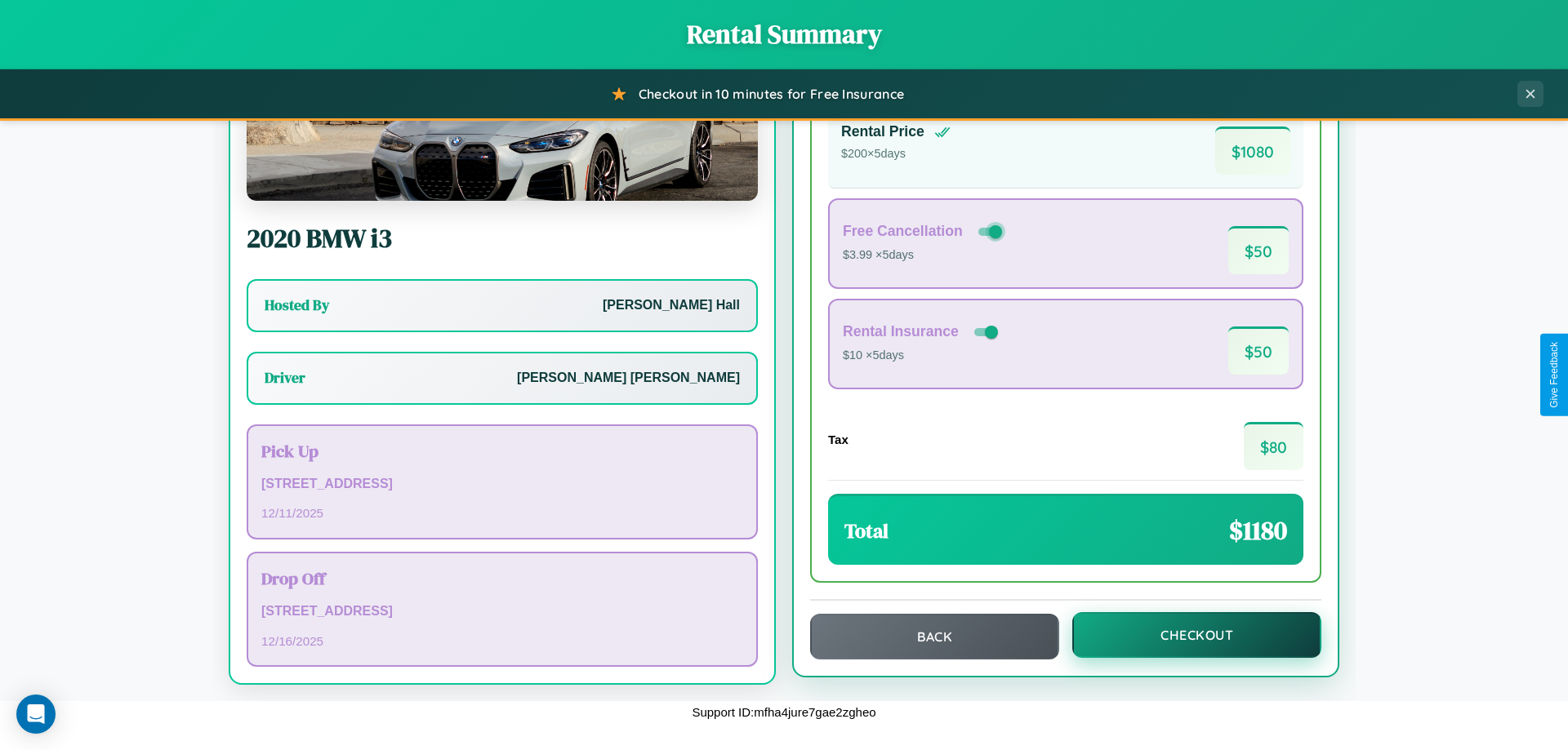
click at [1185, 635] on button "Checkout" at bounding box center [1196, 635] width 249 height 46
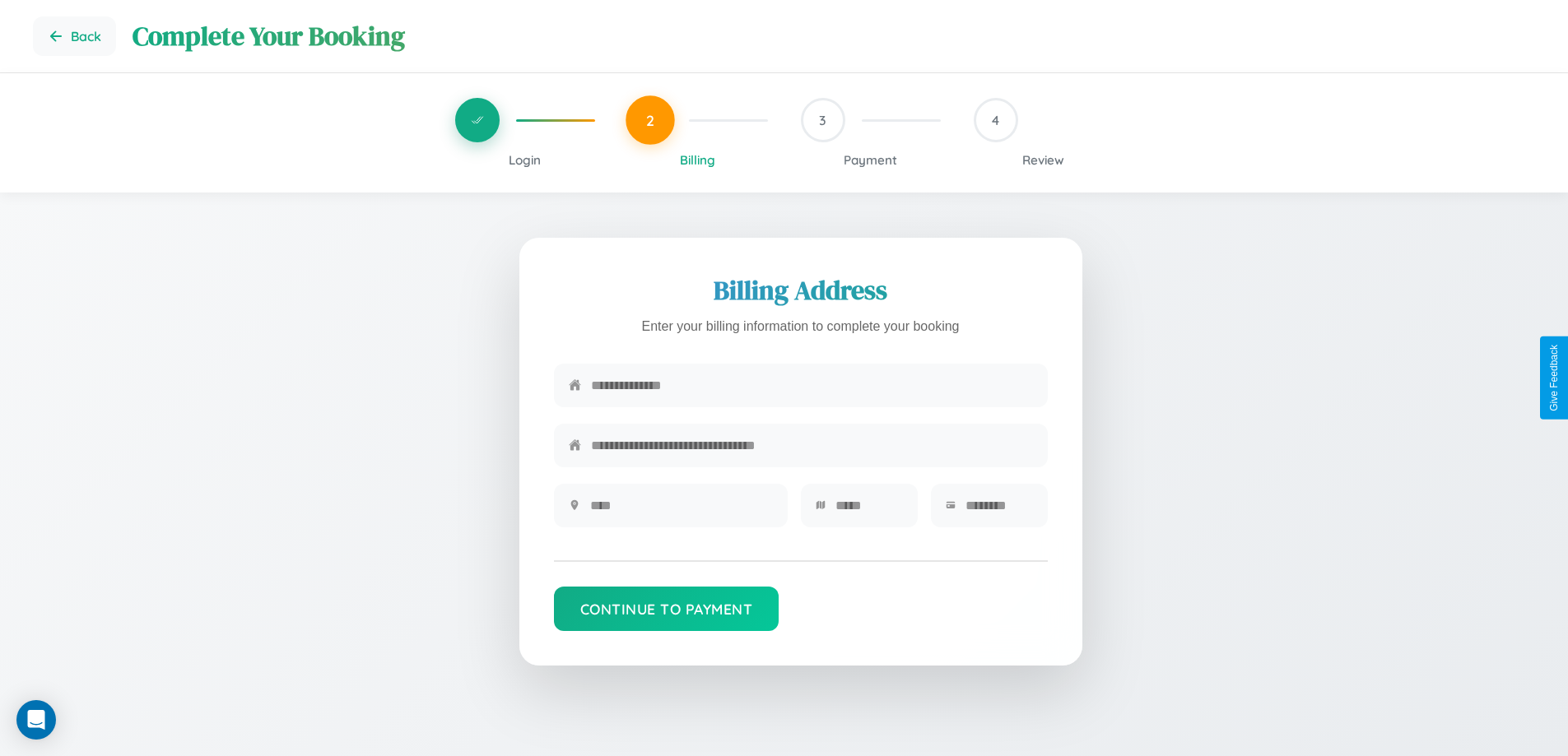
click at [812, 386] on input "text" at bounding box center [812, 386] width 442 height 40
type input "**********"
click at [681, 511] on input "text" at bounding box center [681, 505] width 183 height 40
type input "********"
click at [869, 511] on input "text" at bounding box center [869, 505] width 67 height 40
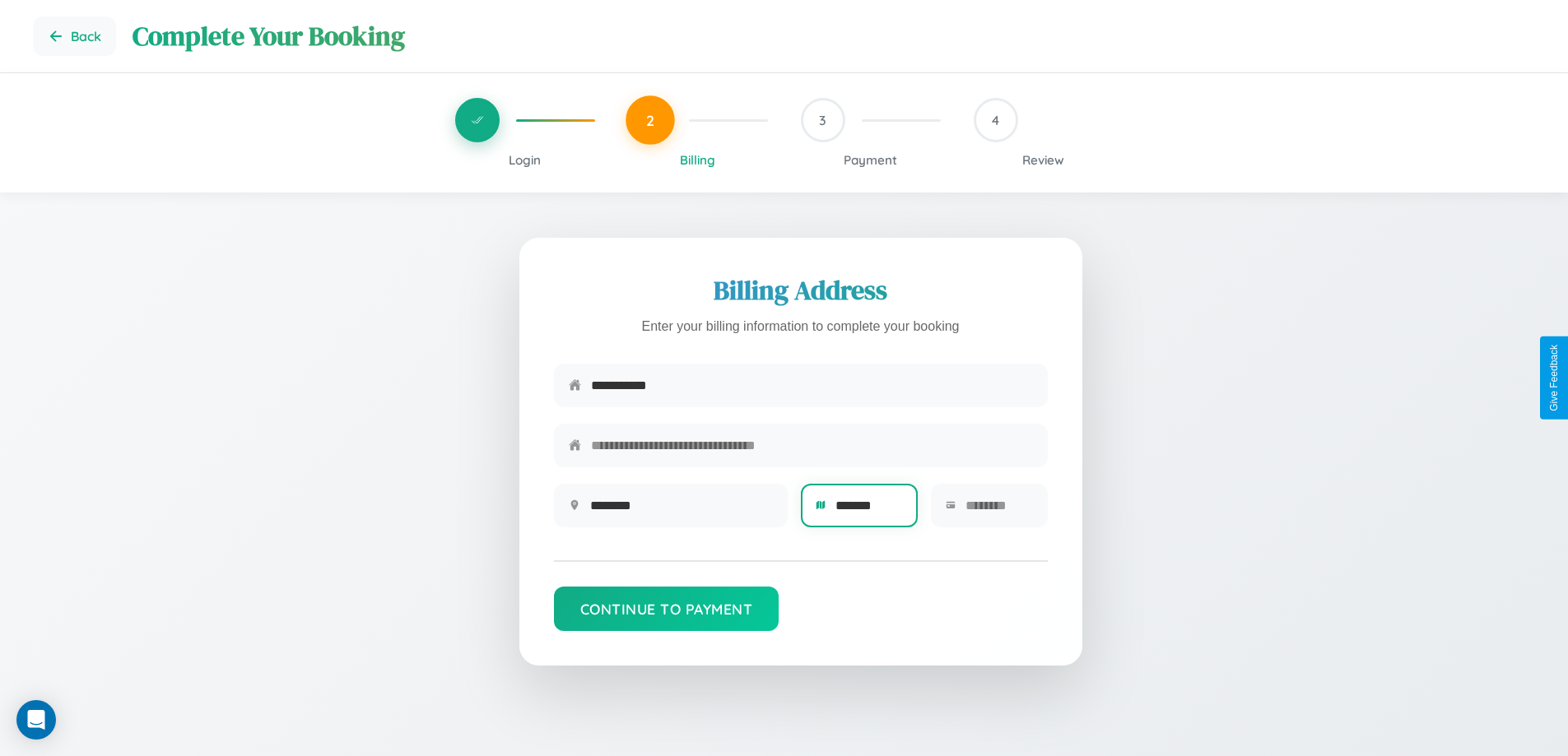
type input "*******"
click at [998, 511] on input "text" at bounding box center [999, 505] width 67 height 40
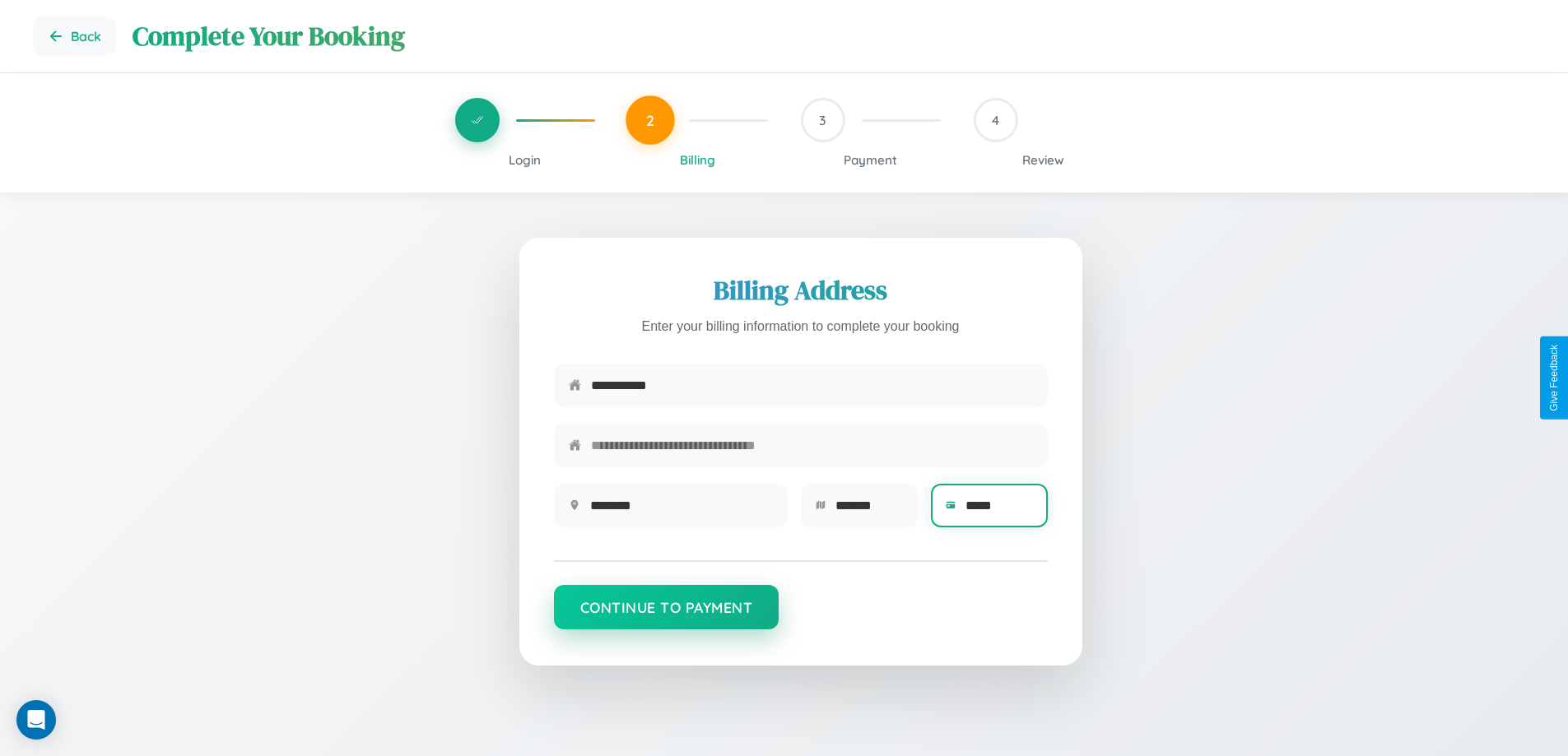
type input "*****"
click at [666, 615] on button "Continue to Payment" at bounding box center [666, 607] width 225 height 44
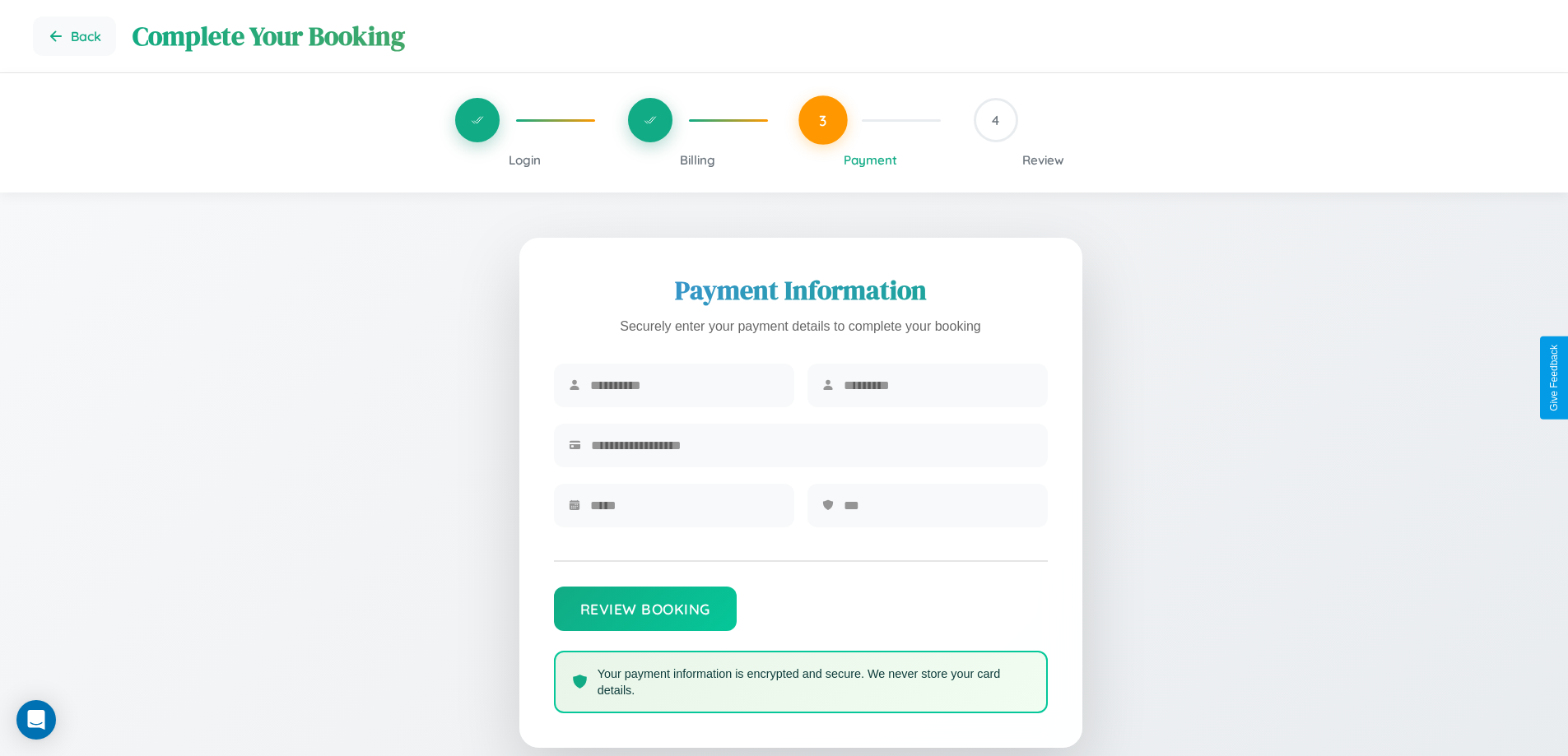
click at [684, 386] on input "text" at bounding box center [685, 386] width 189 height 40
type input "*****"
click at [937, 386] on input "text" at bounding box center [938, 386] width 189 height 40
type input "******"
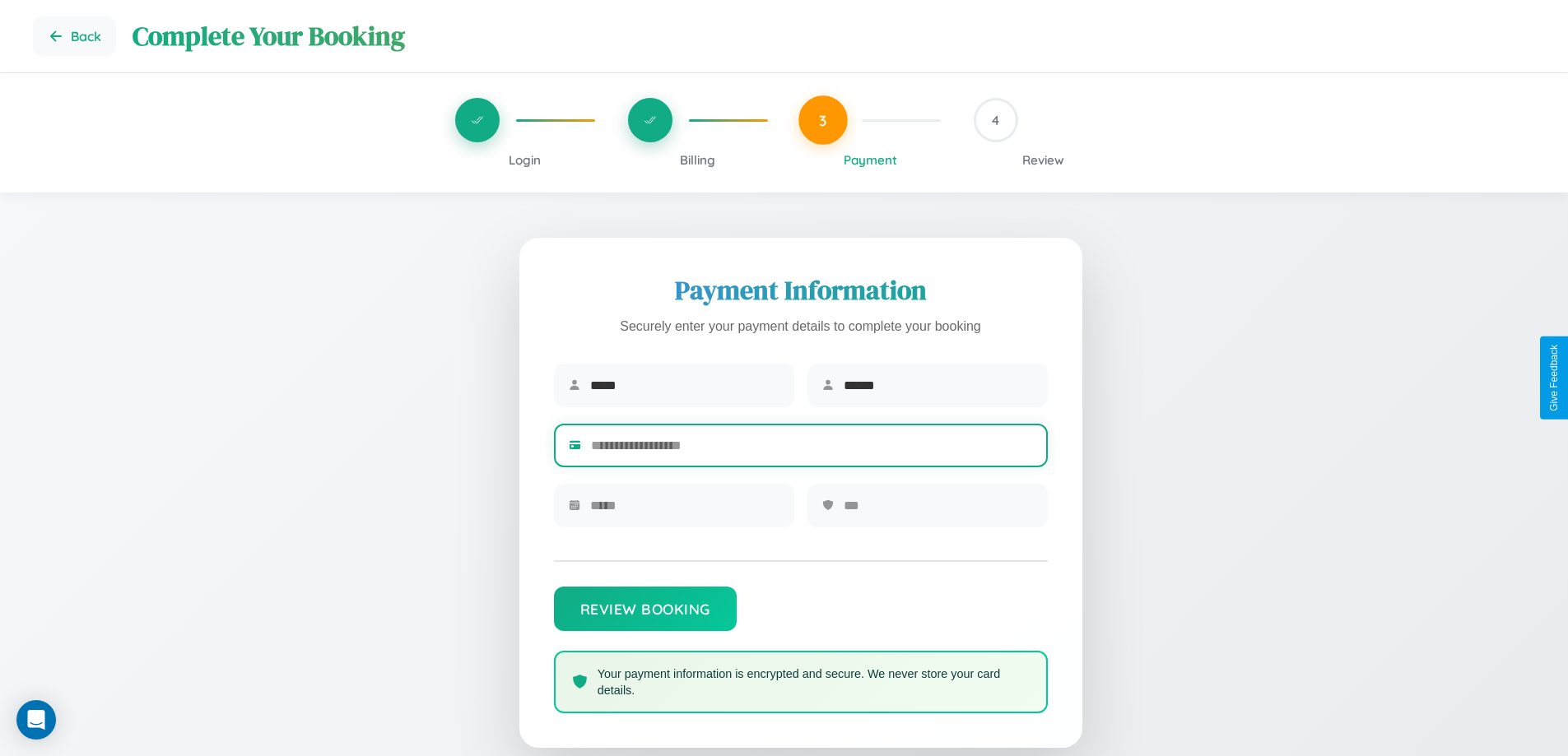
click at [812, 448] on input "text" at bounding box center [812, 446] width 442 height 40
type input "**********"
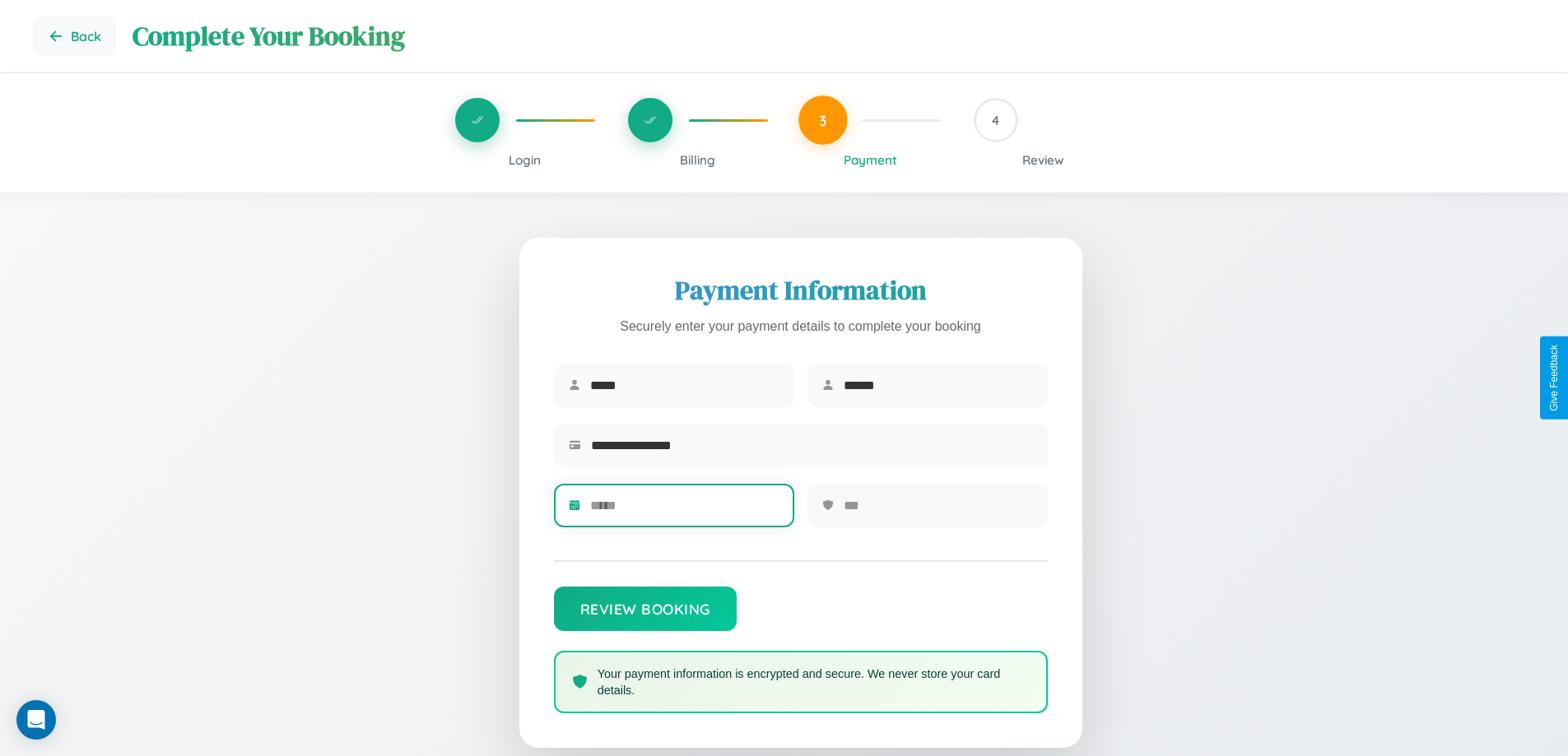
click at [684, 511] on input "text" at bounding box center [685, 505] width 189 height 40
type input "*****"
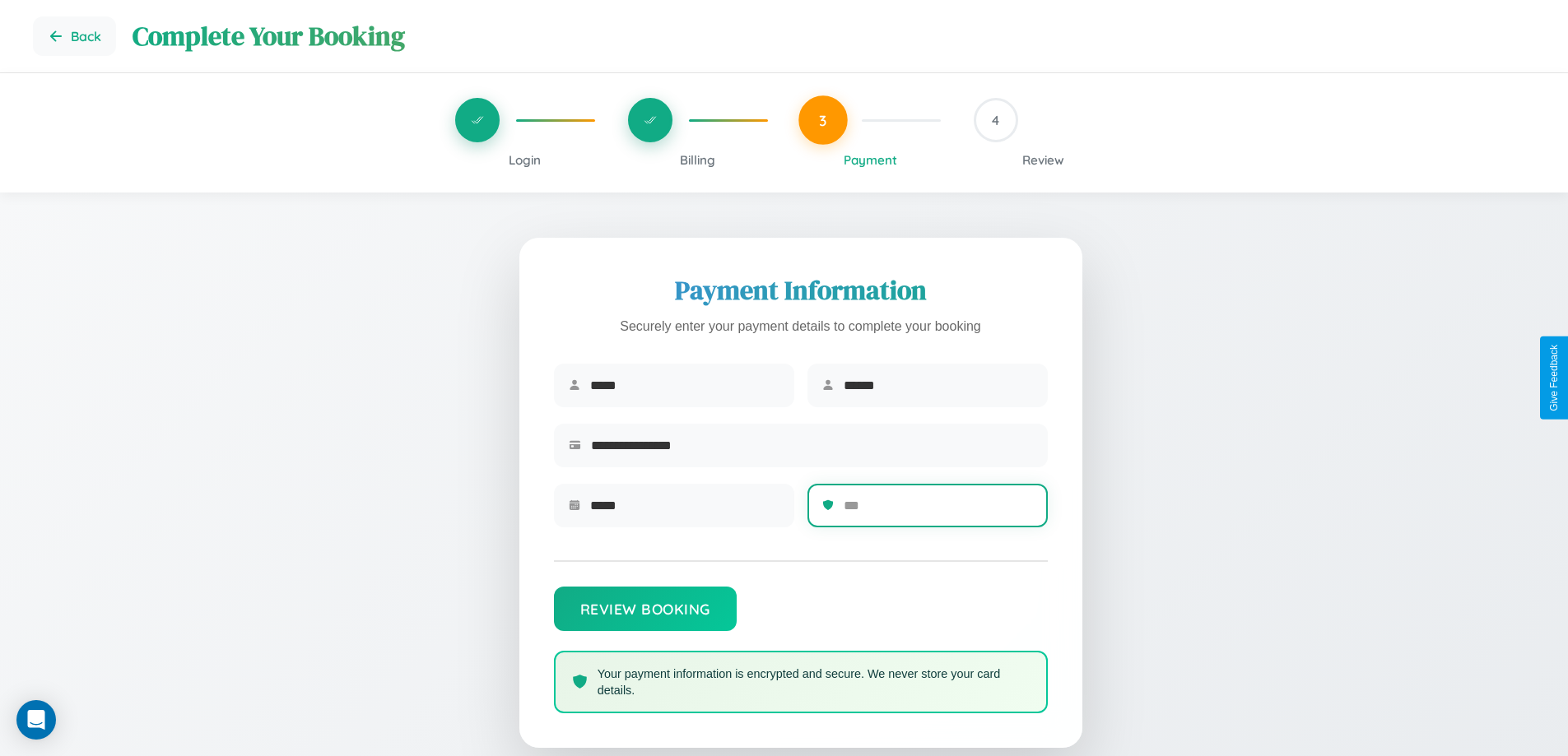
click at [937, 511] on input "text" at bounding box center [938, 505] width 189 height 40
type input "***"
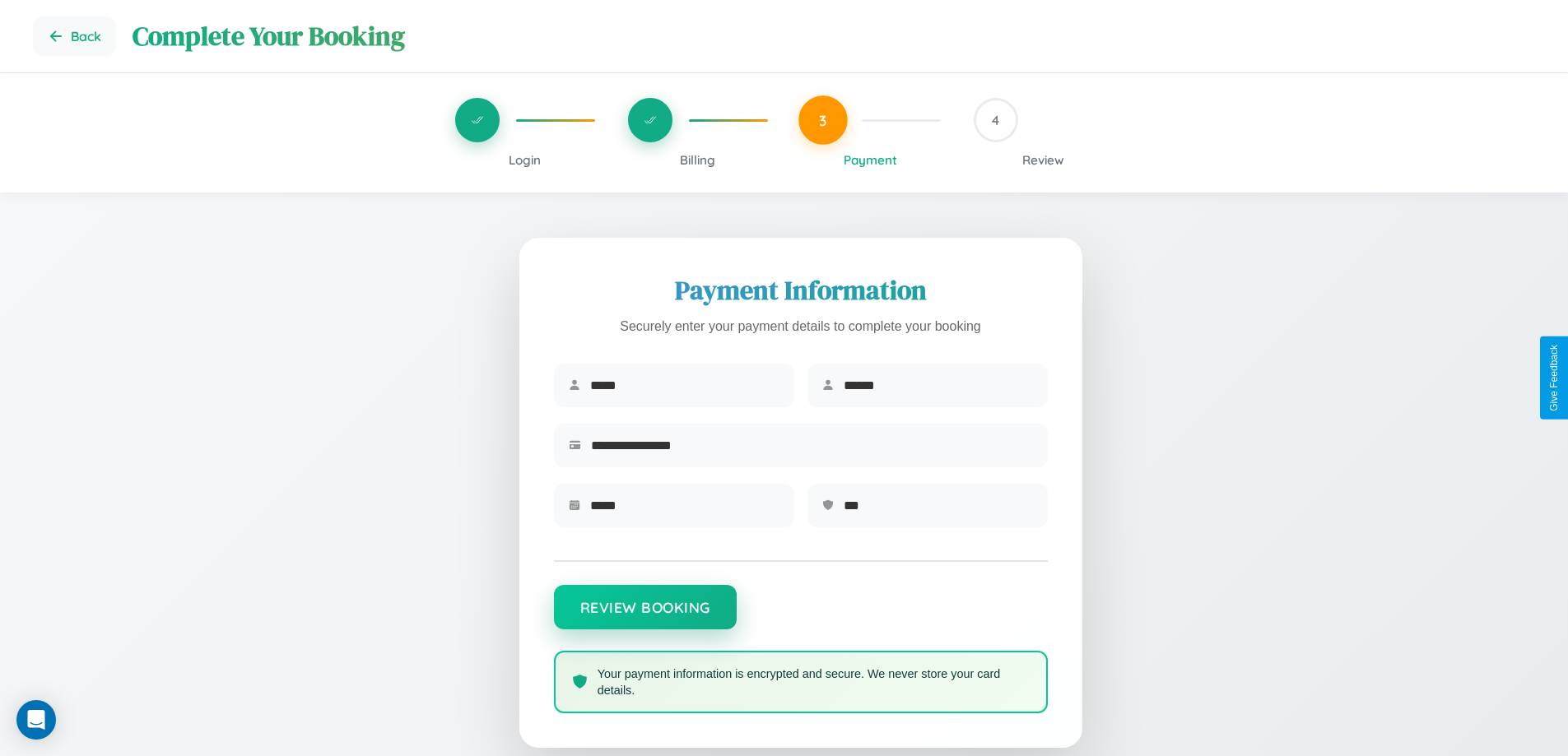
click at [644, 615] on button "Review Booking" at bounding box center [645, 607] width 183 height 44
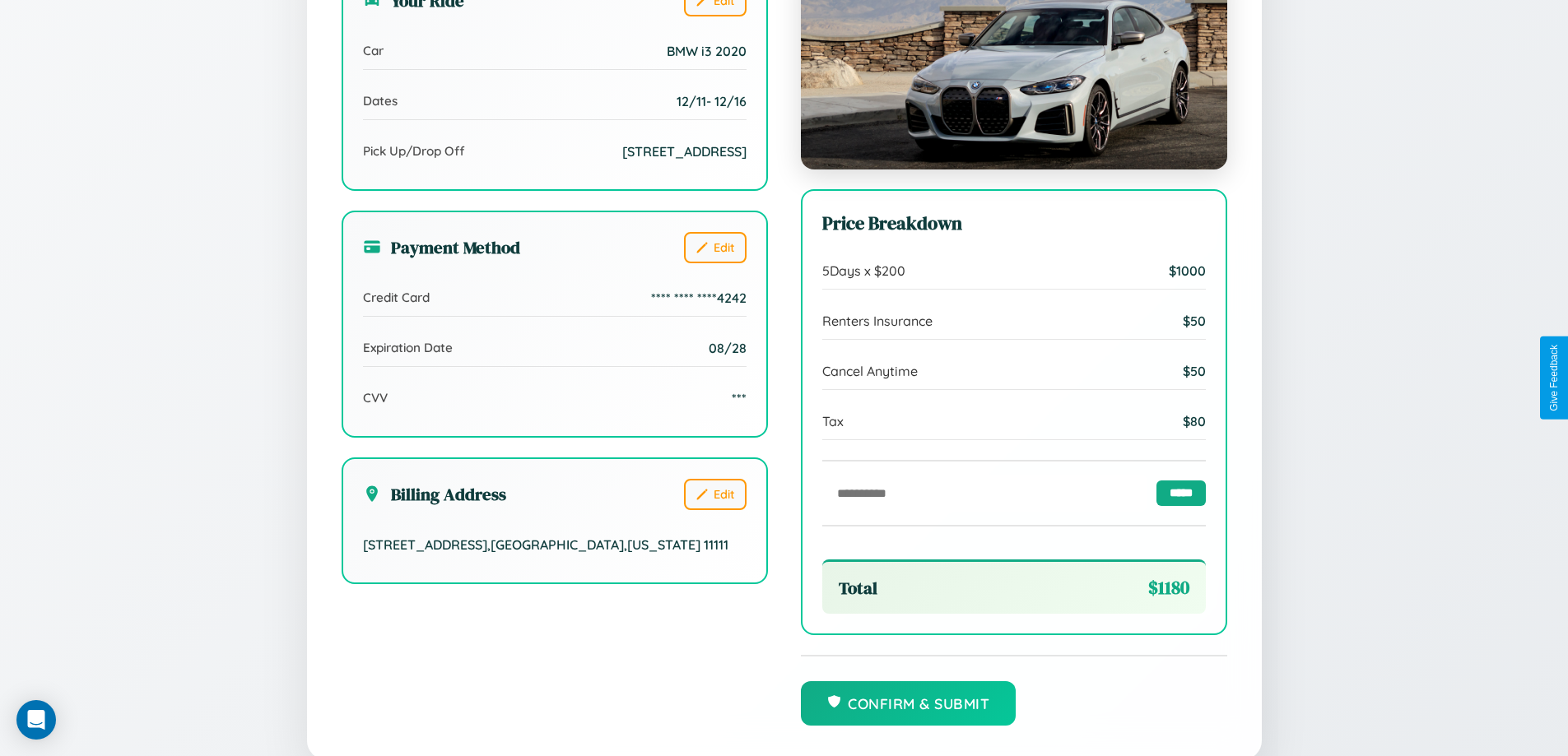
scroll to position [503, 0]
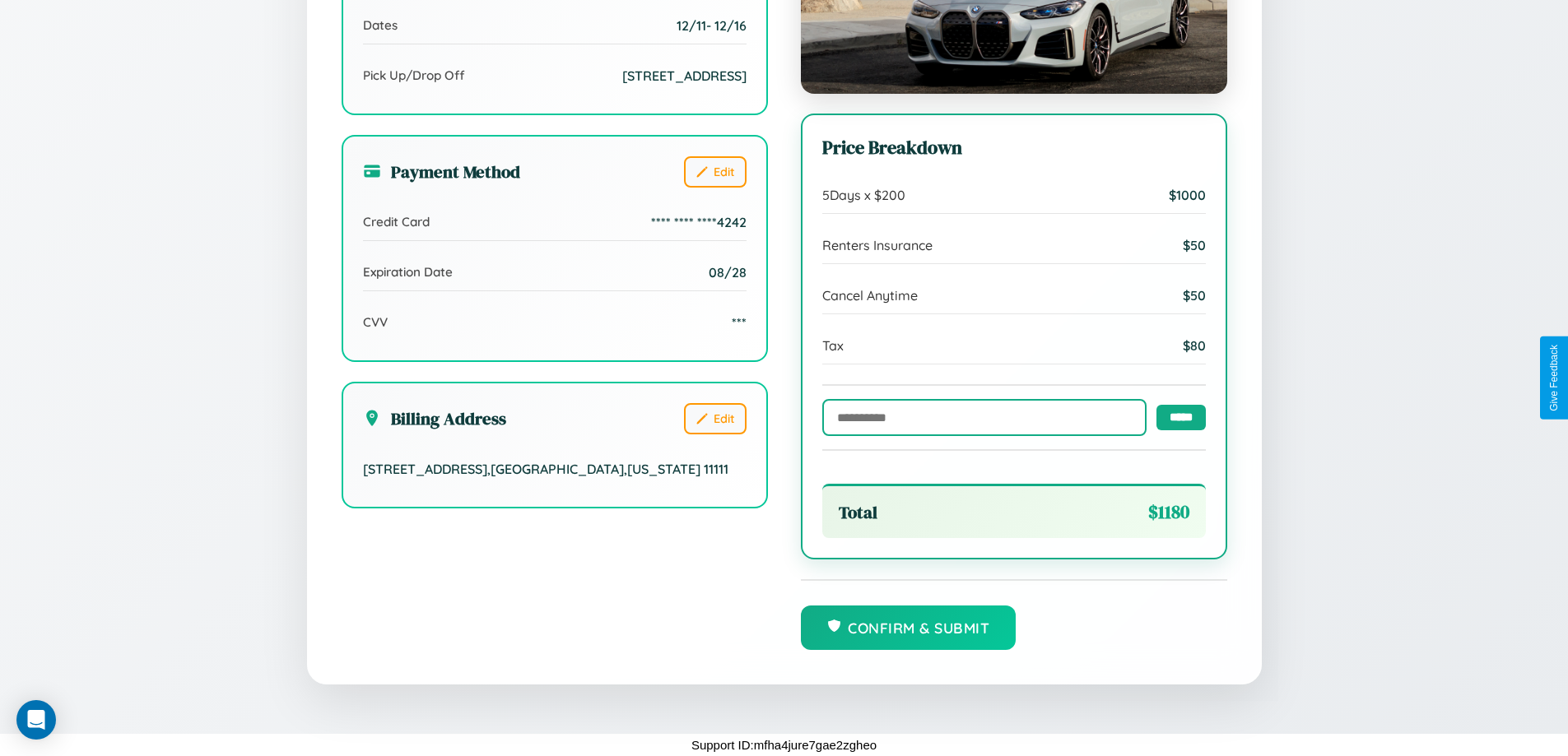
click at [980, 416] on input "text" at bounding box center [984, 417] width 324 height 37
type input "******"
click at [1176, 416] on input "*****" at bounding box center [1181, 417] width 50 height 26
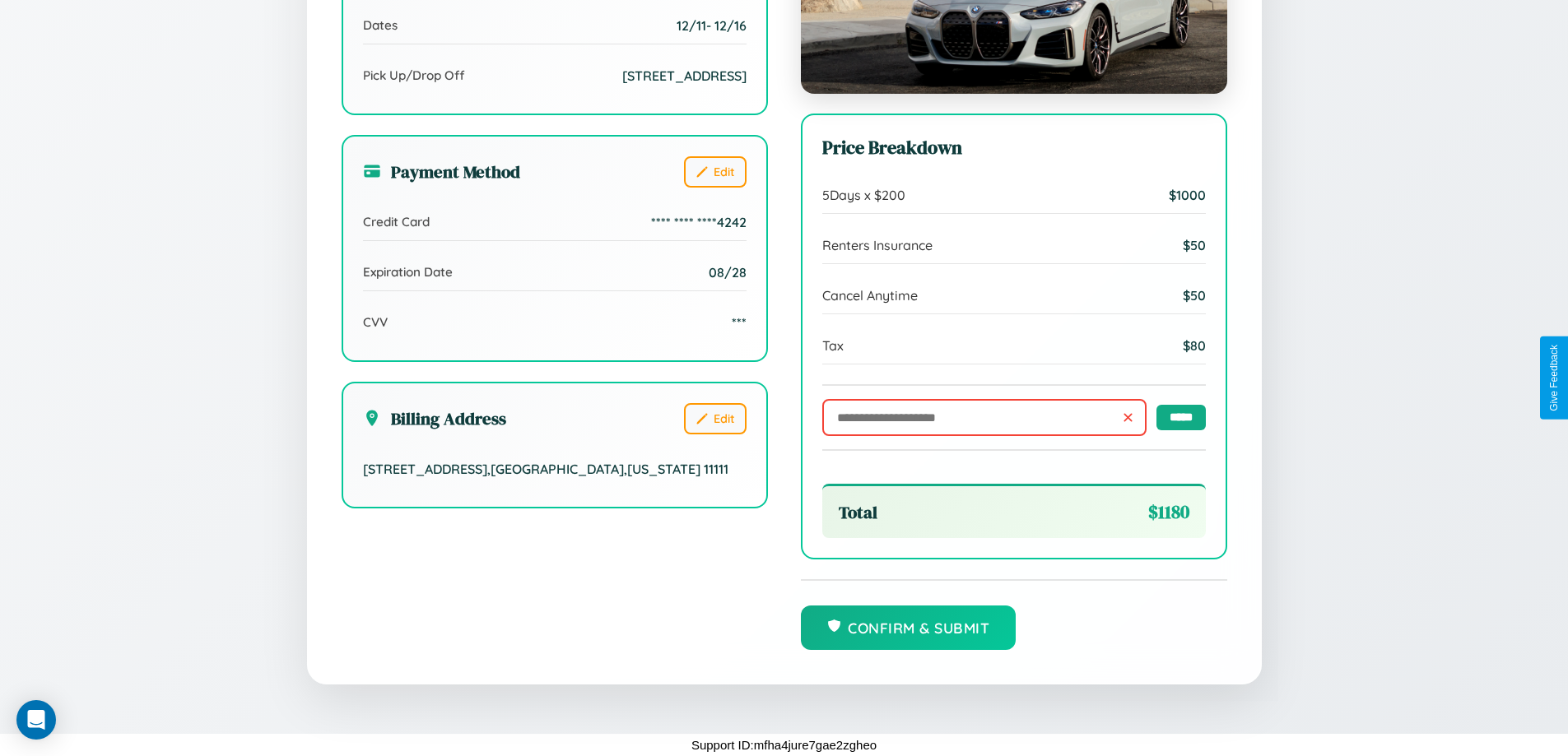
scroll to position [0, 0]
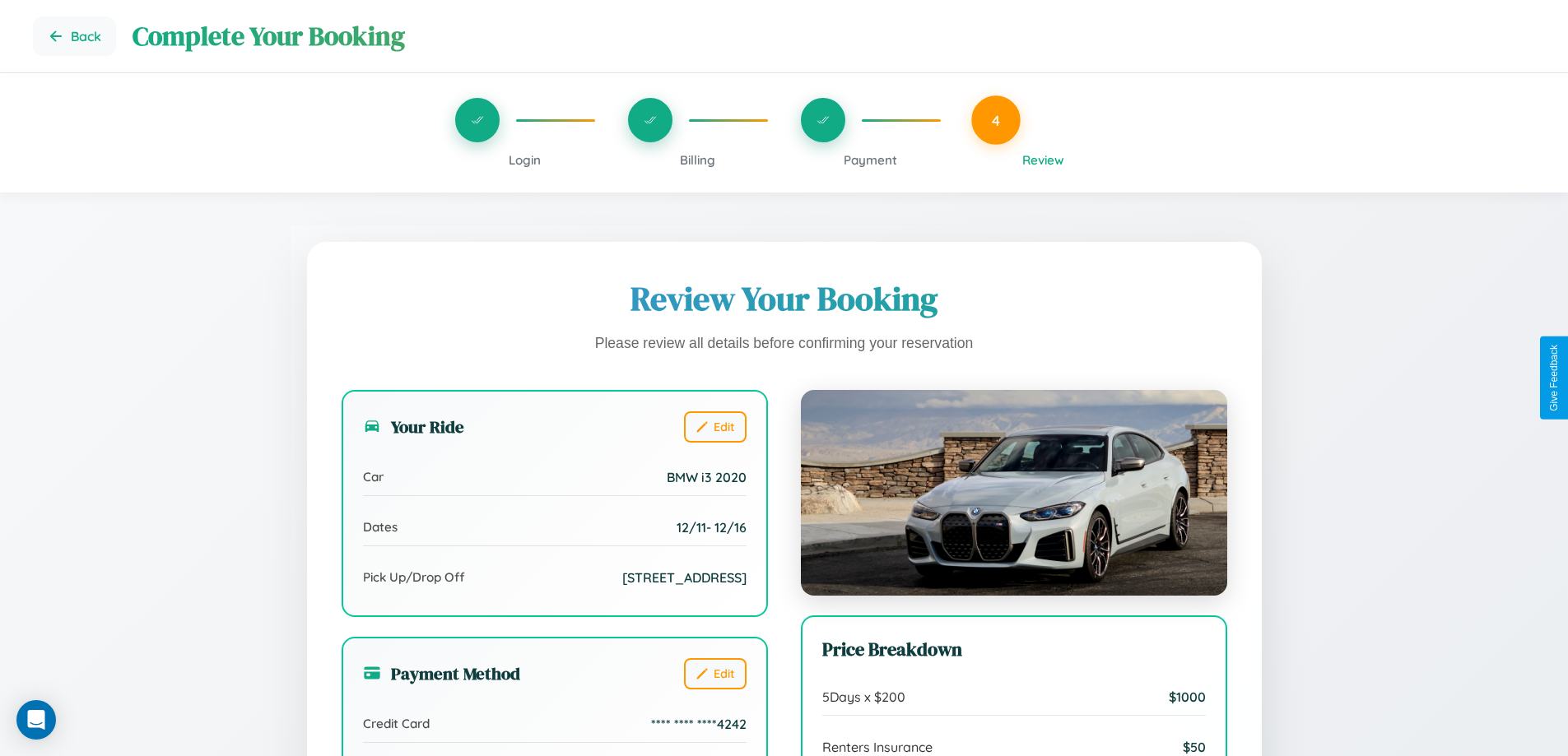
click at [698, 160] on span "Billing" at bounding box center [698, 160] width 36 height 16
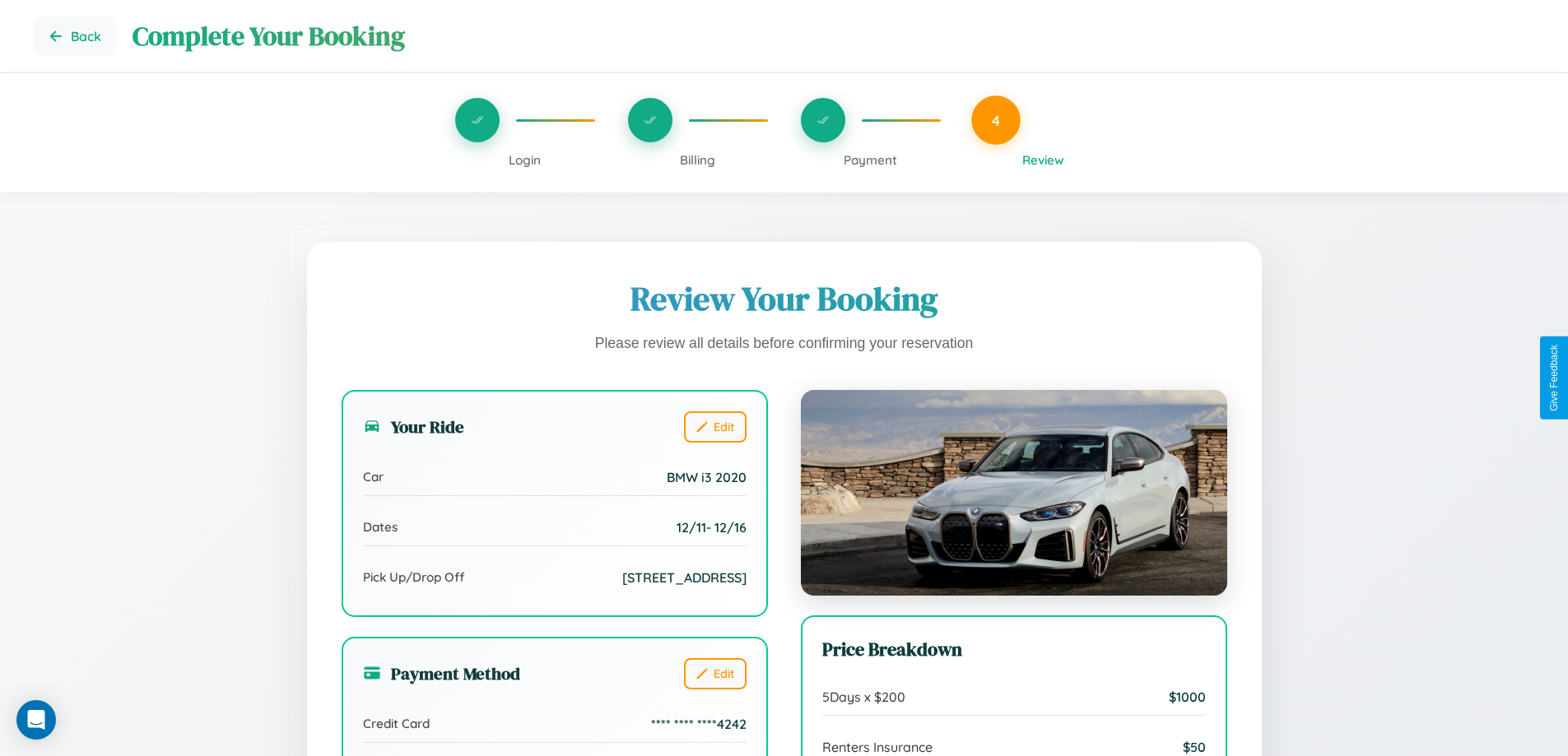
click at [698, 160] on span "Billing" at bounding box center [698, 160] width 36 height 16
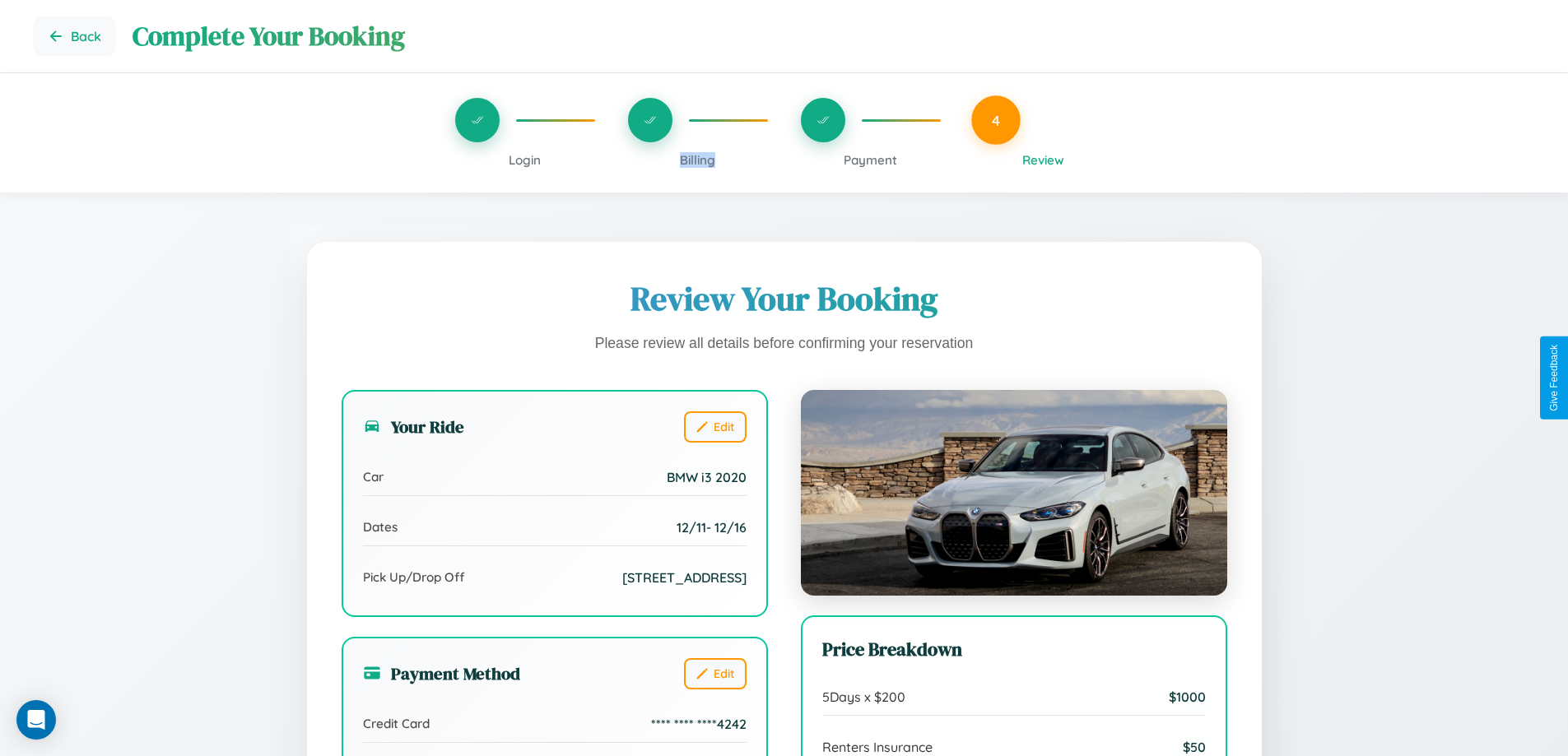
click at [698, 160] on span "Billing" at bounding box center [698, 160] width 36 height 16
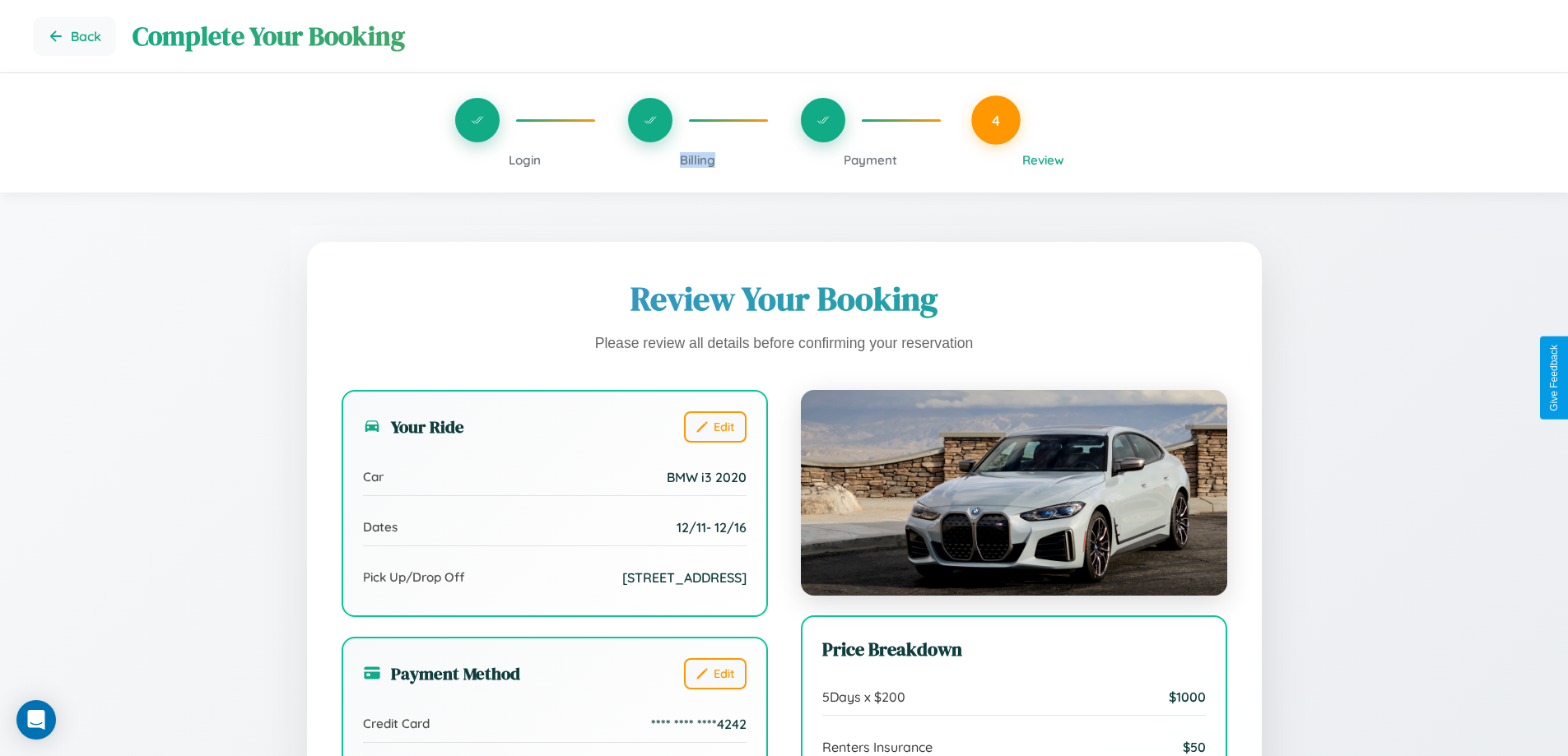
click at [698, 160] on span "Billing" at bounding box center [698, 160] width 36 height 16
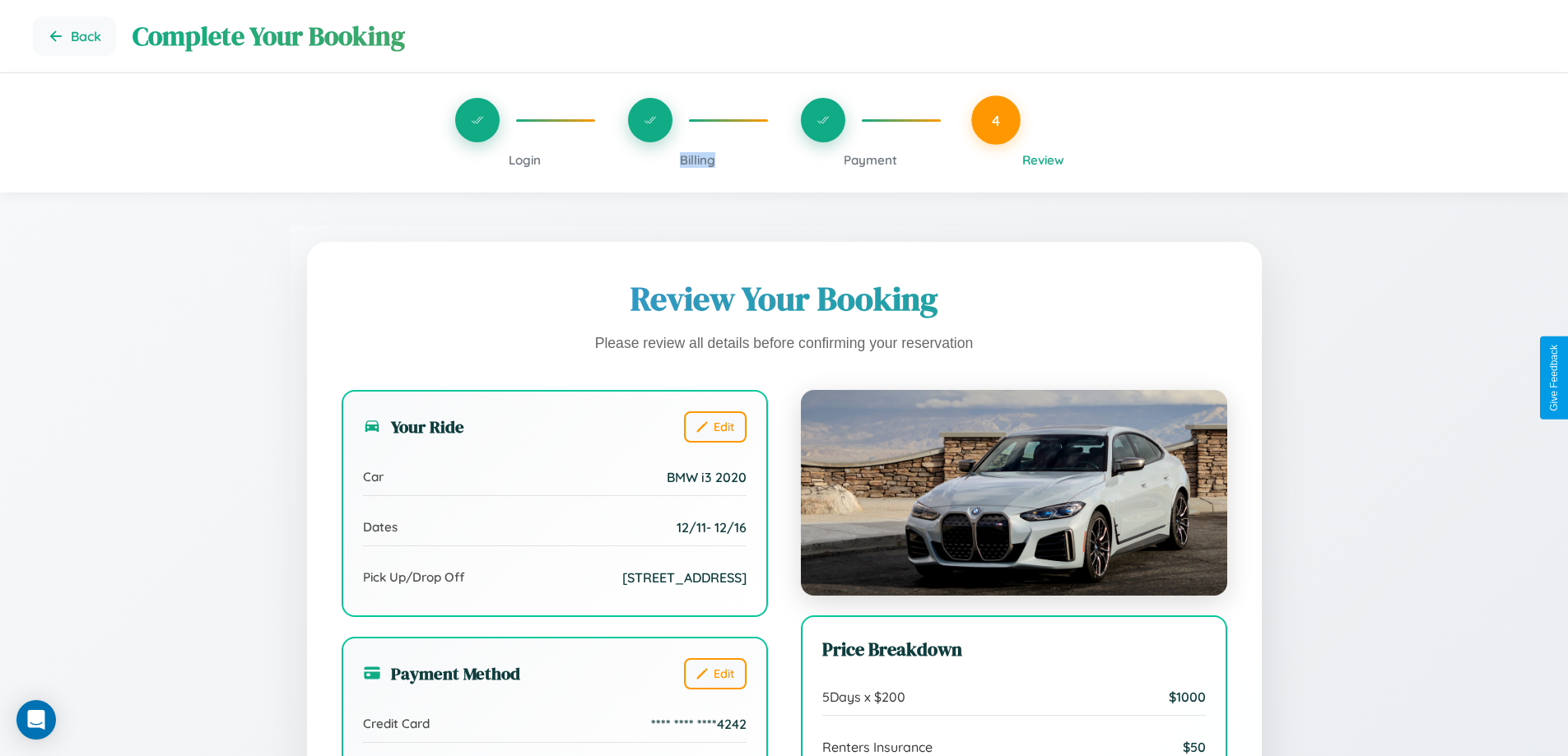
click at [698, 160] on span "Billing" at bounding box center [698, 160] width 36 height 16
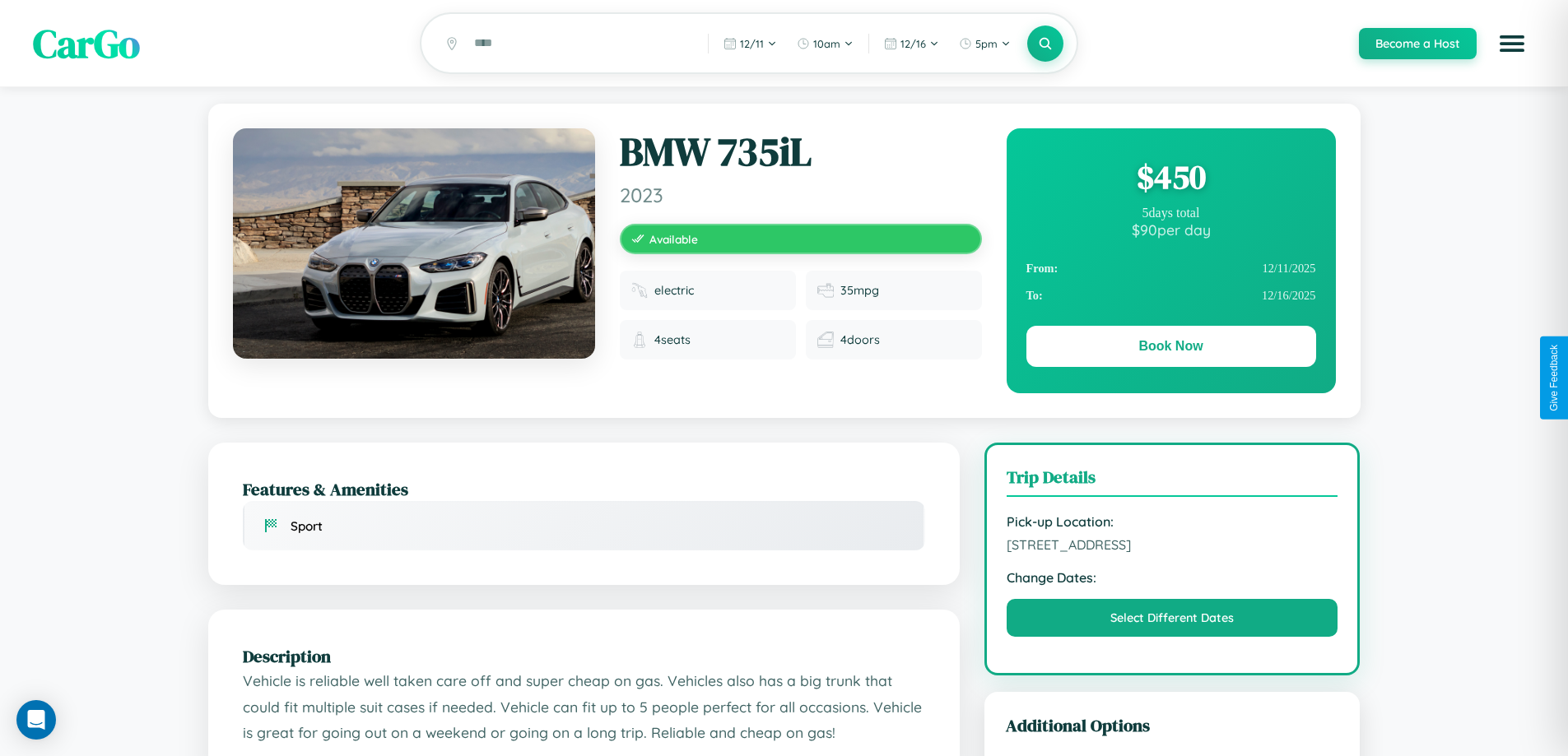
scroll to position [540, 0]
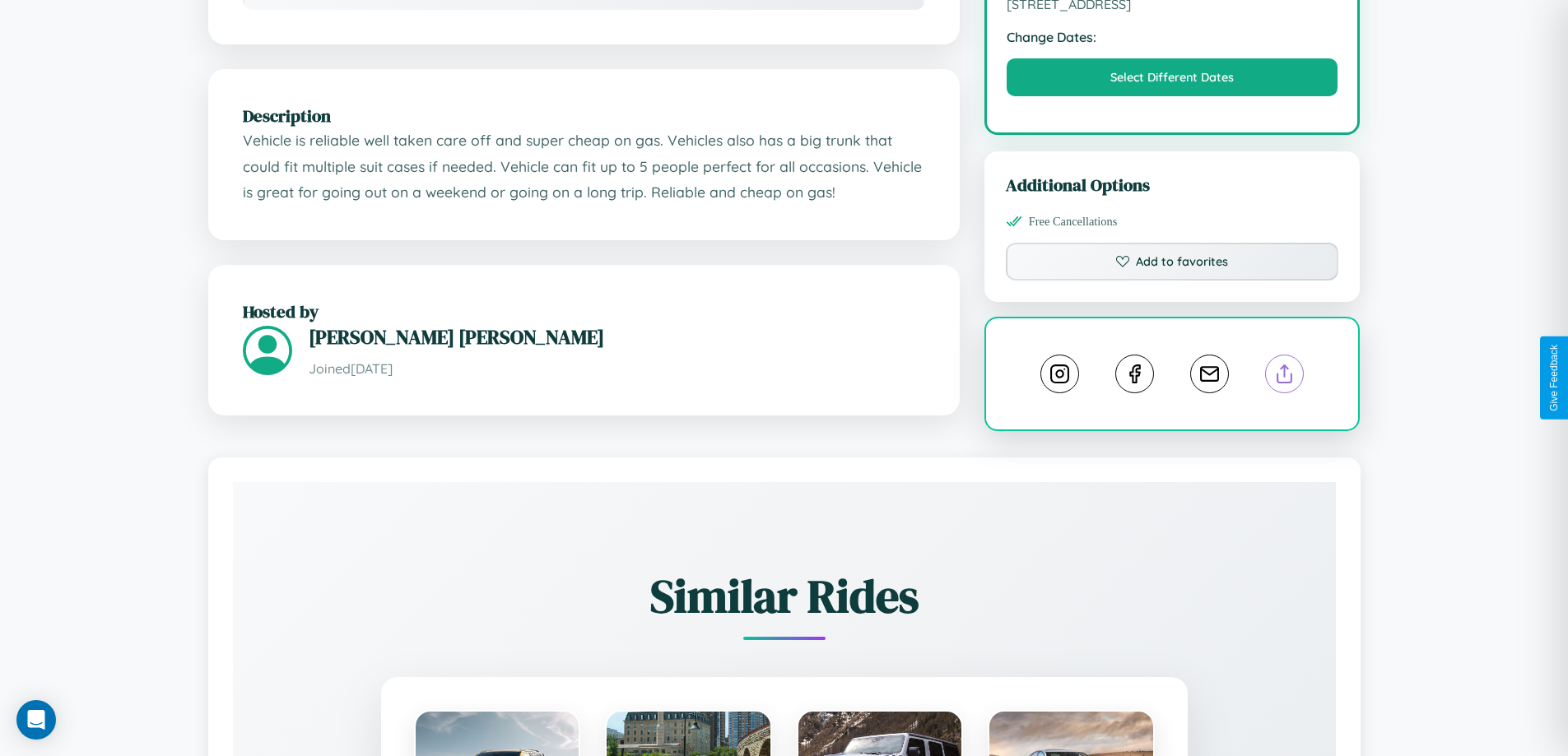
click at [1285, 376] on line at bounding box center [1285, 371] width 0 height 12
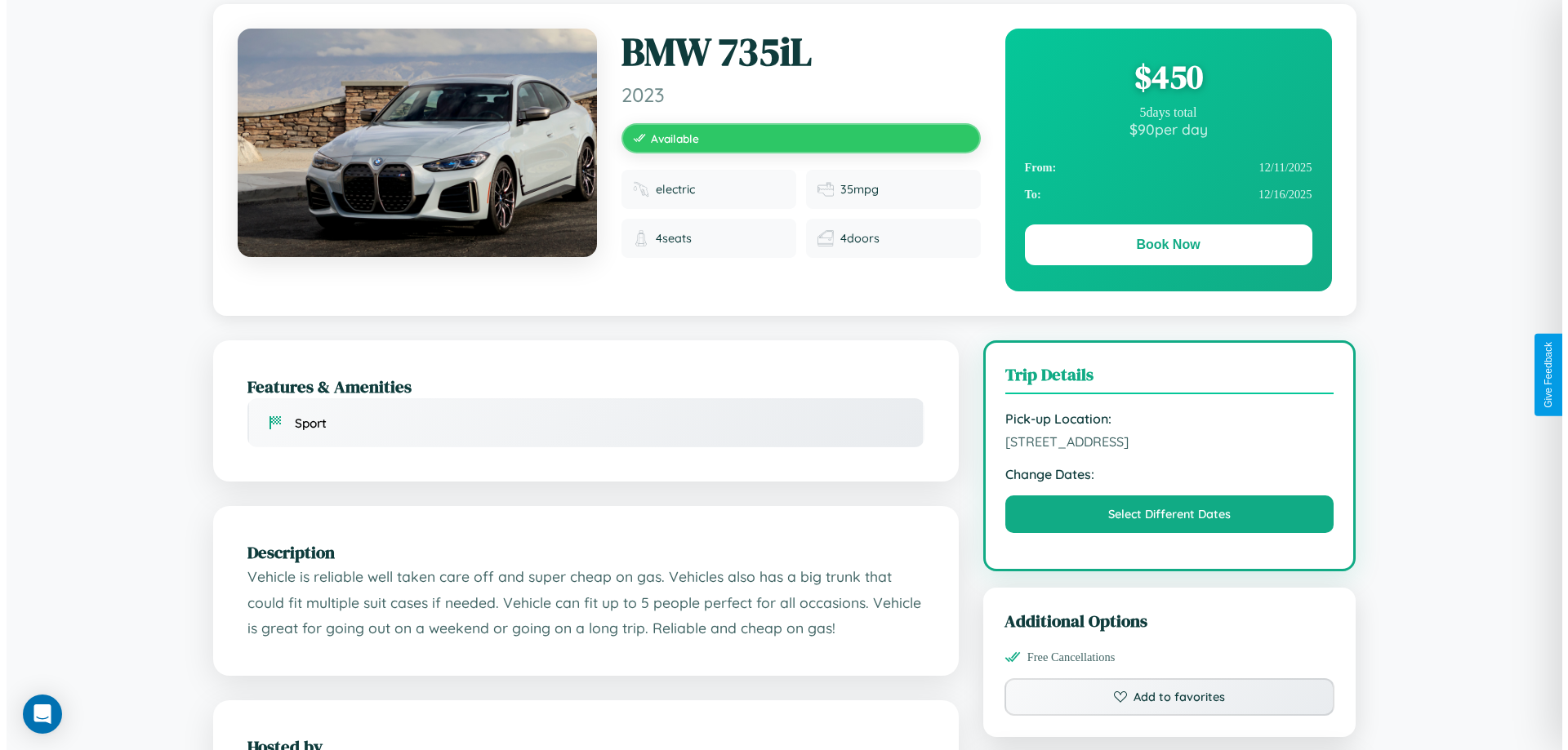
scroll to position [0, 0]
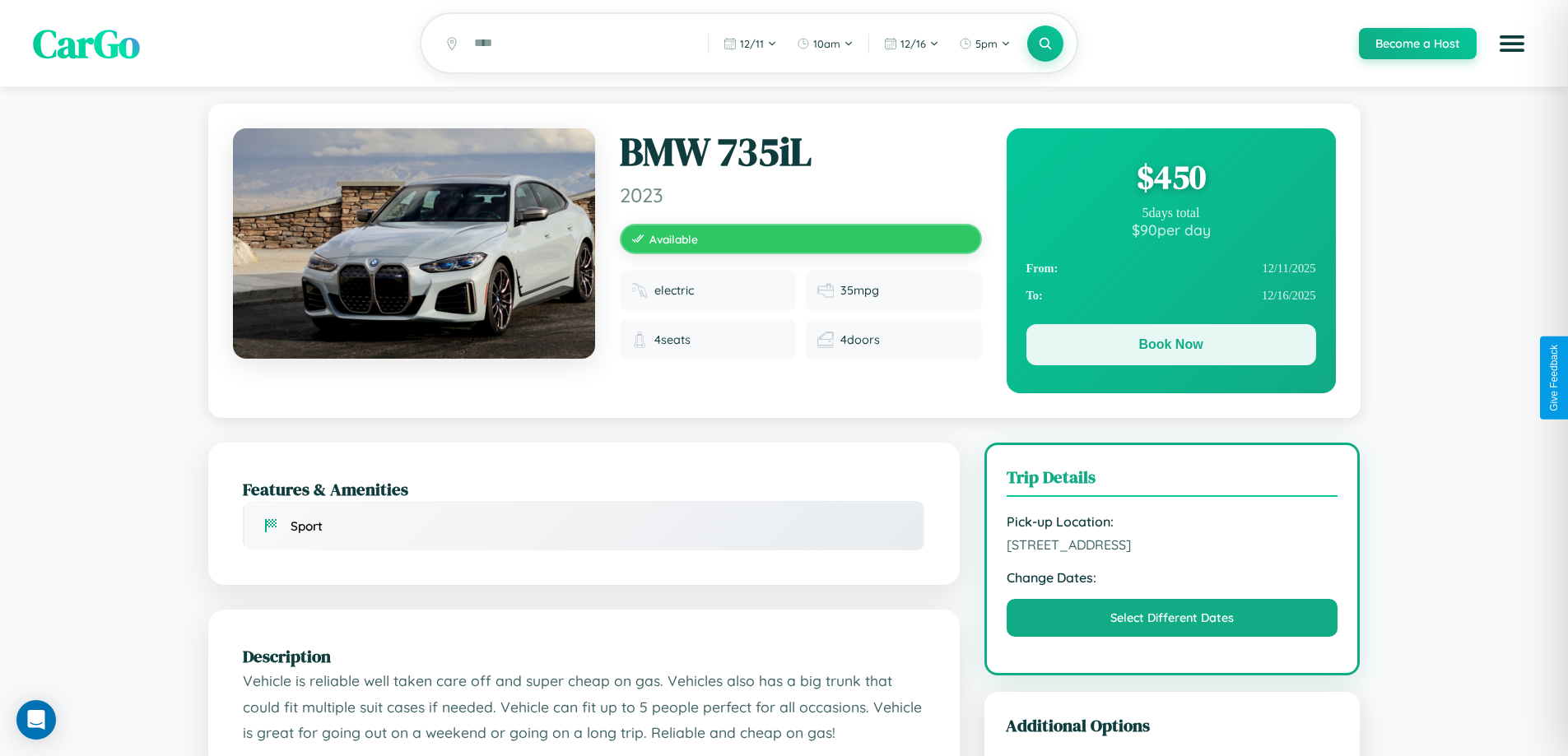
click at [1171, 347] on button "Book Now" at bounding box center [1171, 344] width 290 height 41
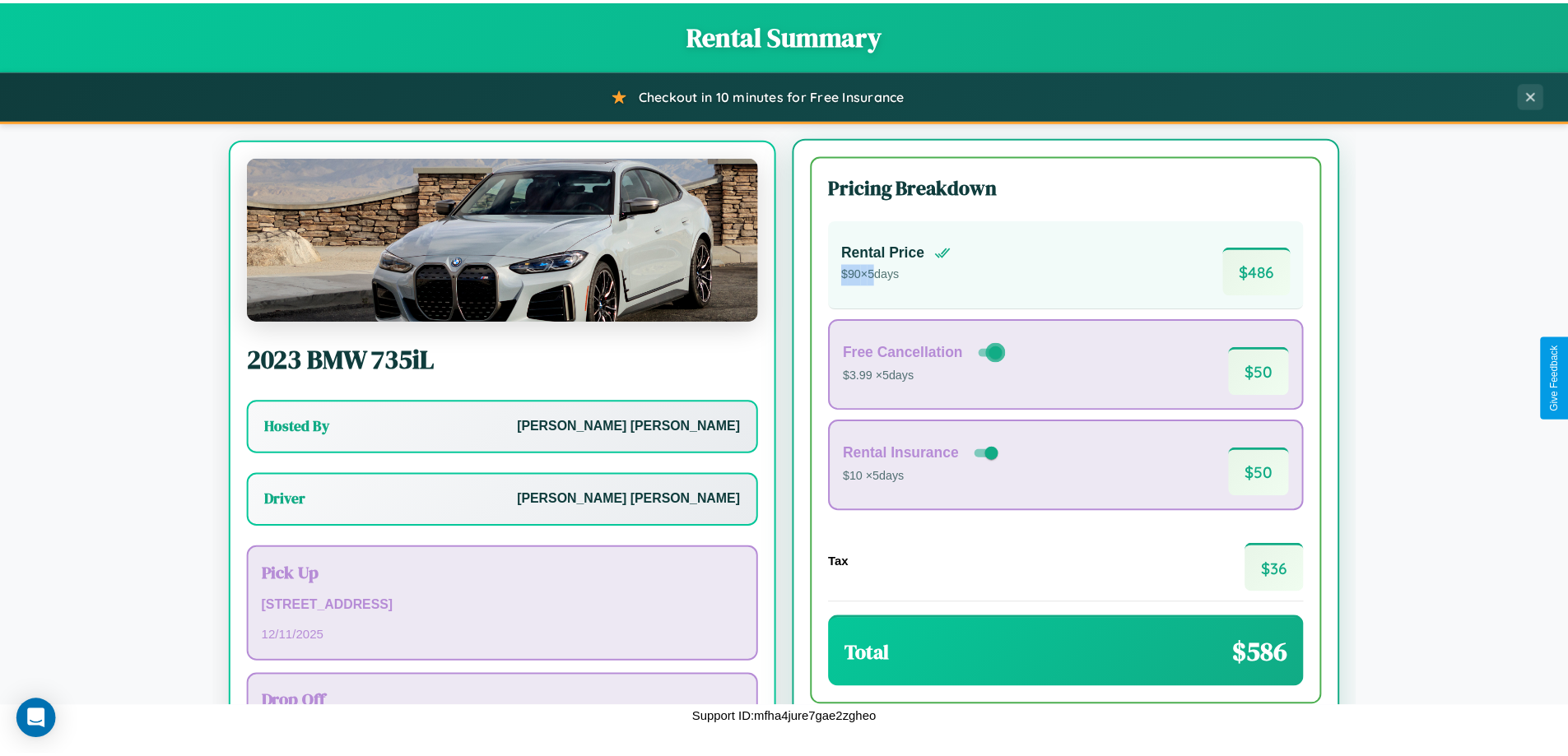
scroll to position [76, 0]
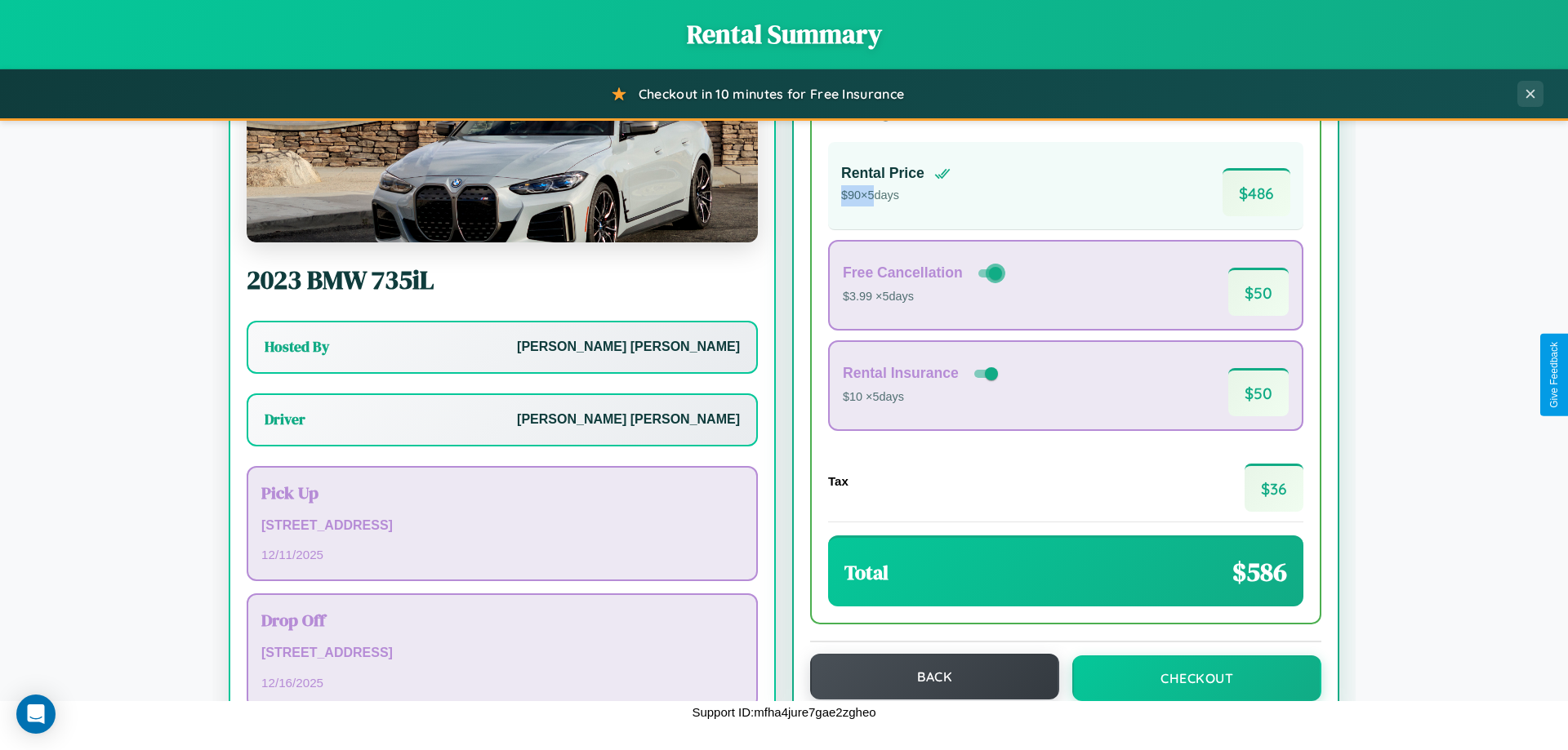
click at [927, 676] on button "Back" at bounding box center [934, 676] width 249 height 46
